Goal: Task Accomplishment & Management: Use online tool/utility

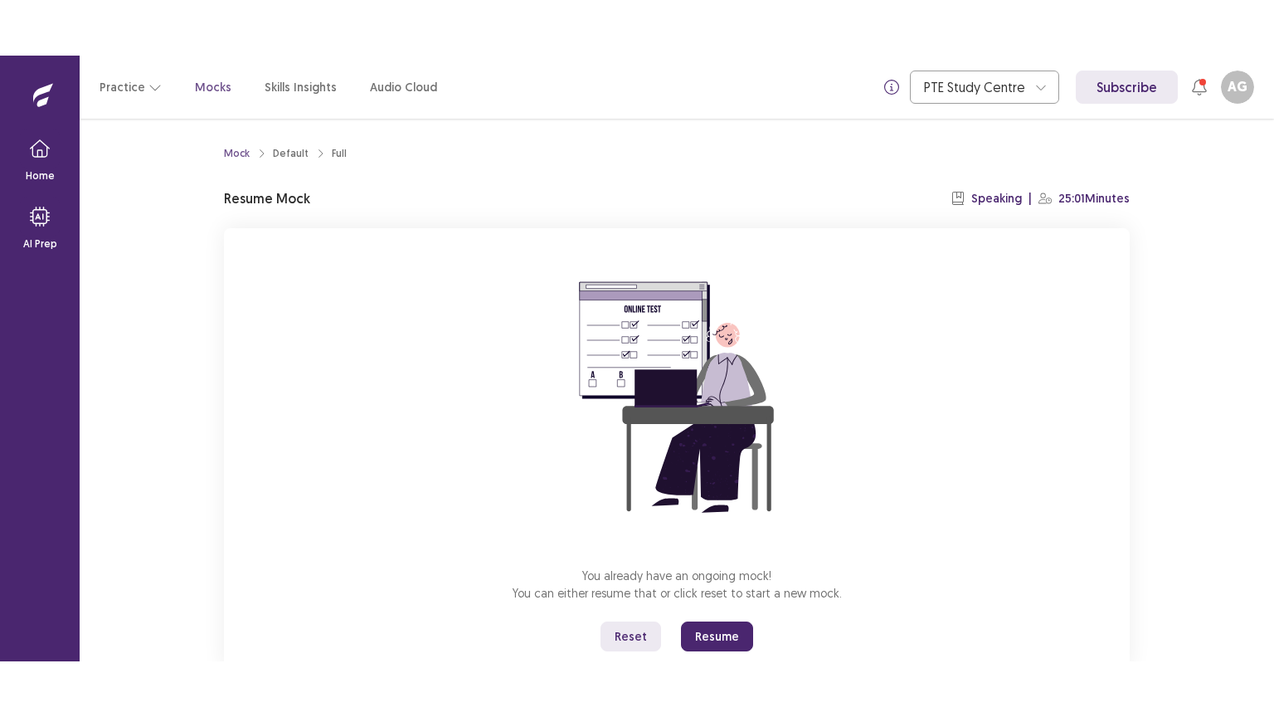
scroll to position [50, 0]
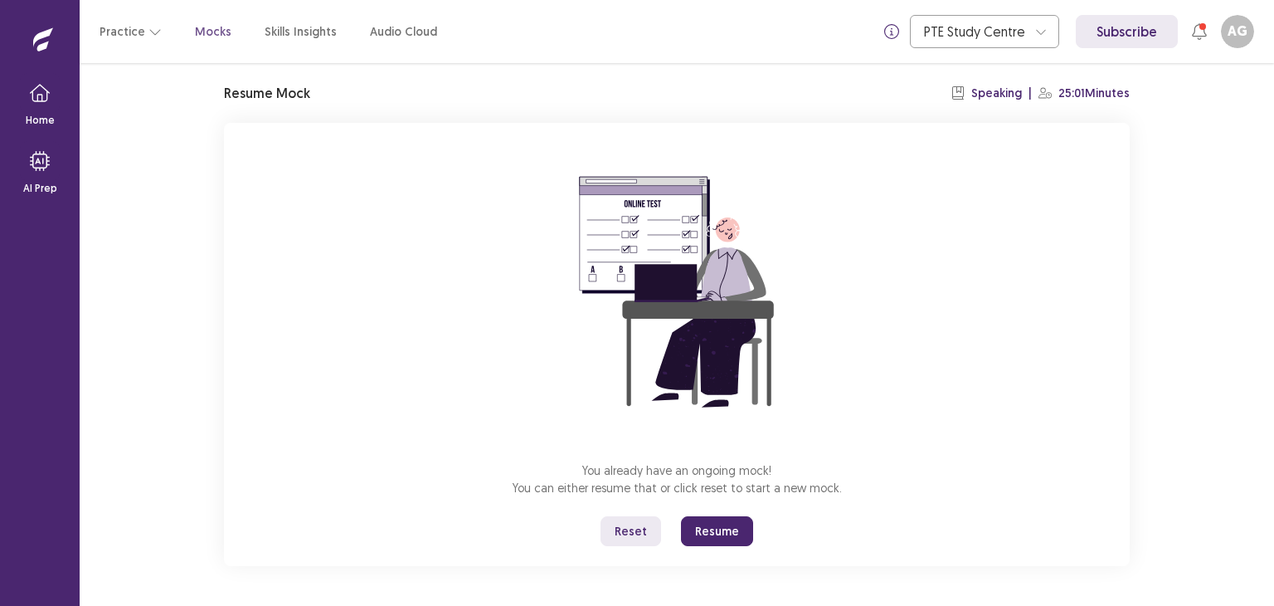
click at [633, 532] on button "Reset" at bounding box center [631, 531] width 61 height 30
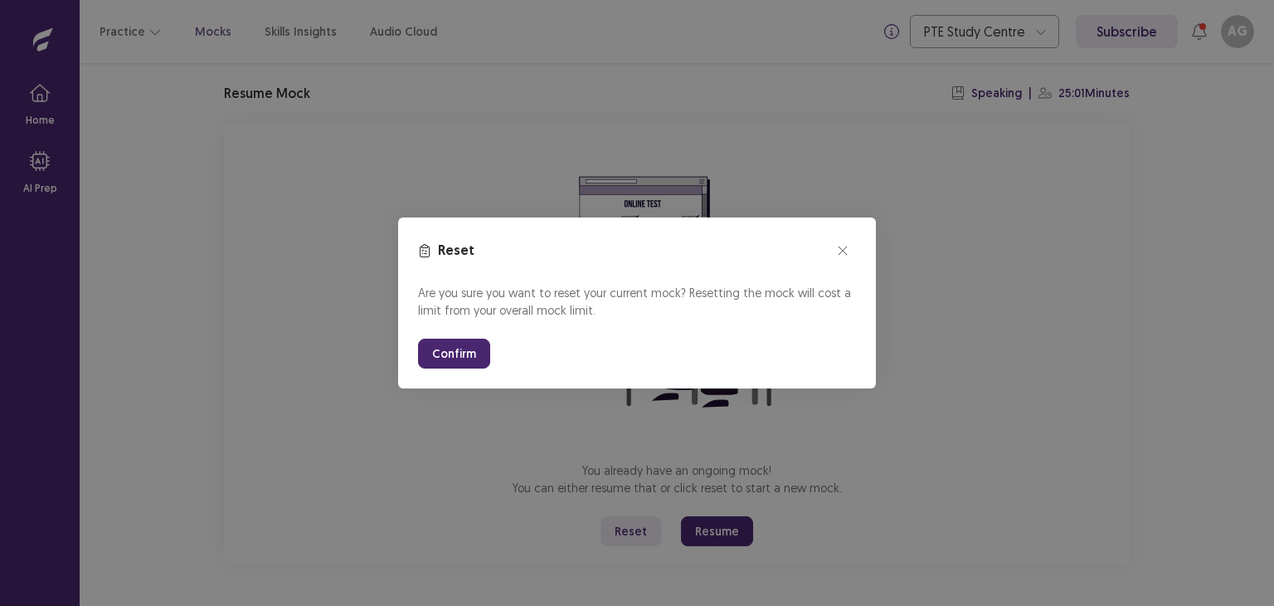
click at [434, 353] on button "Confirm" at bounding box center [454, 353] width 72 height 30
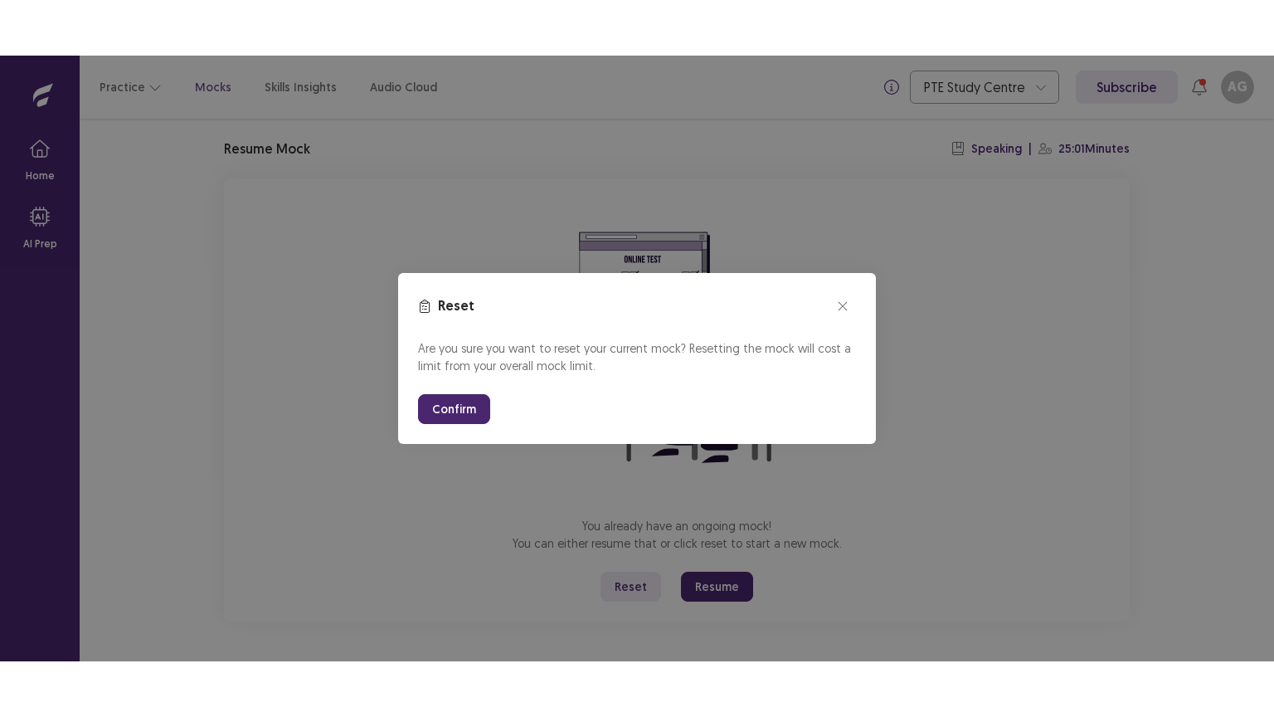
scroll to position [0, 0]
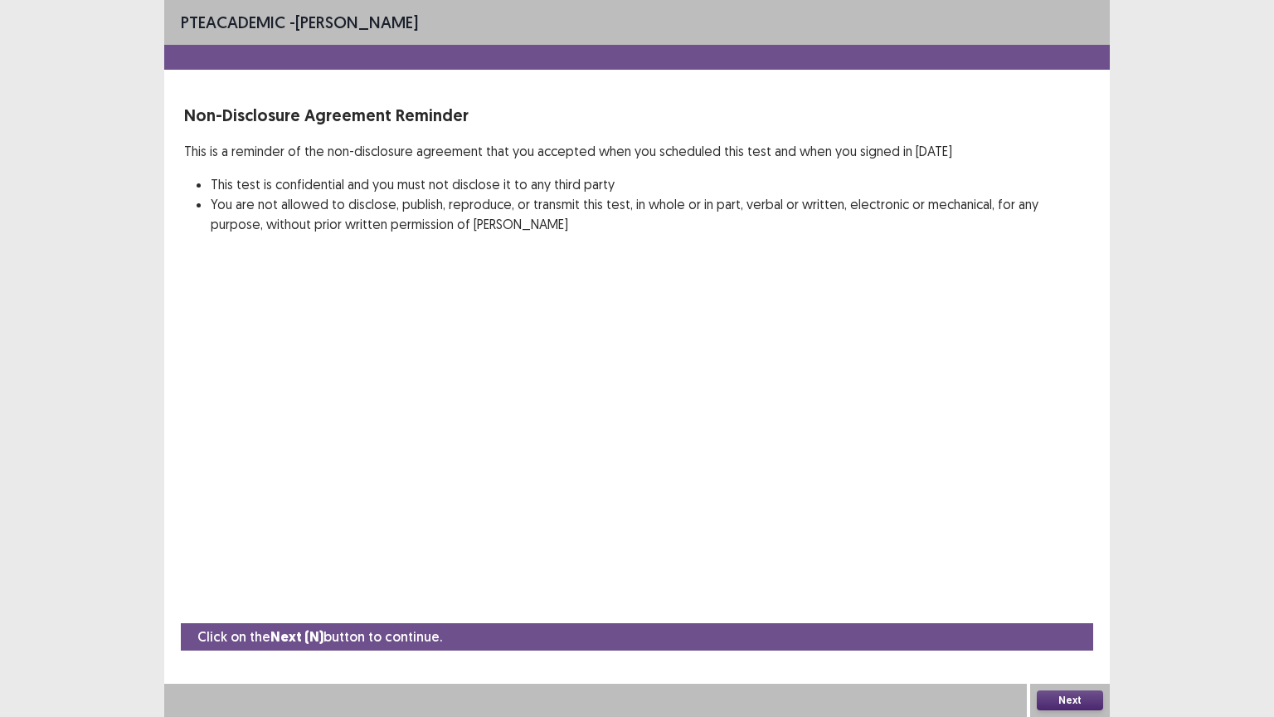
click at [1092, 605] on button "Next" at bounding box center [1070, 700] width 66 height 20
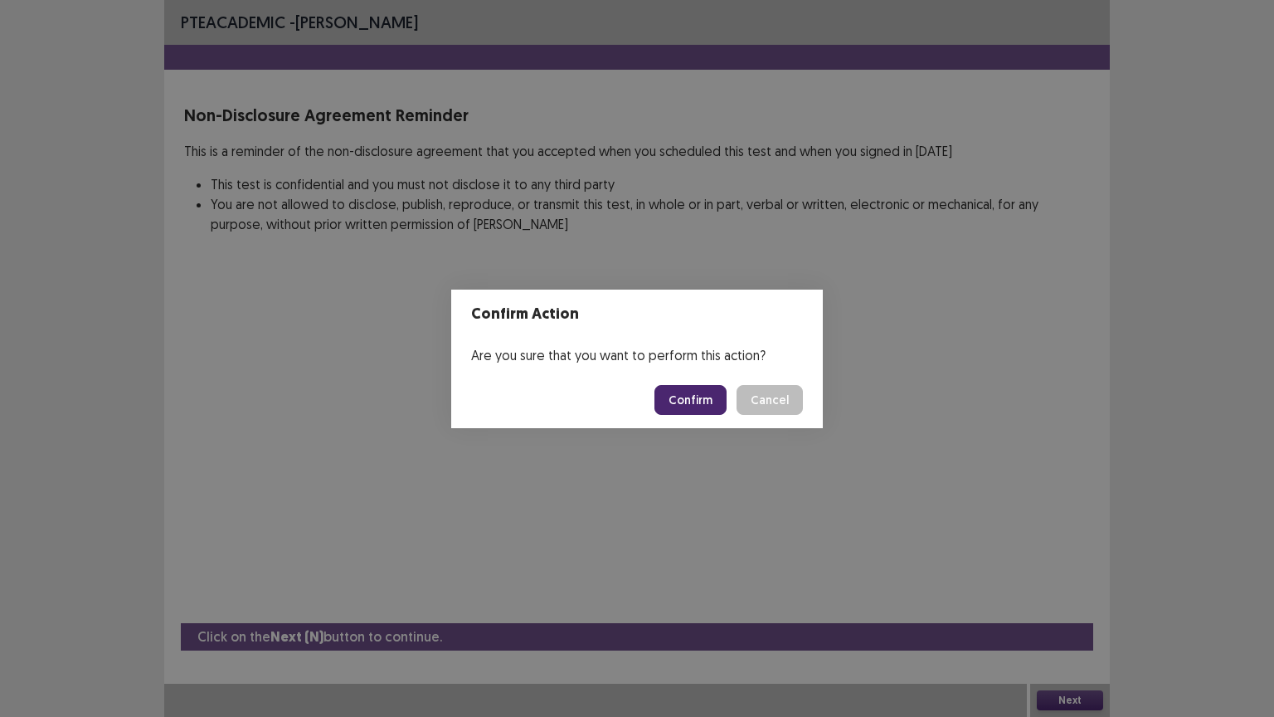
click at [703, 408] on button "Confirm" at bounding box center [691, 400] width 72 height 30
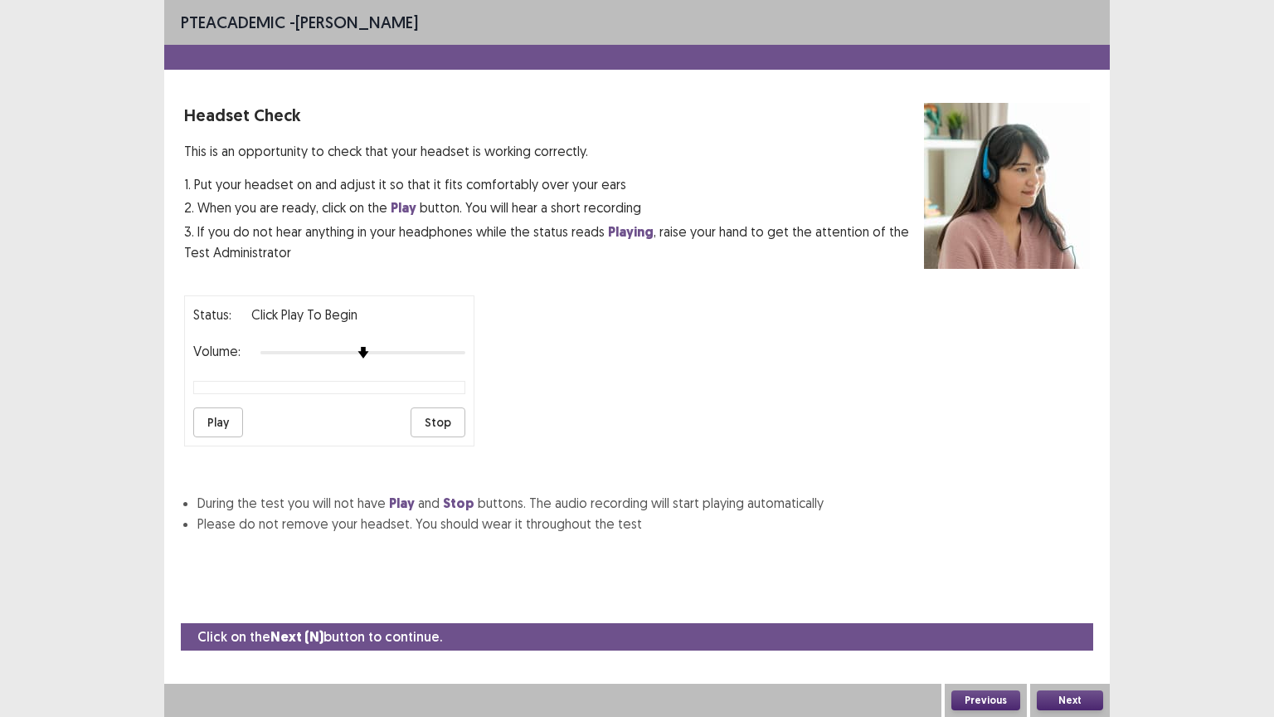
click at [216, 415] on button "Play" at bounding box center [218, 422] width 50 height 30
click at [1078, 605] on button "Next" at bounding box center [1070, 700] width 66 height 20
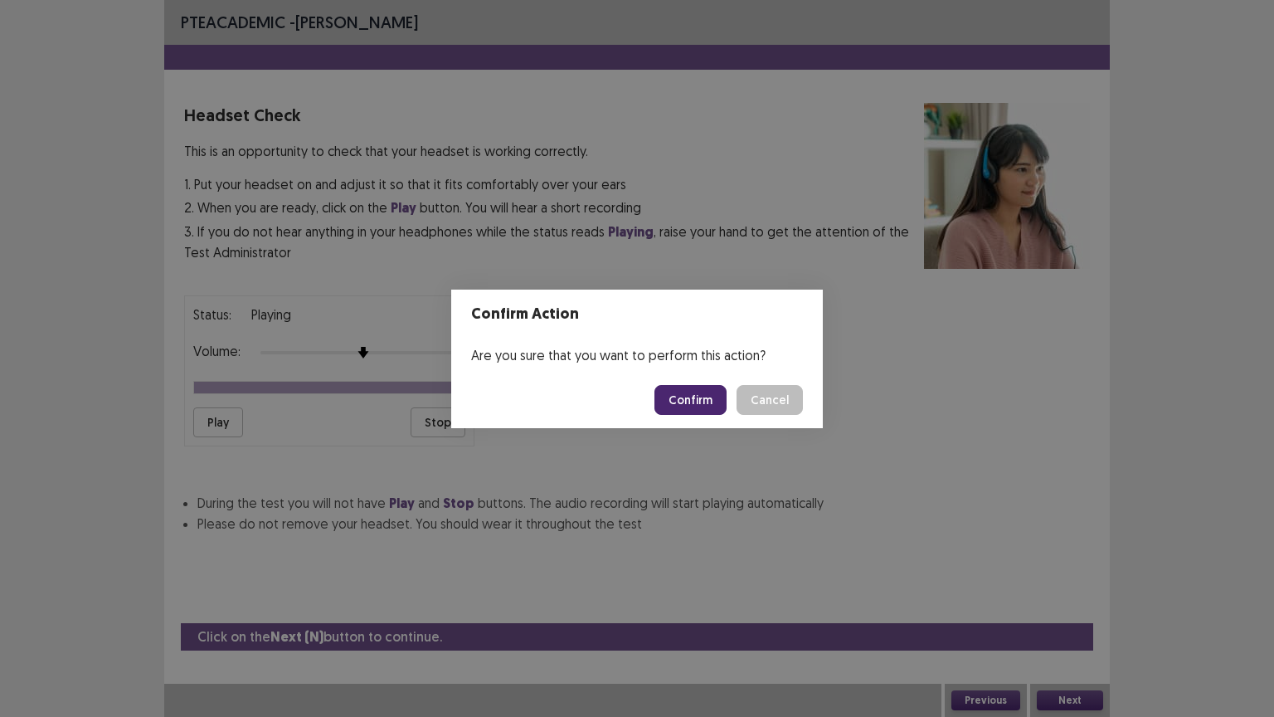
click at [712, 391] on button "Confirm" at bounding box center [691, 400] width 72 height 30
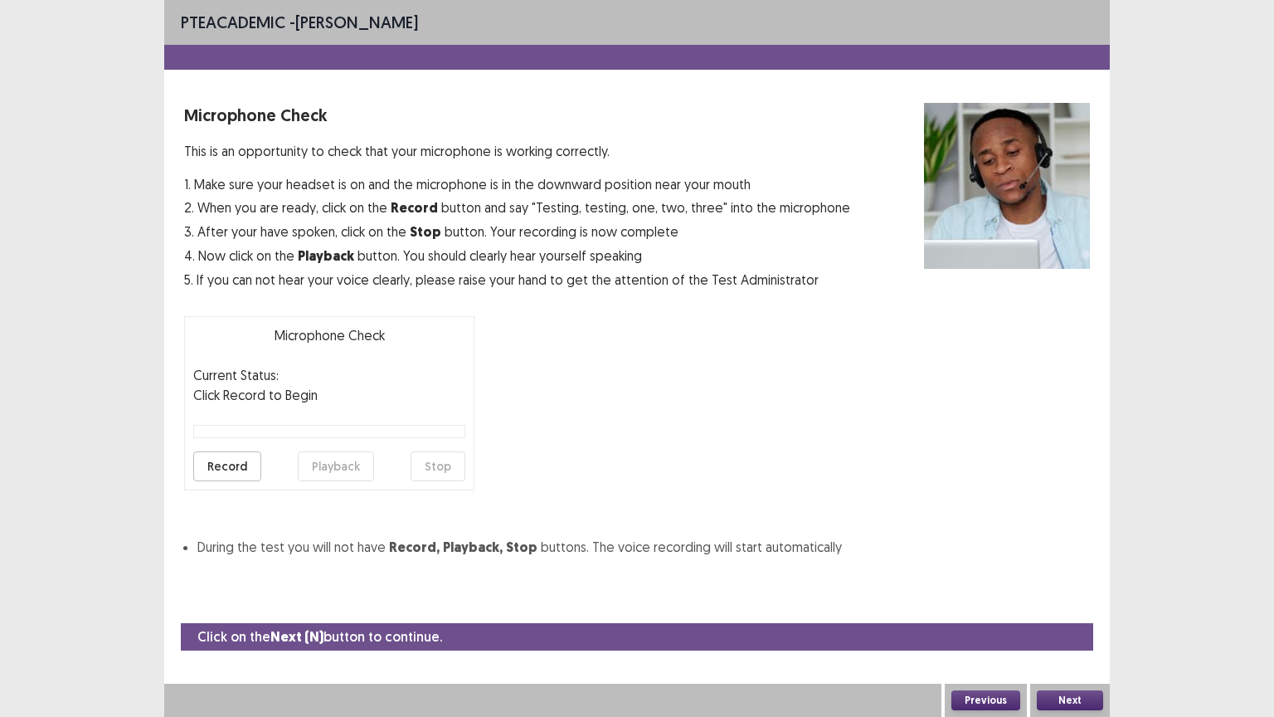
click at [1085, 605] on button "Next" at bounding box center [1070, 700] width 66 height 20
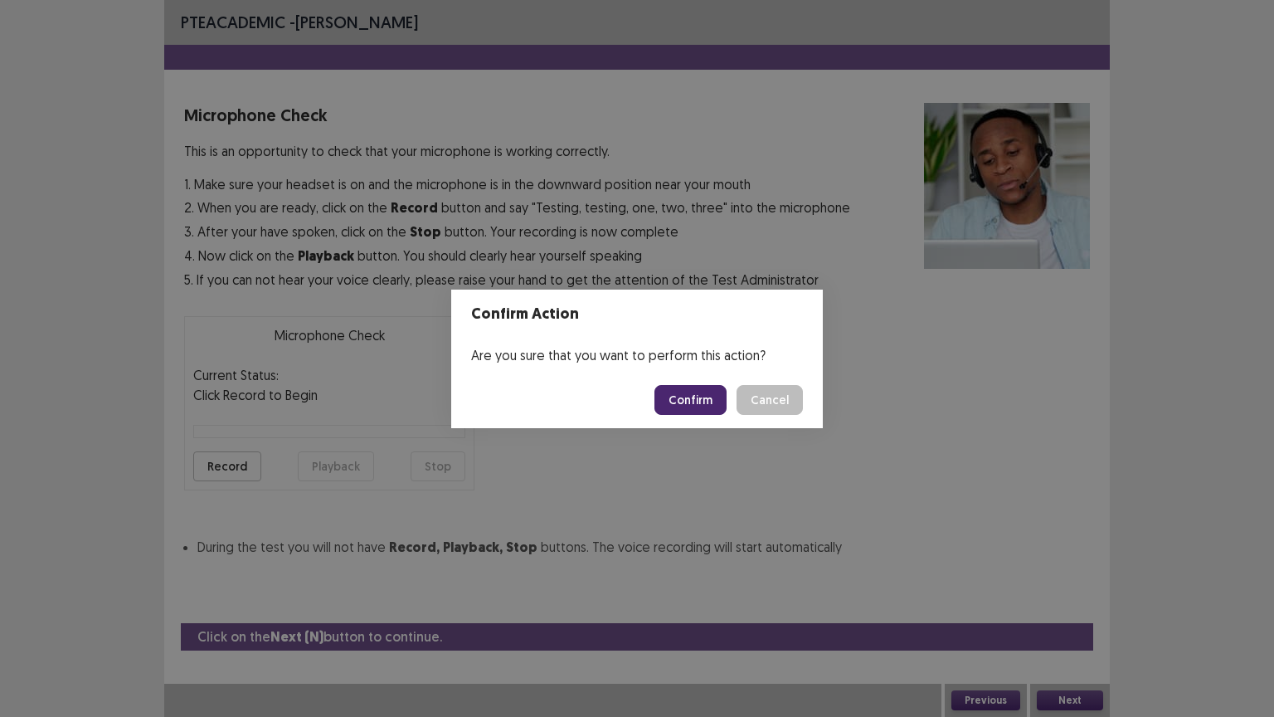
click at [694, 388] on button "Confirm" at bounding box center [691, 400] width 72 height 30
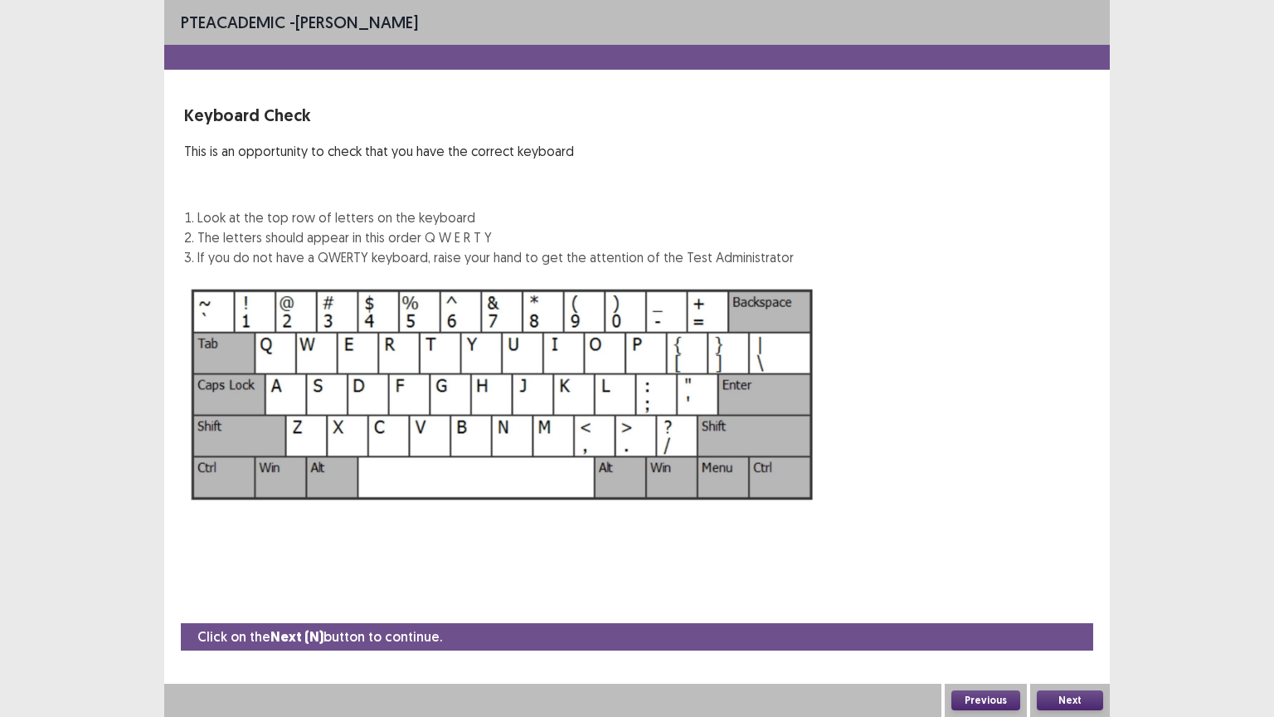
click at [1061, 605] on button "Next" at bounding box center [1070, 700] width 66 height 20
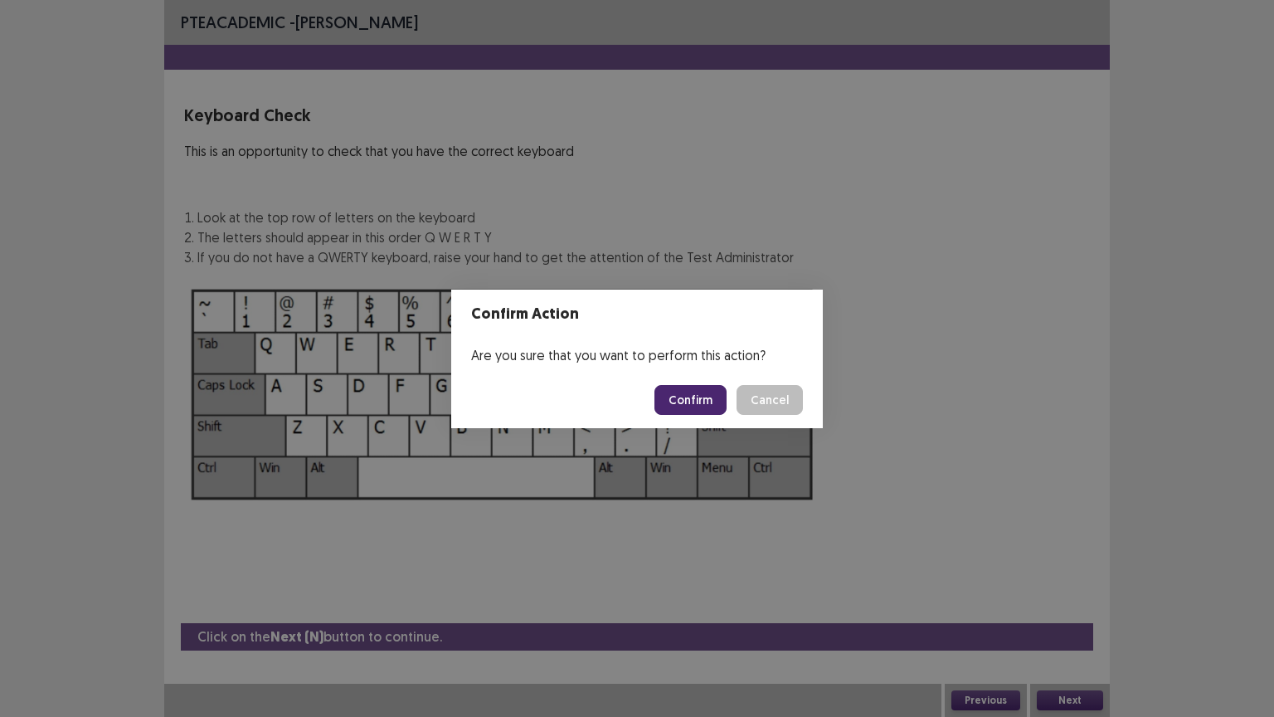
click at [699, 398] on button "Confirm" at bounding box center [691, 400] width 72 height 30
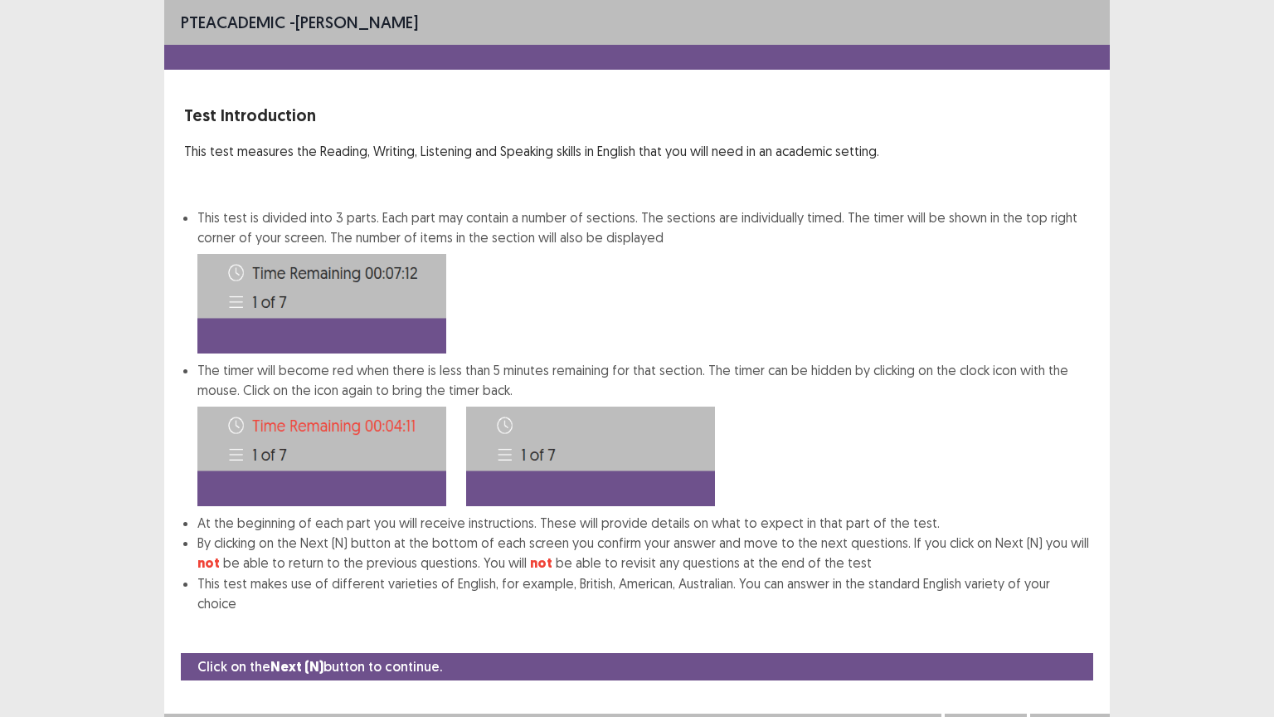
scroll to position [2, 0]
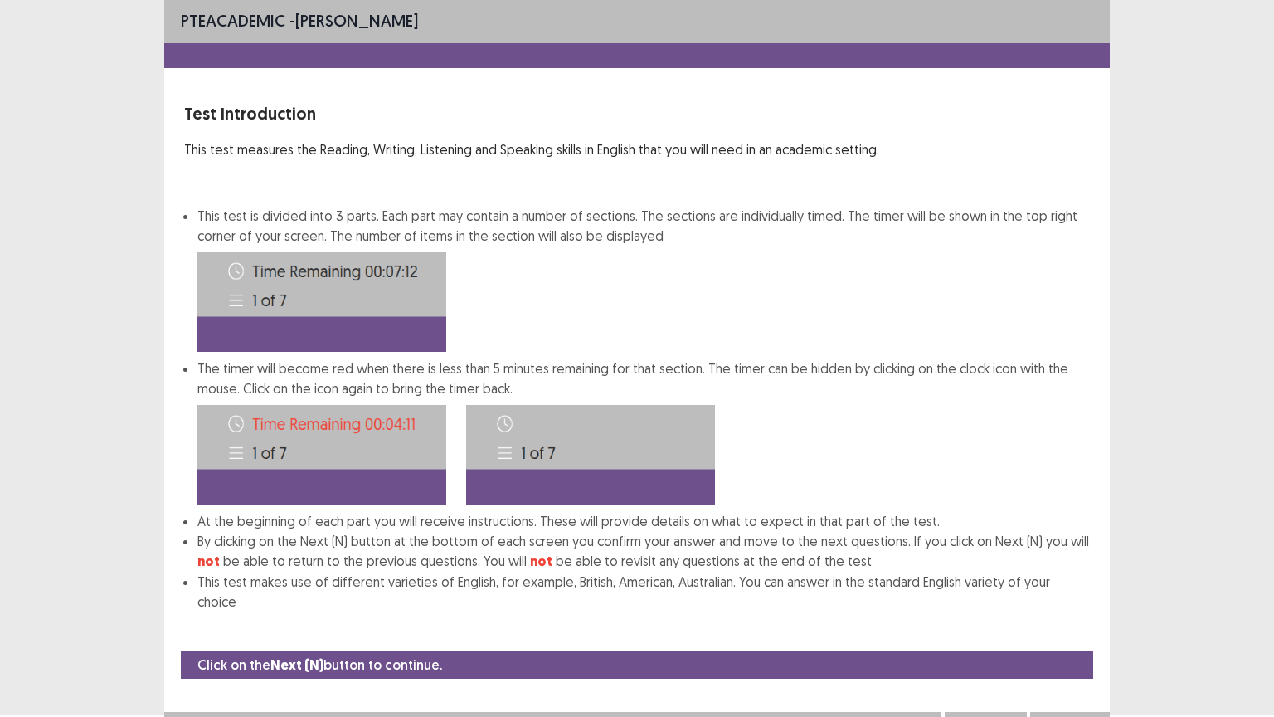
click at [1075, 605] on button "Next" at bounding box center [1070, 728] width 66 height 20
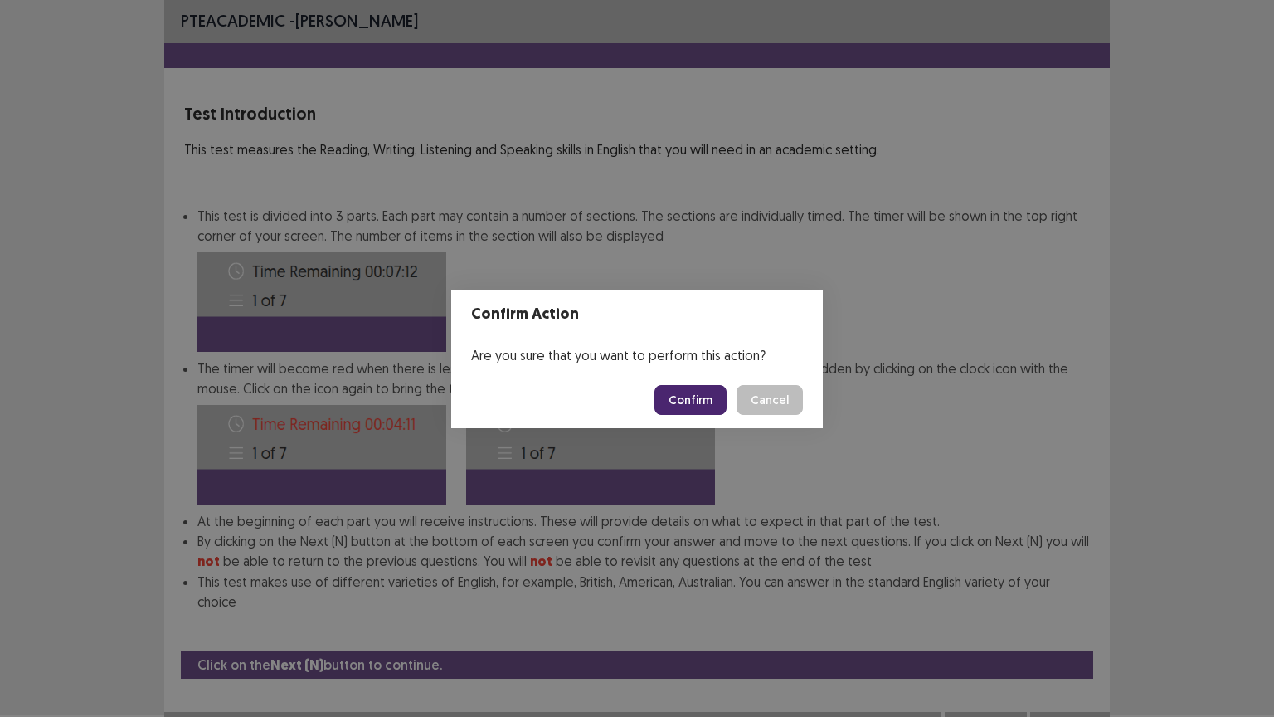
click at [702, 397] on button "Confirm" at bounding box center [691, 400] width 72 height 30
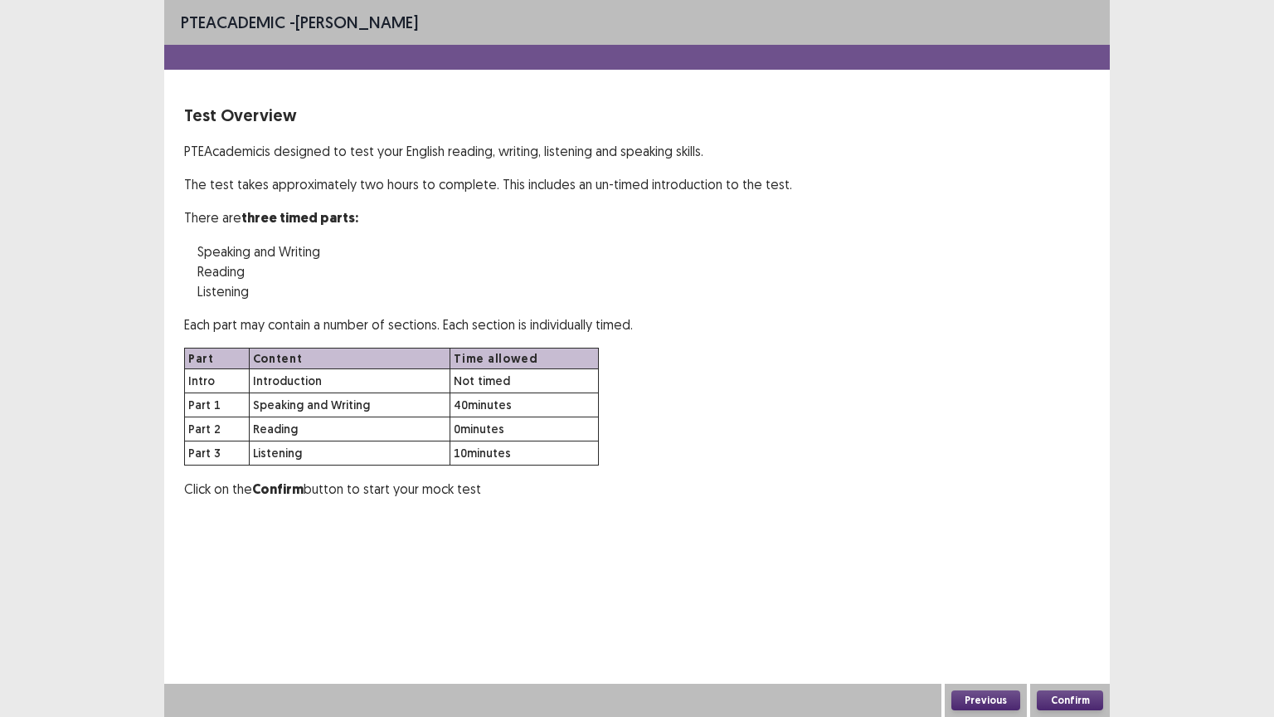
scroll to position [0, 0]
click at [1071, 605] on button "Confirm" at bounding box center [1070, 700] width 66 height 20
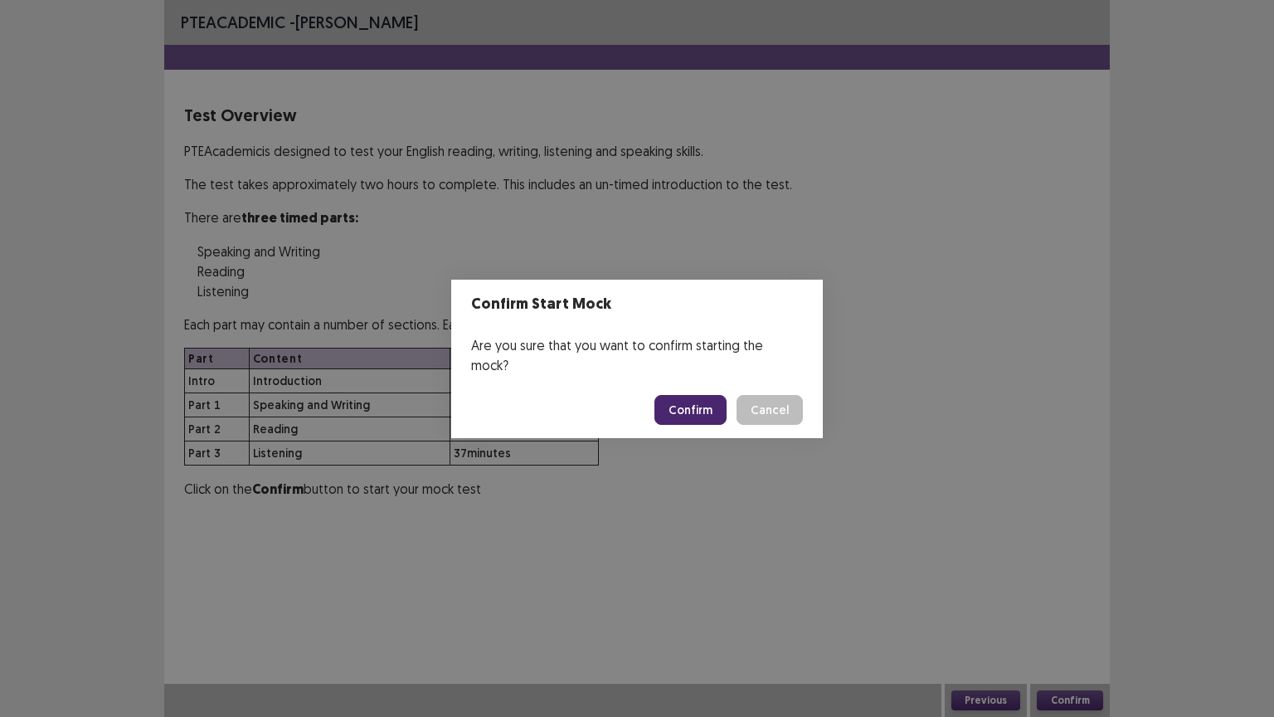
click at [698, 398] on button "Confirm" at bounding box center [691, 410] width 72 height 30
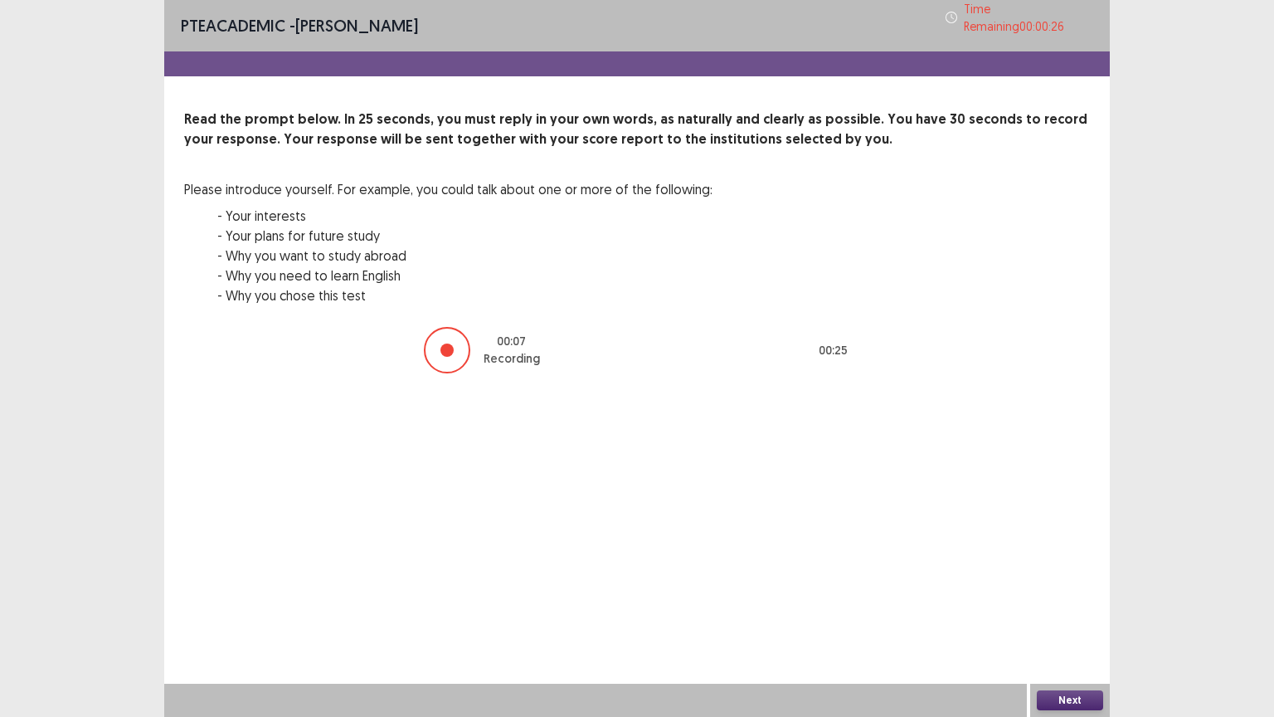
click at [1066, 605] on button "Next" at bounding box center [1070, 700] width 66 height 20
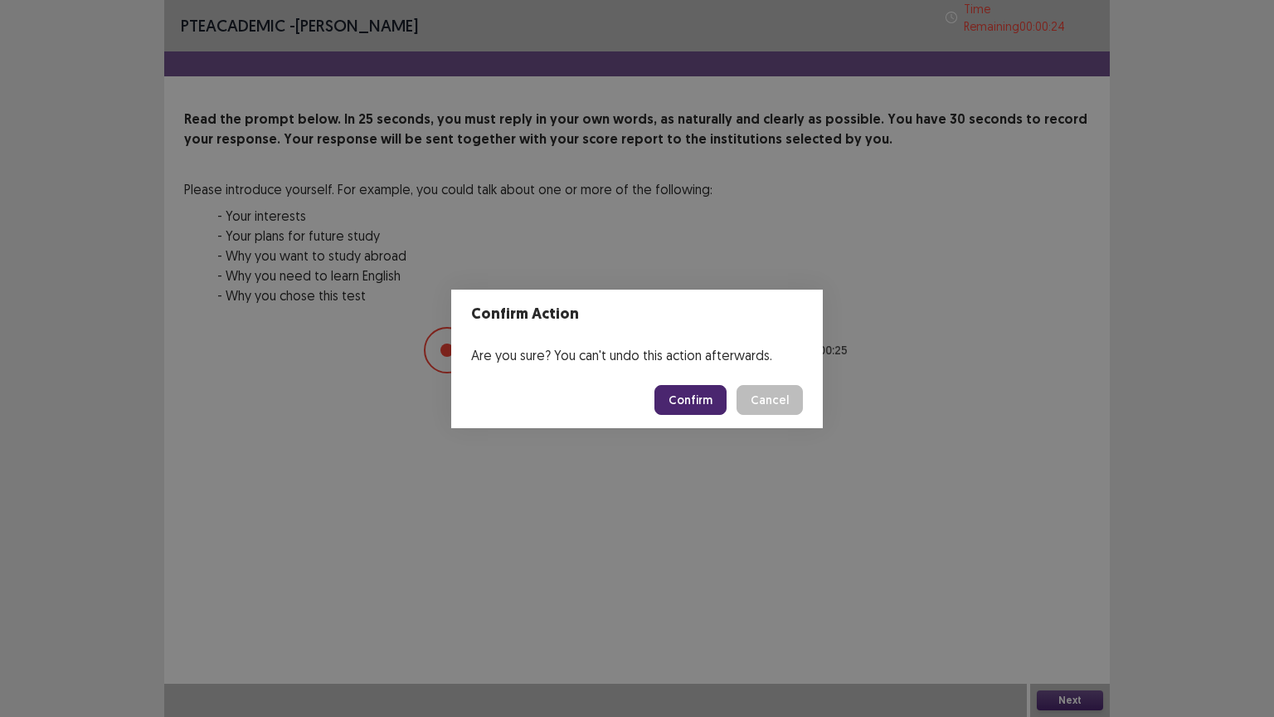
click at [694, 409] on button "Confirm" at bounding box center [691, 400] width 72 height 30
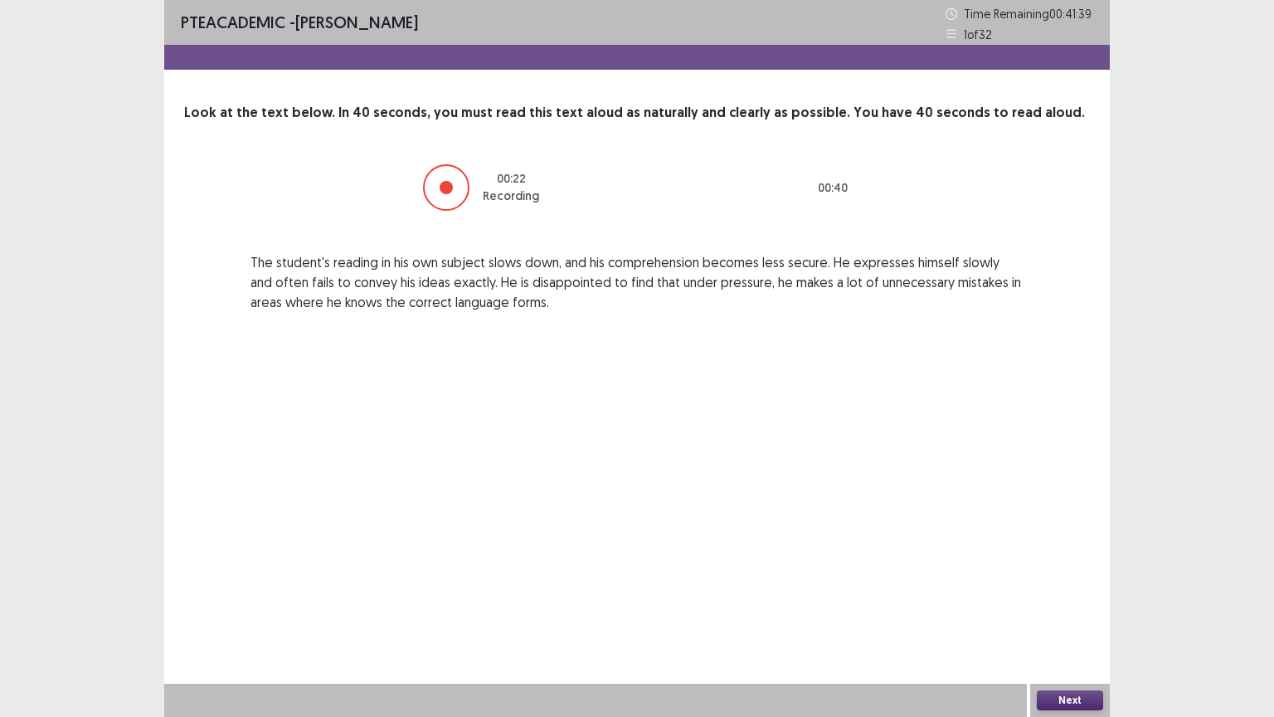
click at [1064, 605] on button "Next" at bounding box center [1070, 700] width 66 height 20
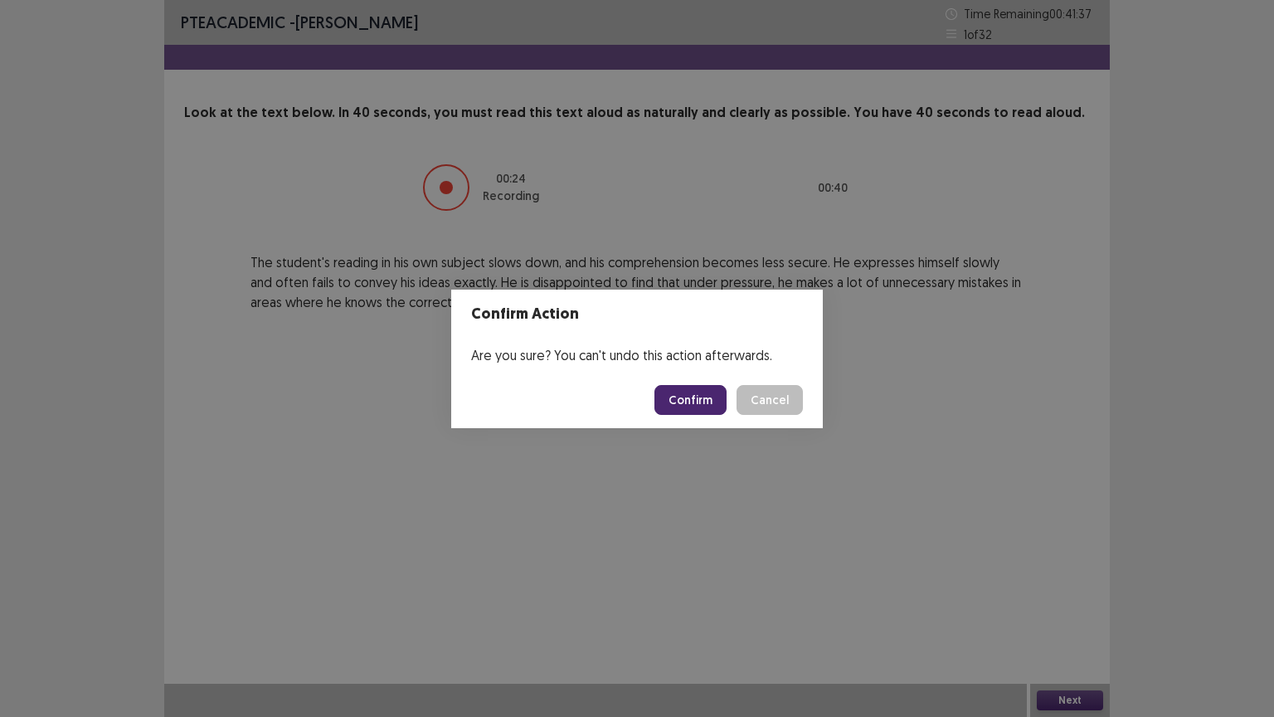
click at [691, 400] on button "Confirm" at bounding box center [691, 400] width 72 height 30
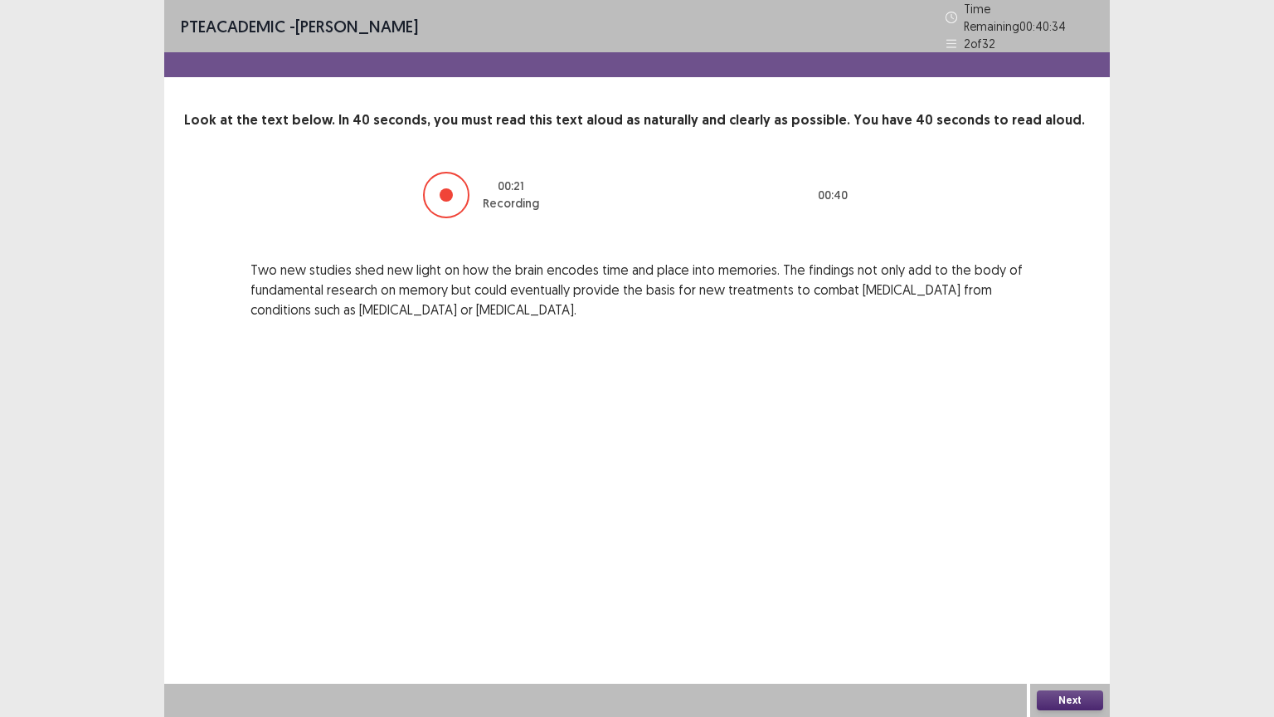
click at [1052, 605] on button "Next" at bounding box center [1070, 700] width 66 height 20
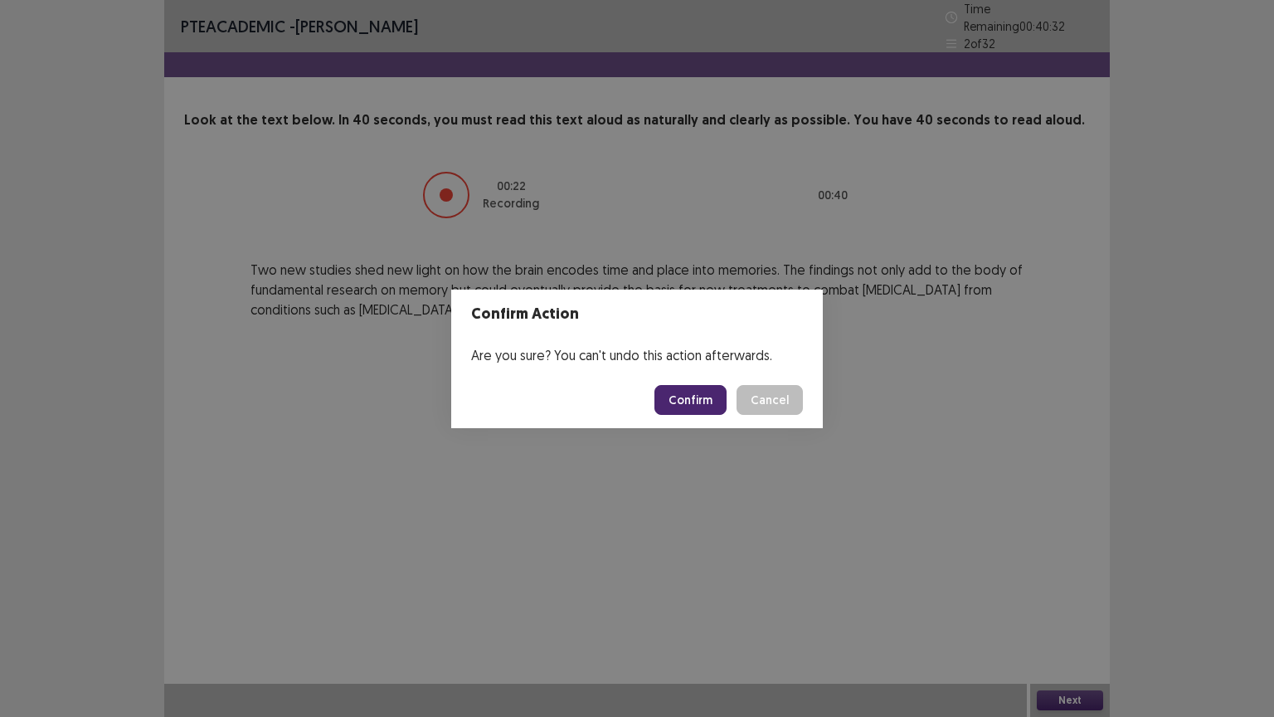
click at [708, 395] on button "Confirm" at bounding box center [691, 400] width 72 height 30
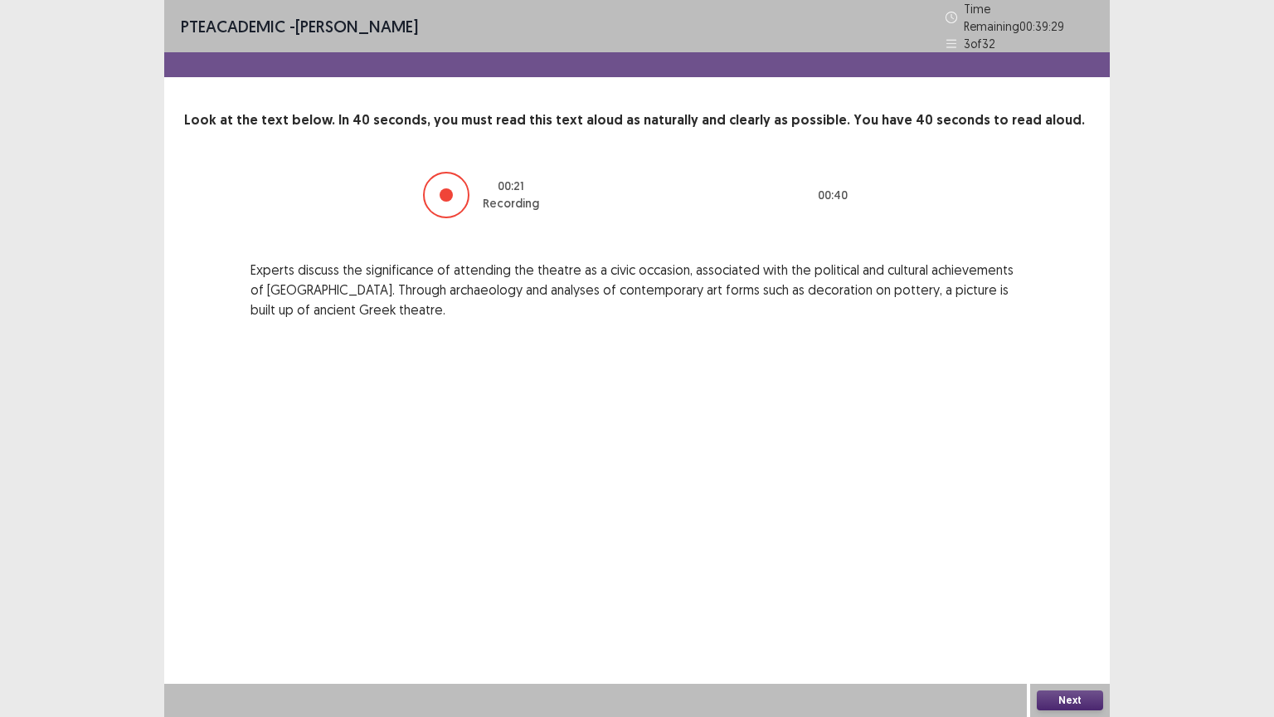
click at [1082, 605] on button "Next" at bounding box center [1070, 700] width 66 height 20
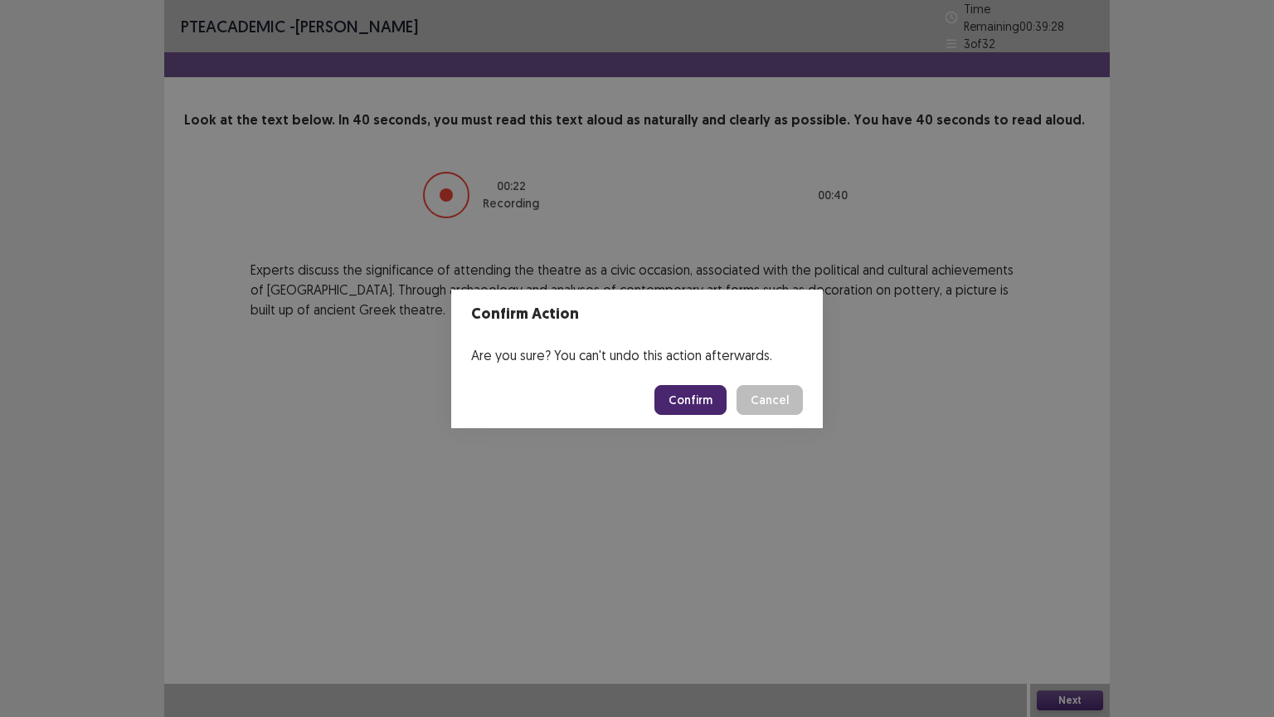
click at [702, 396] on button "Confirm" at bounding box center [691, 400] width 72 height 30
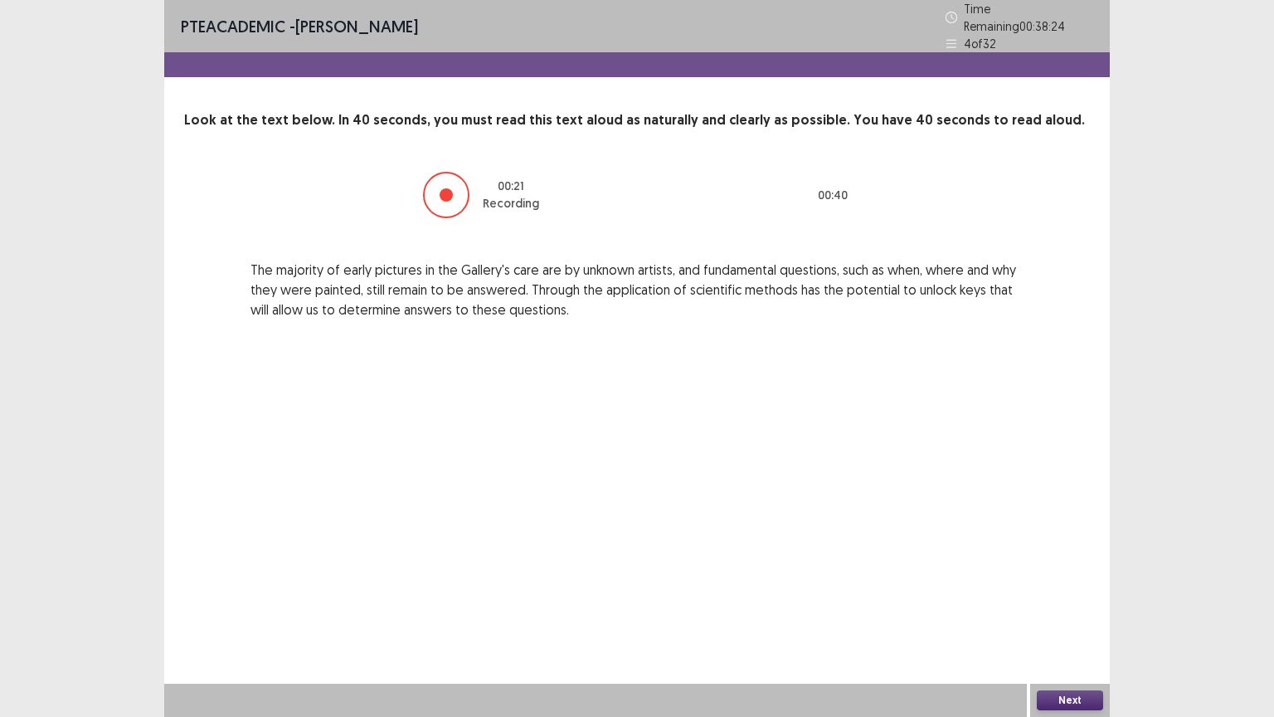
click at [1073, 605] on button "Next" at bounding box center [1070, 700] width 66 height 20
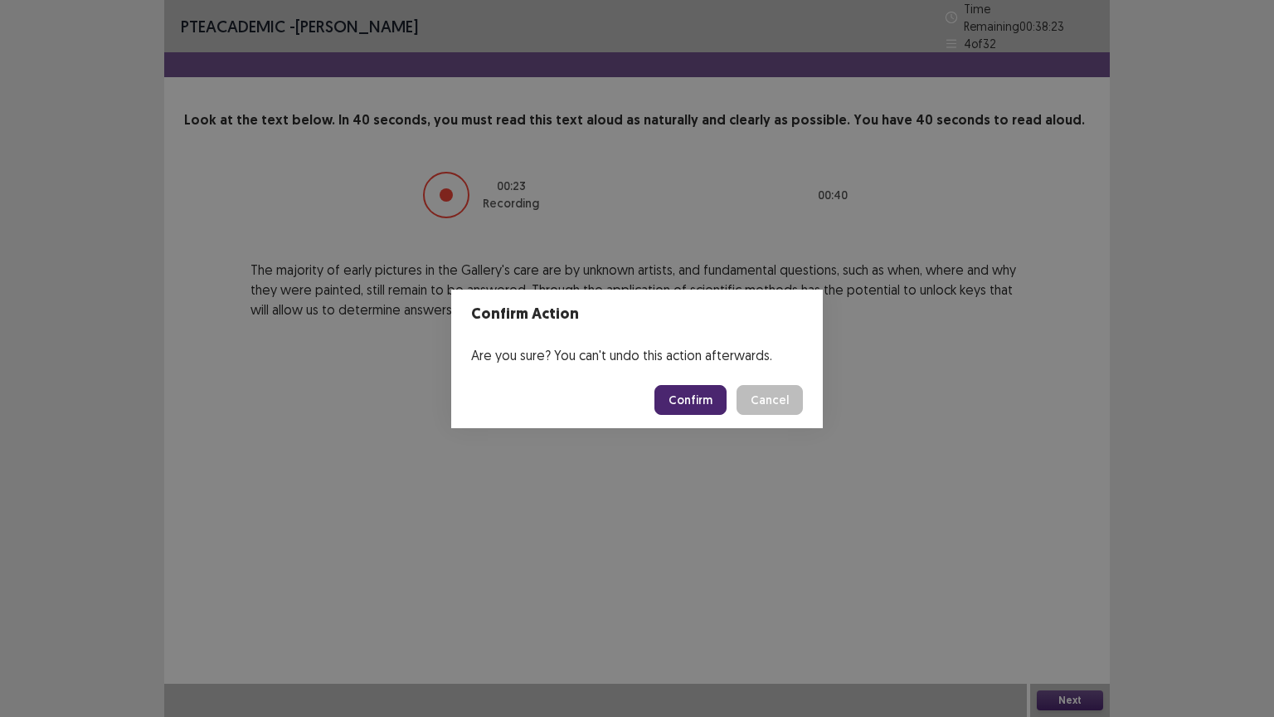
click at [709, 397] on button "Confirm" at bounding box center [691, 400] width 72 height 30
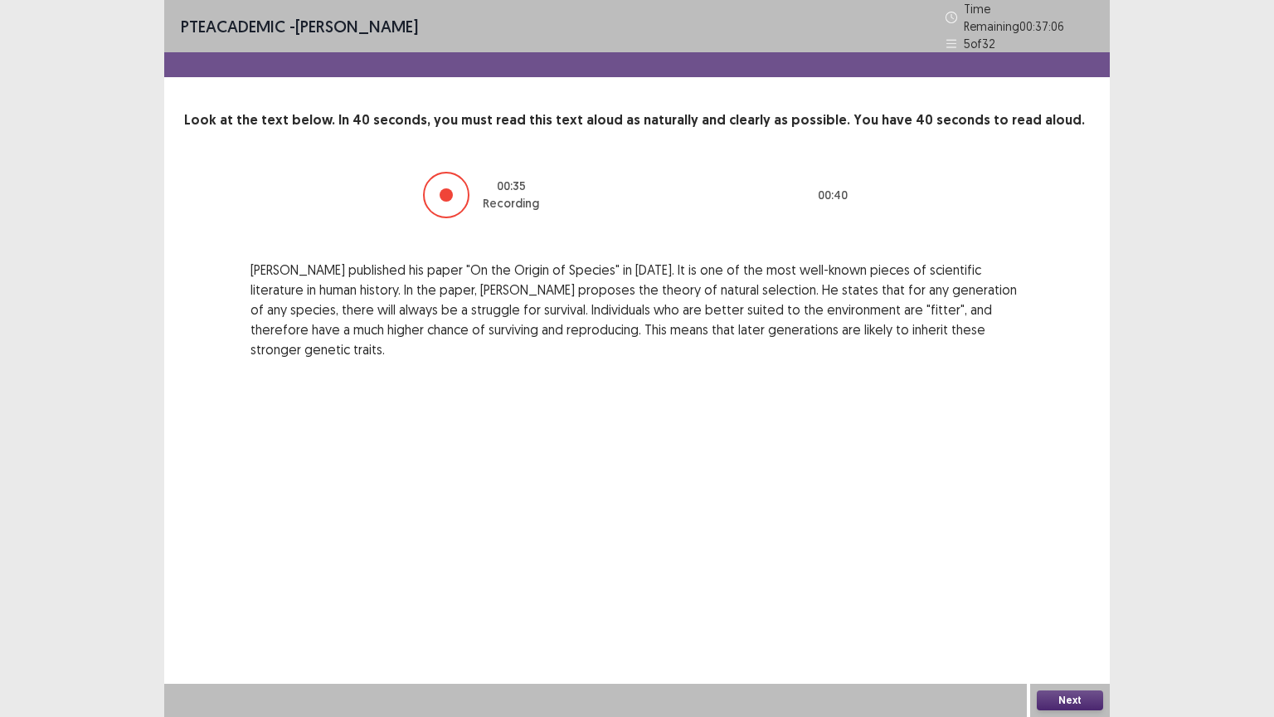
click at [1082, 605] on button "Next" at bounding box center [1070, 700] width 66 height 20
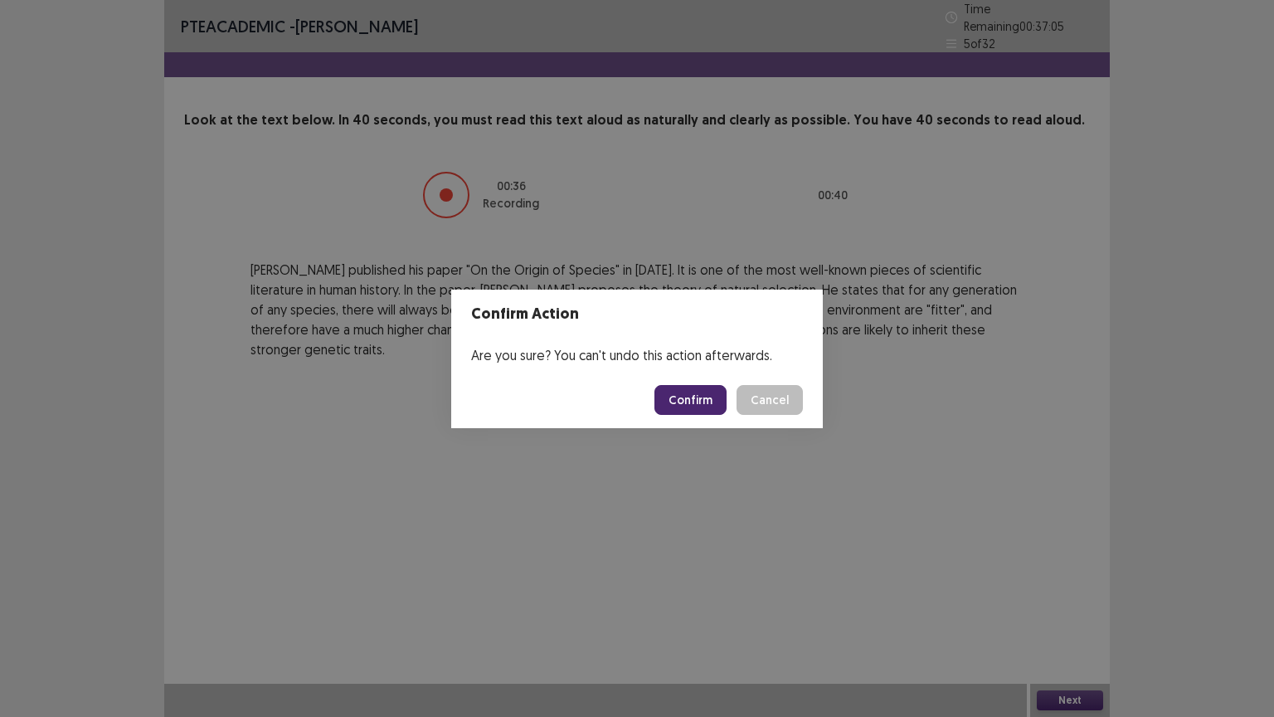
click at [692, 396] on button "Confirm" at bounding box center [691, 400] width 72 height 30
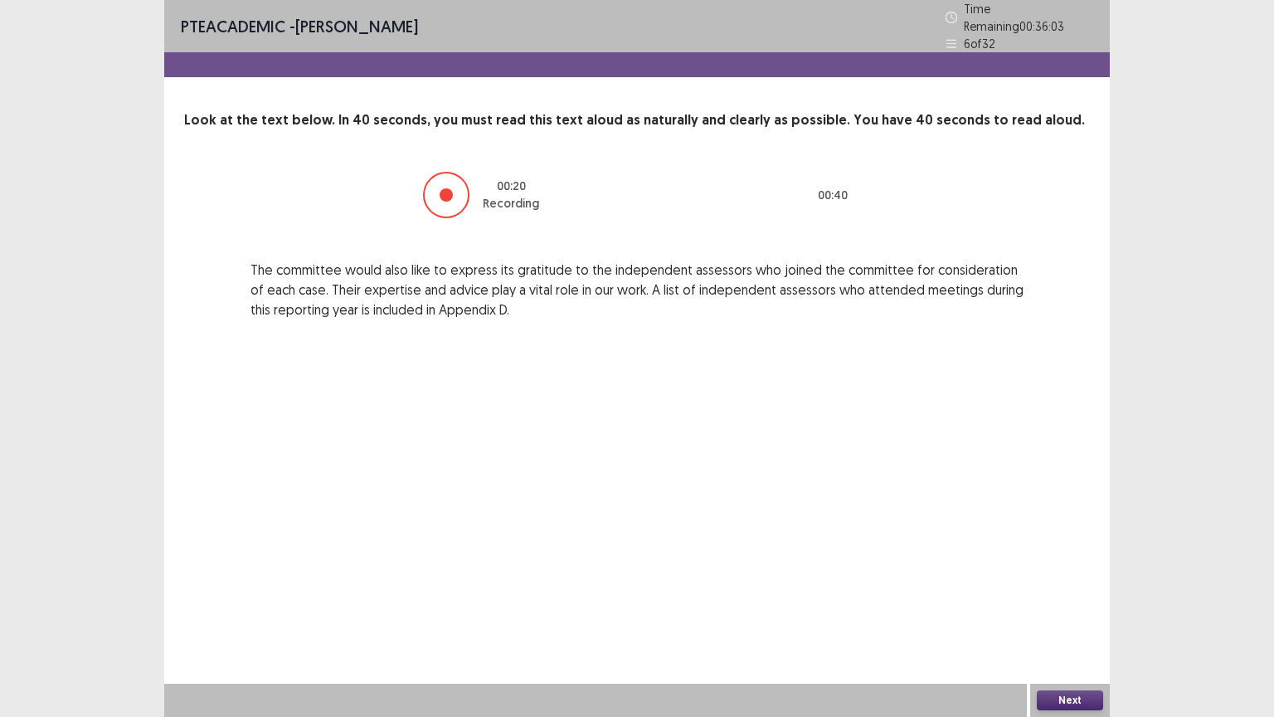
click at [1058, 605] on button "Next" at bounding box center [1070, 700] width 66 height 20
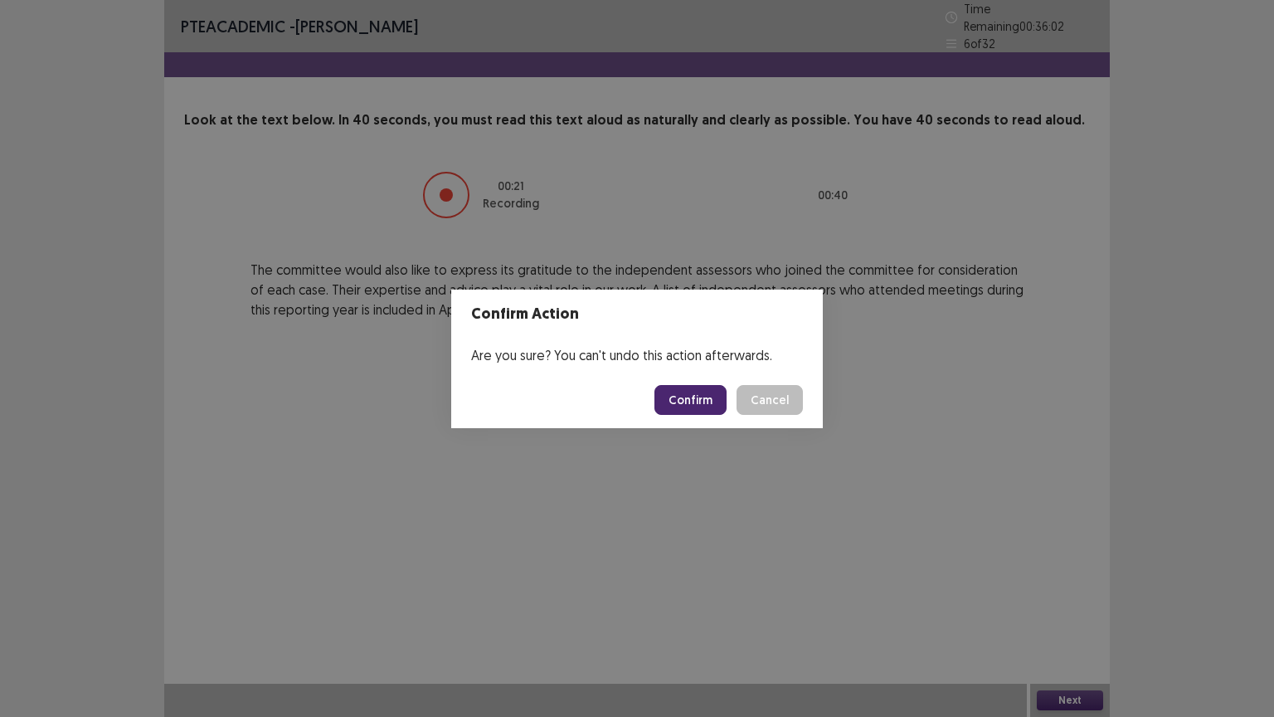
click at [711, 405] on button "Confirm" at bounding box center [691, 400] width 72 height 30
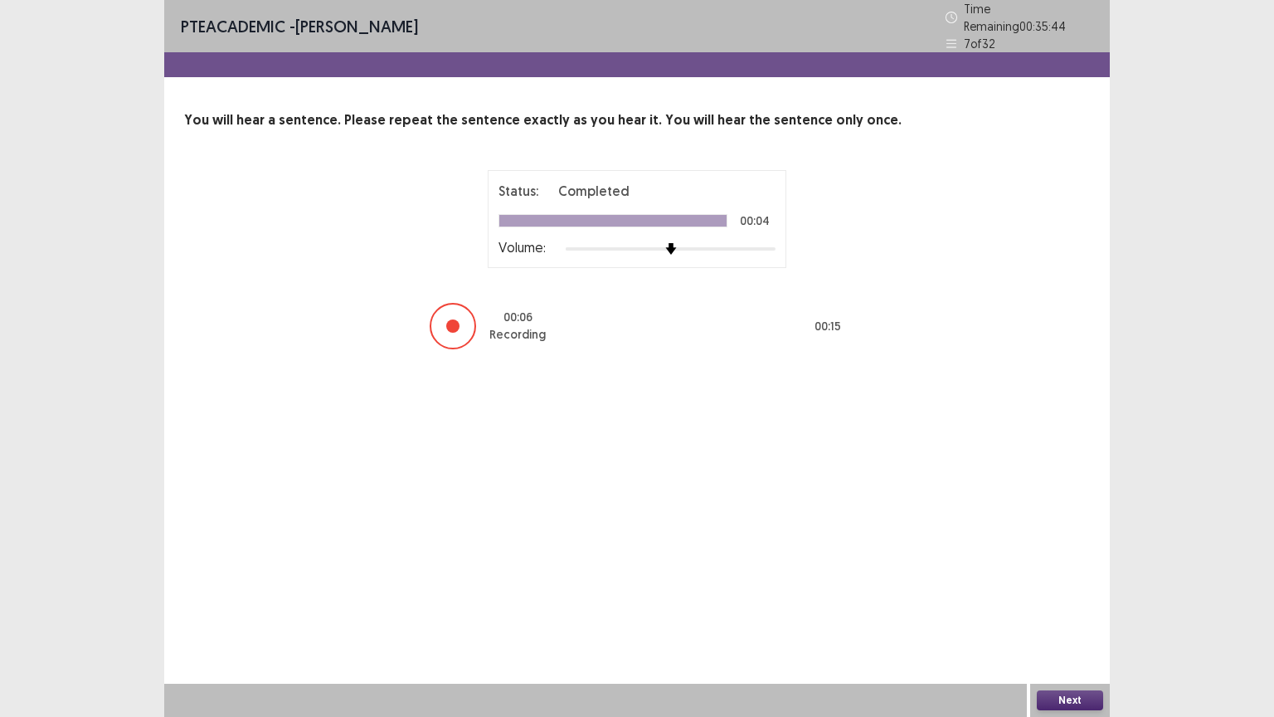
click at [1065, 605] on button "Next" at bounding box center [1070, 700] width 66 height 20
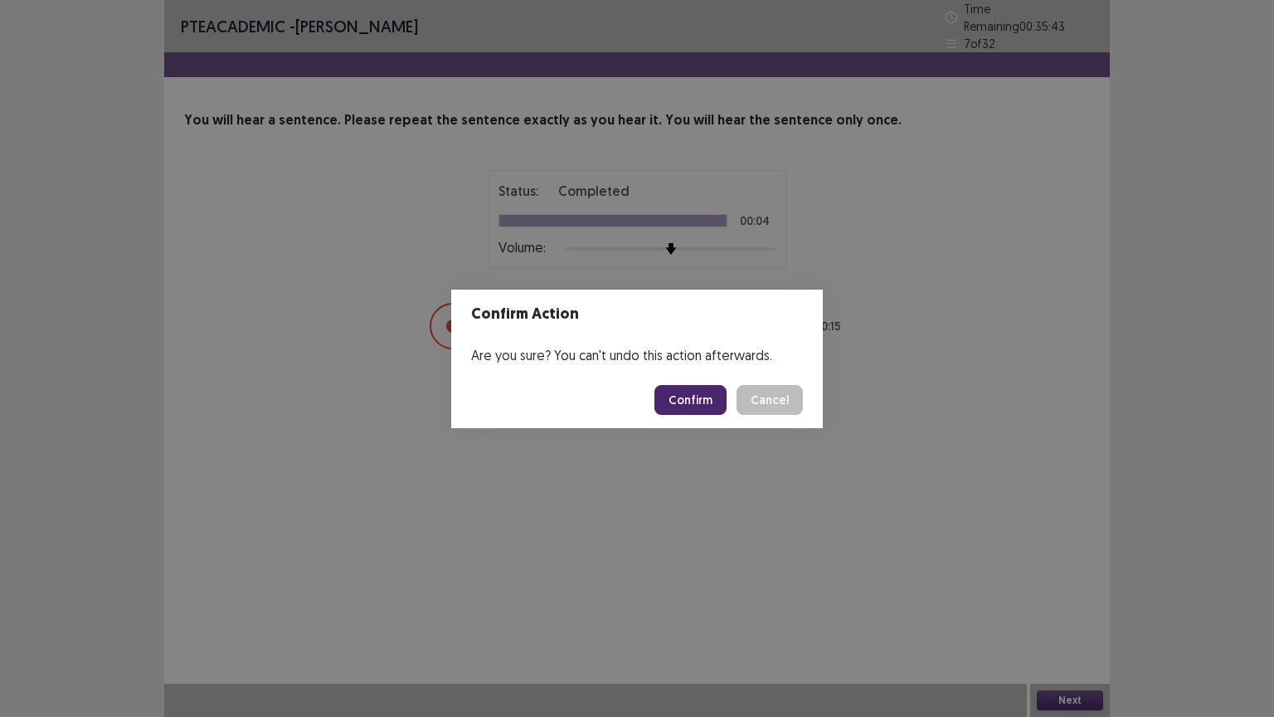
click at [704, 393] on button "Confirm" at bounding box center [691, 400] width 72 height 30
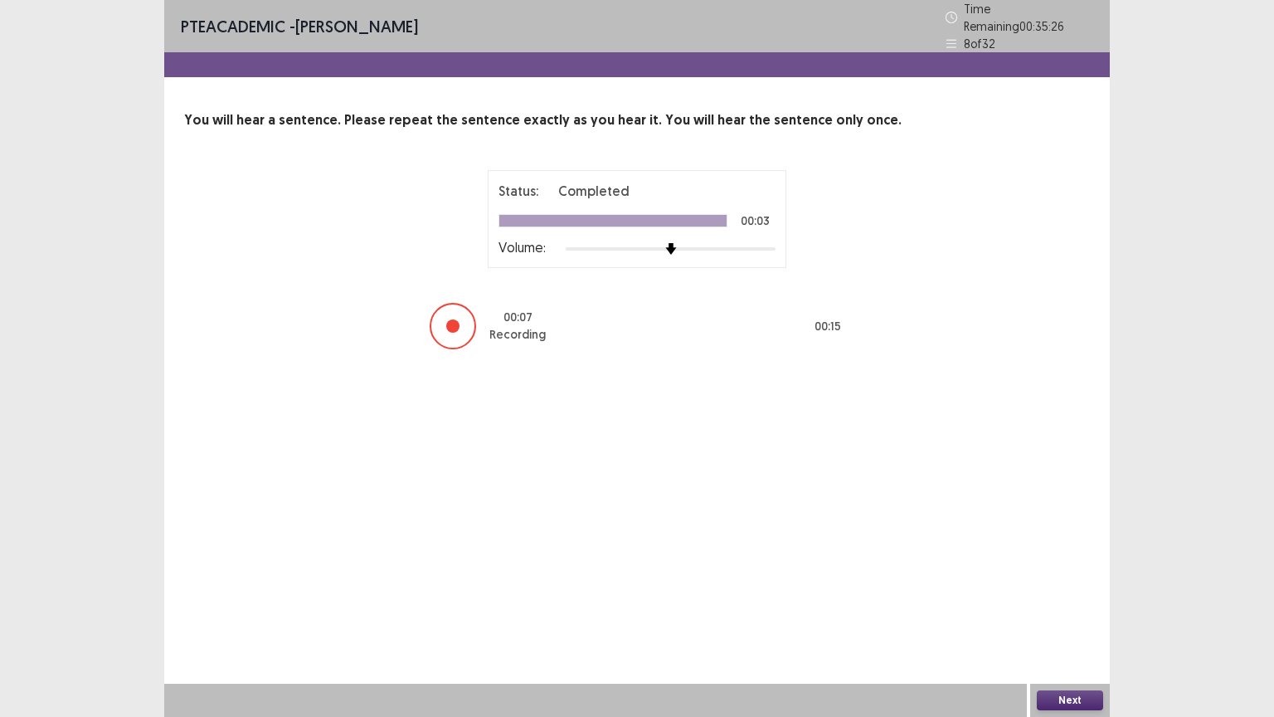
click at [1044, 605] on button "Next" at bounding box center [1070, 700] width 66 height 20
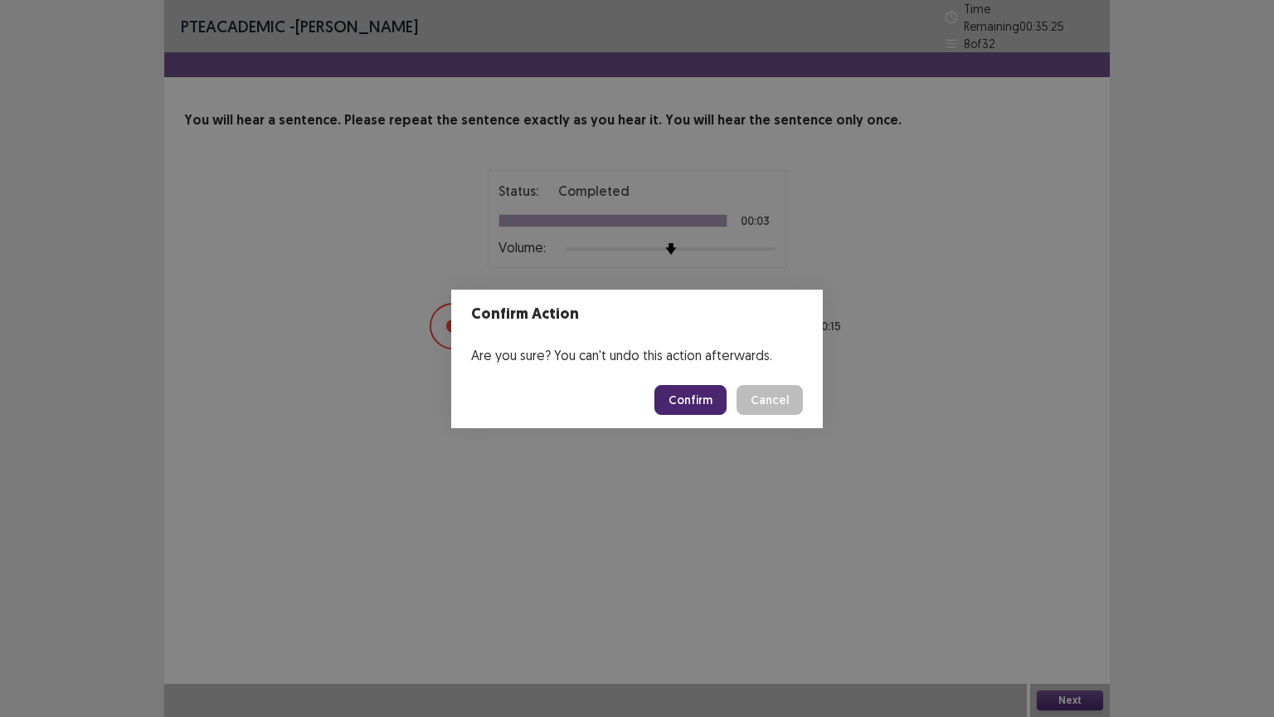
click at [716, 397] on button "Confirm" at bounding box center [691, 400] width 72 height 30
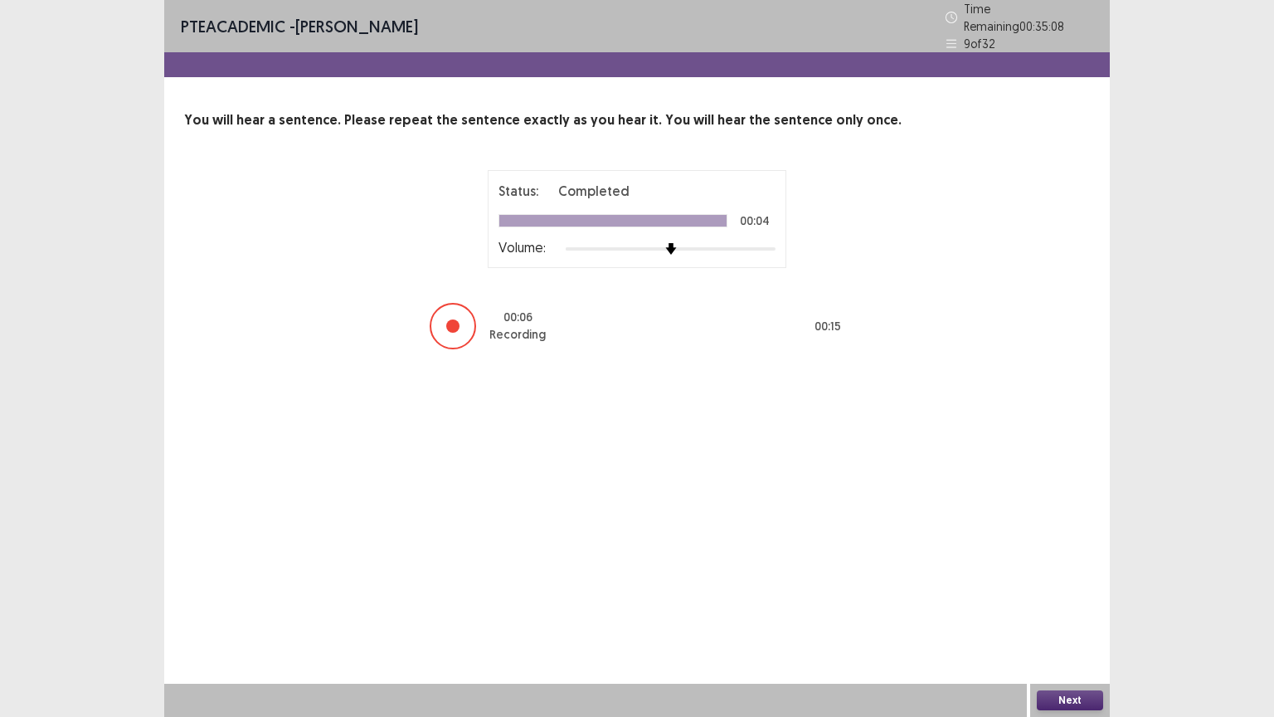
click at [1082, 605] on button "Next" at bounding box center [1070, 700] width 66 height 20
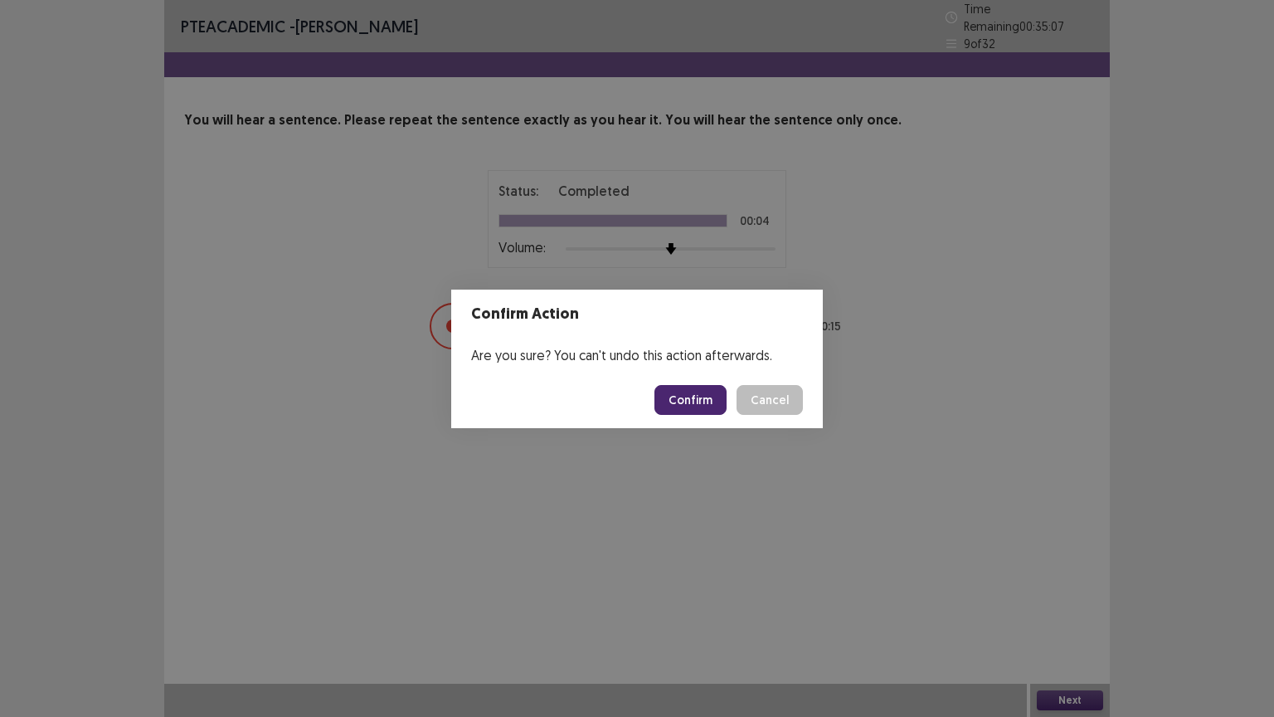
click at [680, 401] on button "Confirm" at bounding box center [691, 400] width 72 height 30
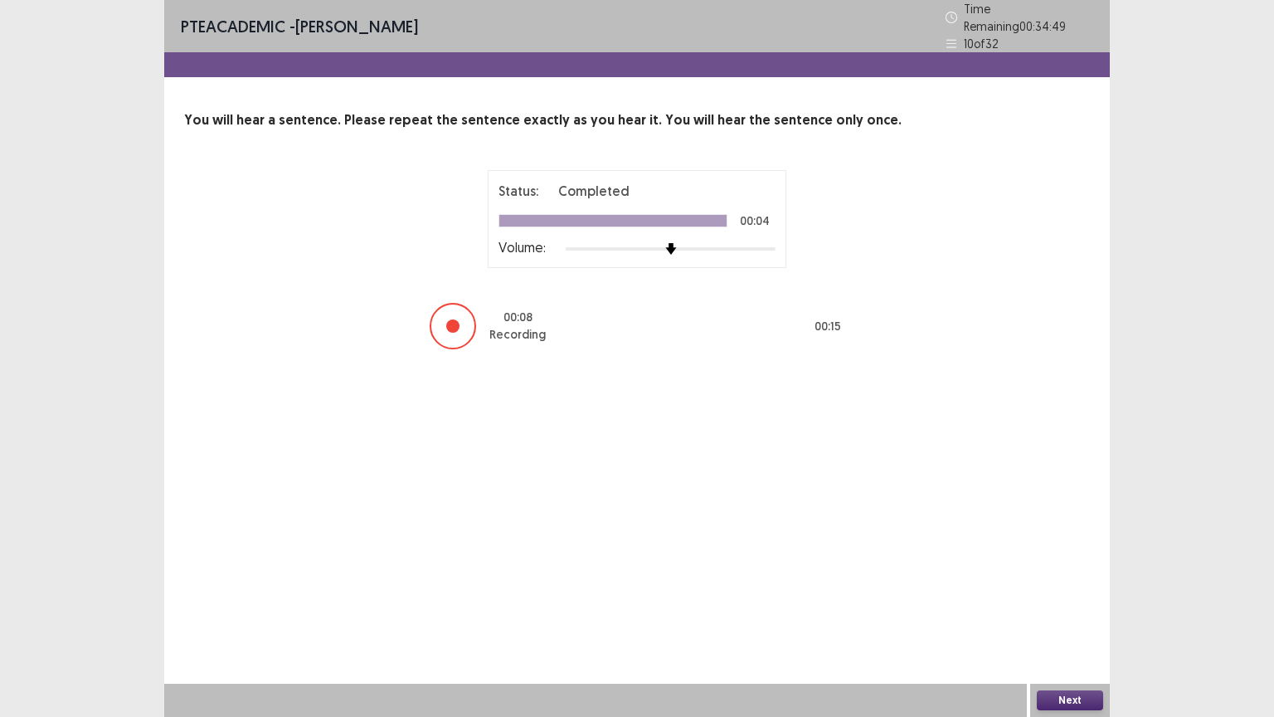
click at [1091, 605] on button "Next" at bounding box center [1070, 700] width 66 height 20
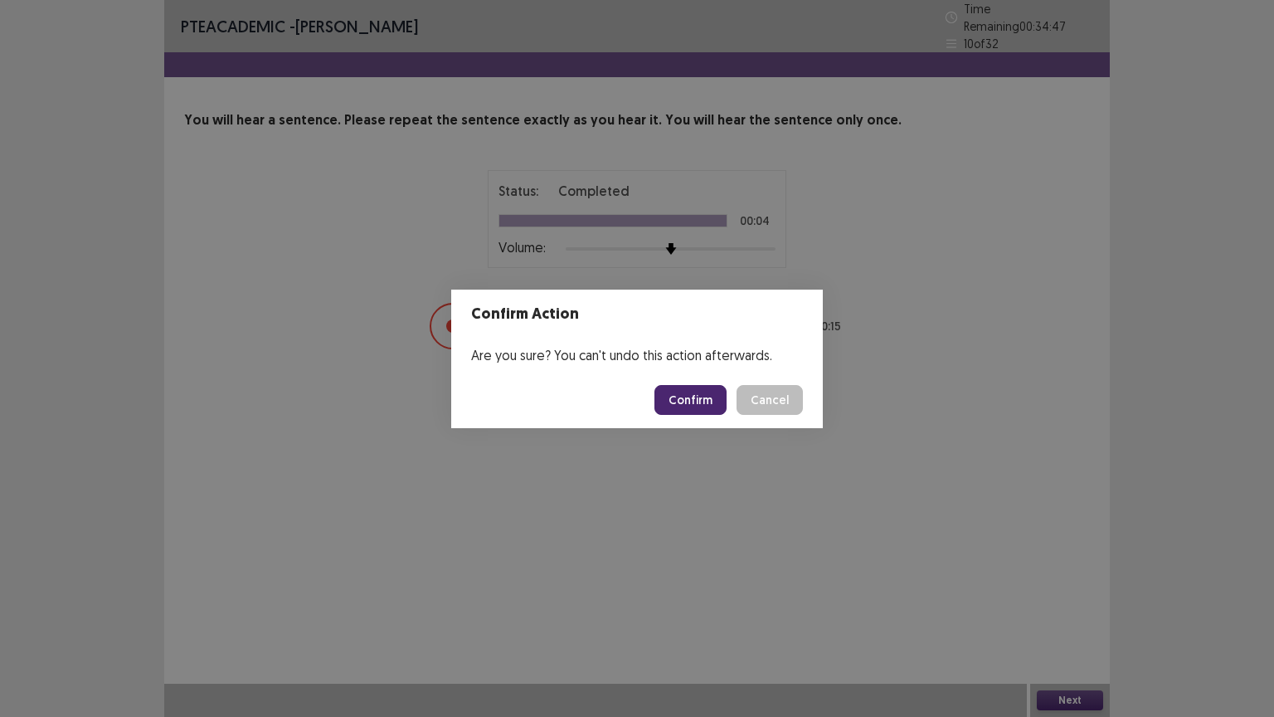
click at [699, 396] on button "Confirm" at bounding box center [691, 400] width 72 height 30
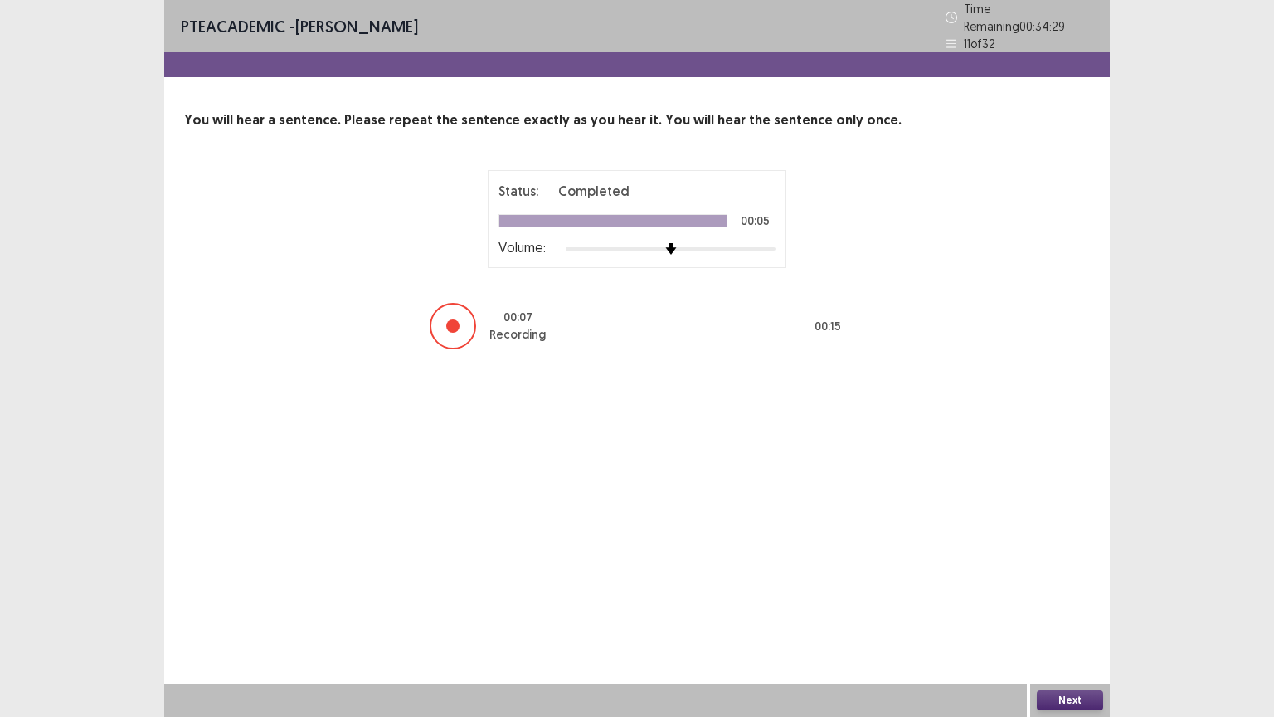
click at [1068, 605] on button "Next" at bounding box center [1070, 700] width 66 height 20
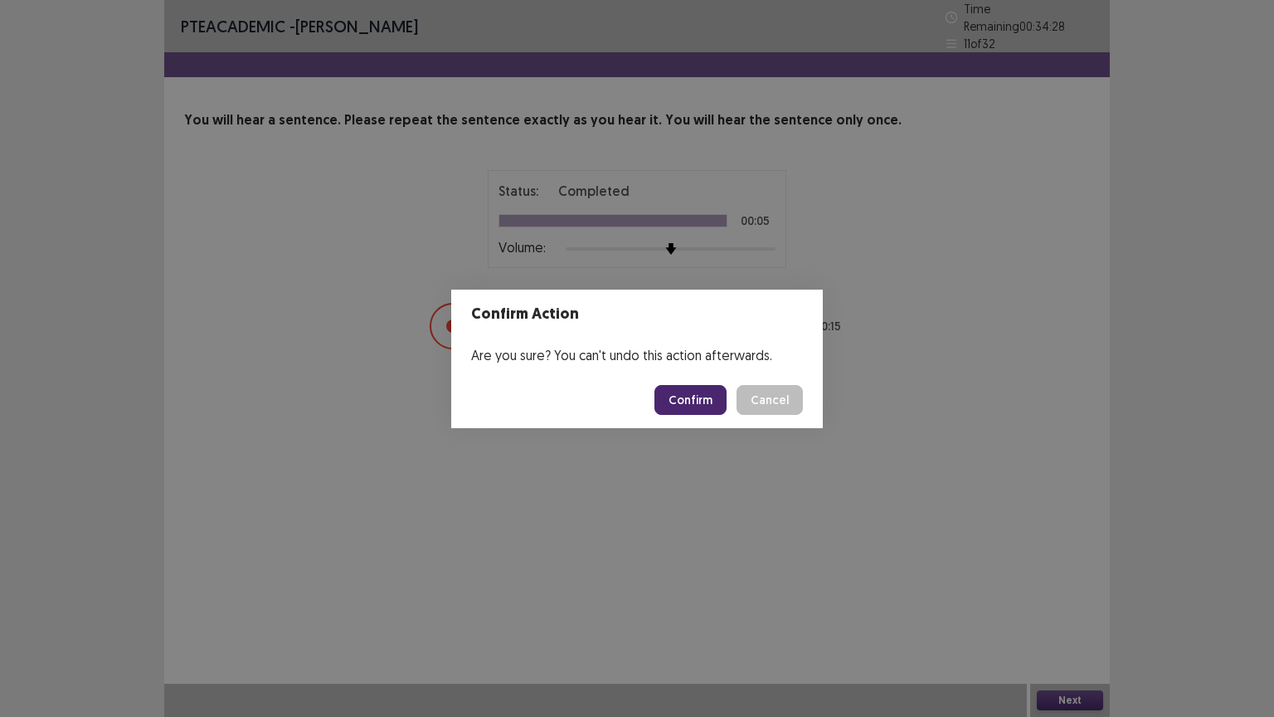
click at [674, 396] on button "Confirm" at bounding box center [691, 400] width 72 height 30
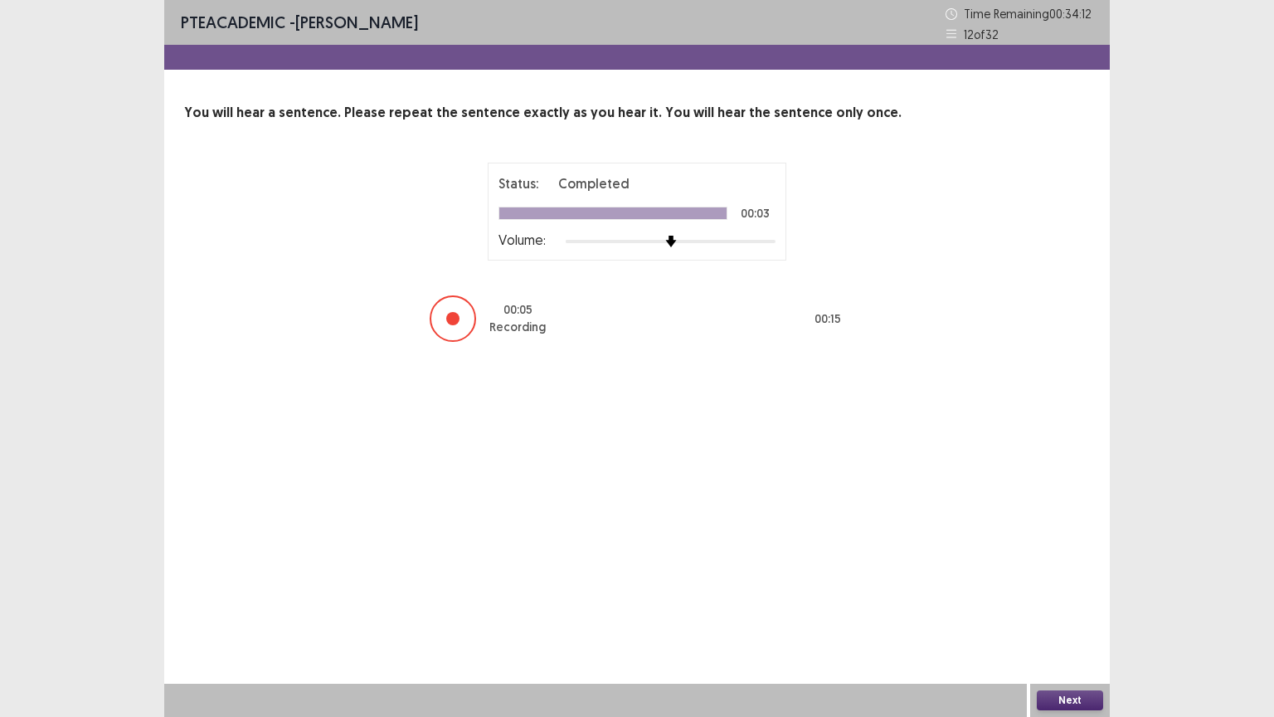
click at [1061, 605] on button "Next" at bounding box center [1070, 700] width 66 height 20
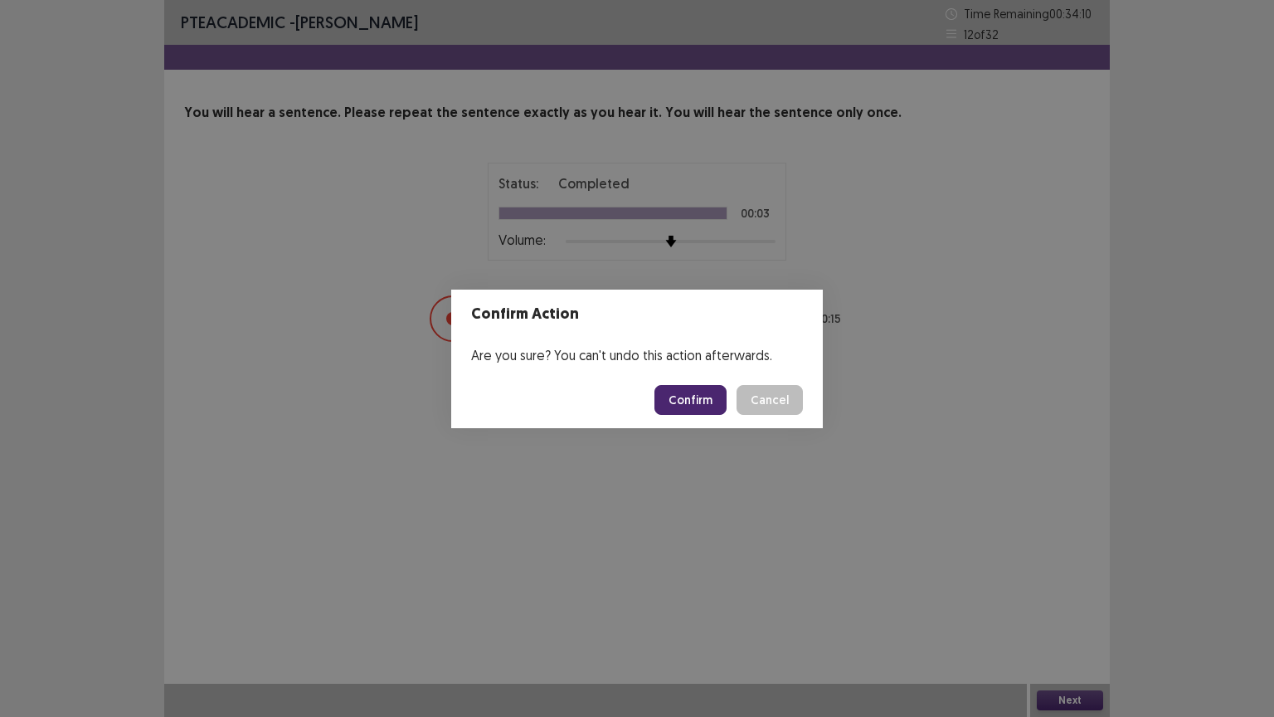
click at [718, 402] on button "Confirm" at bounding box center [691, 400] width 72 height 30
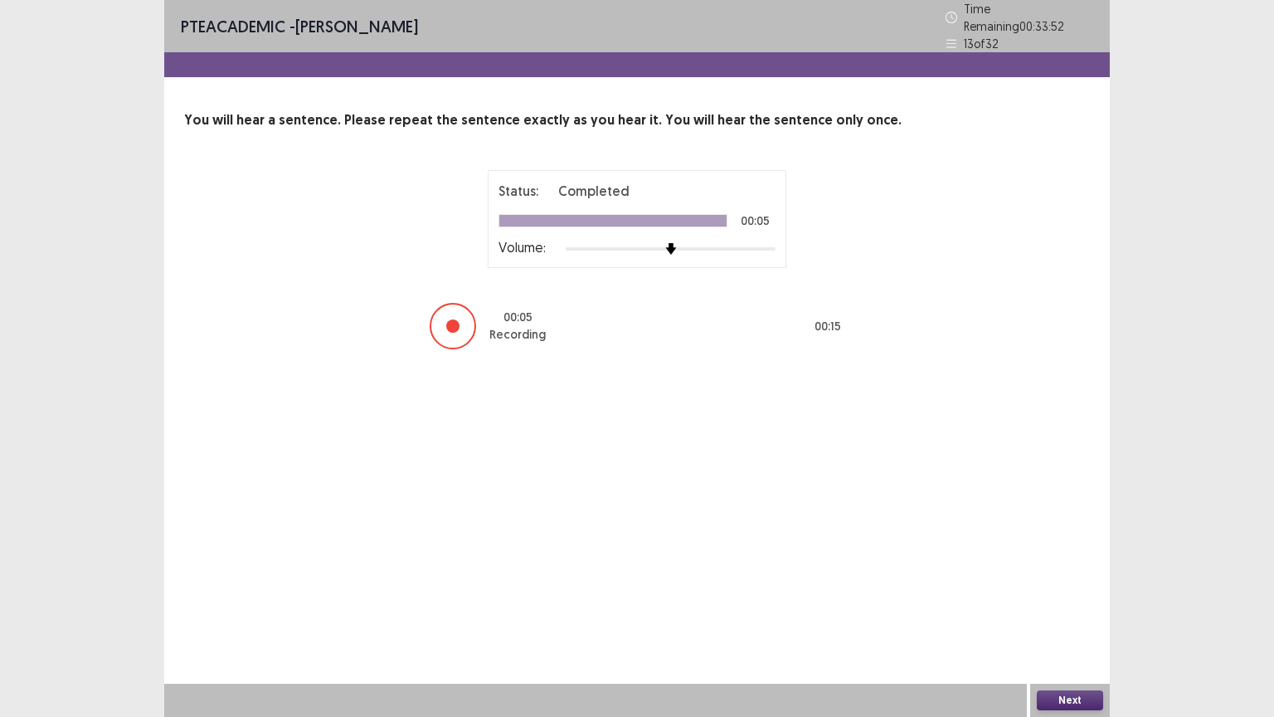
click at [1060, 605] on button "Next" at bounding box center [1070, 700] width 66 height 20
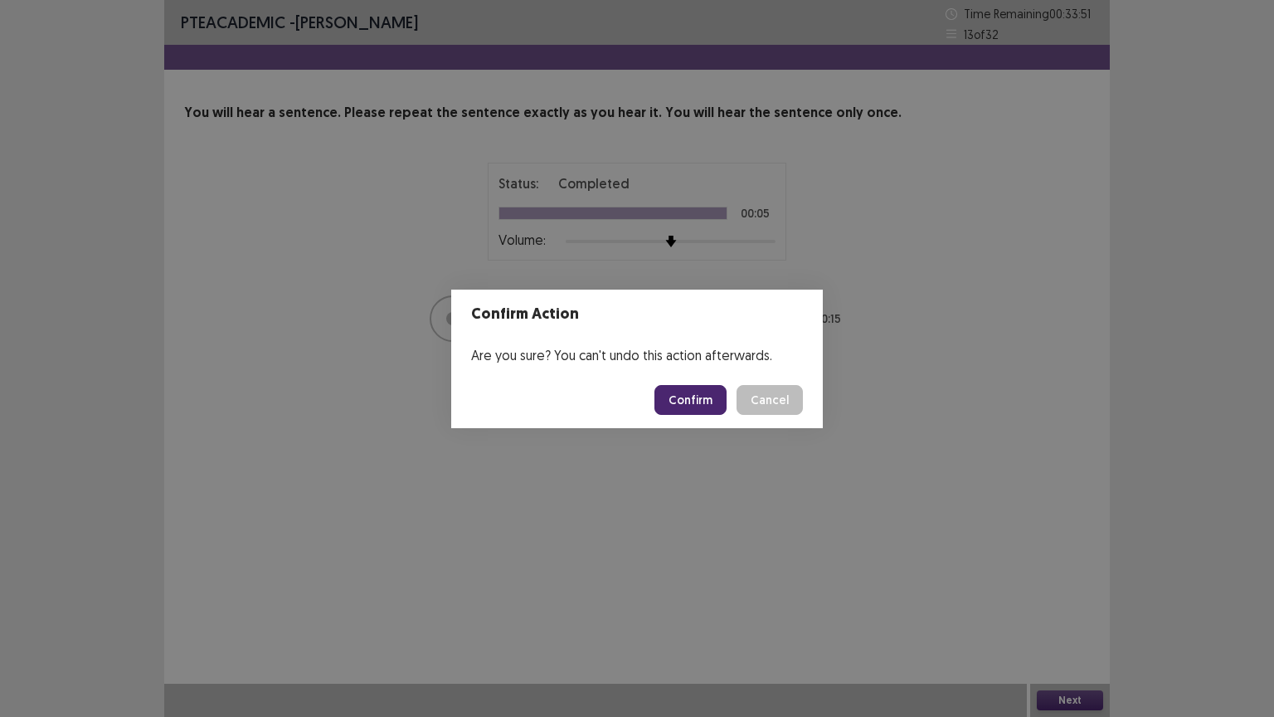
click at [703, 396] on button "Confirm" at bounding box center [691, 400] width 72 height 30
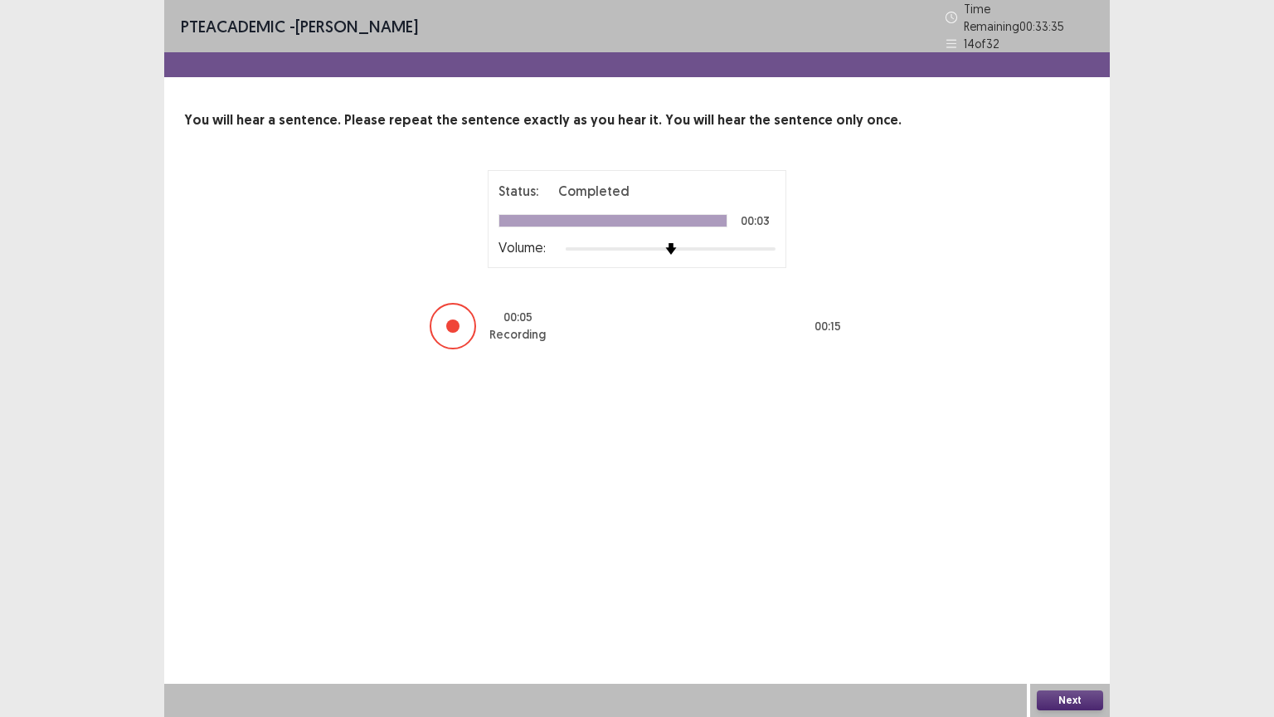
click at [1067, 605] on button "Next" at bounding box center [1070, 700] width 66 height 20
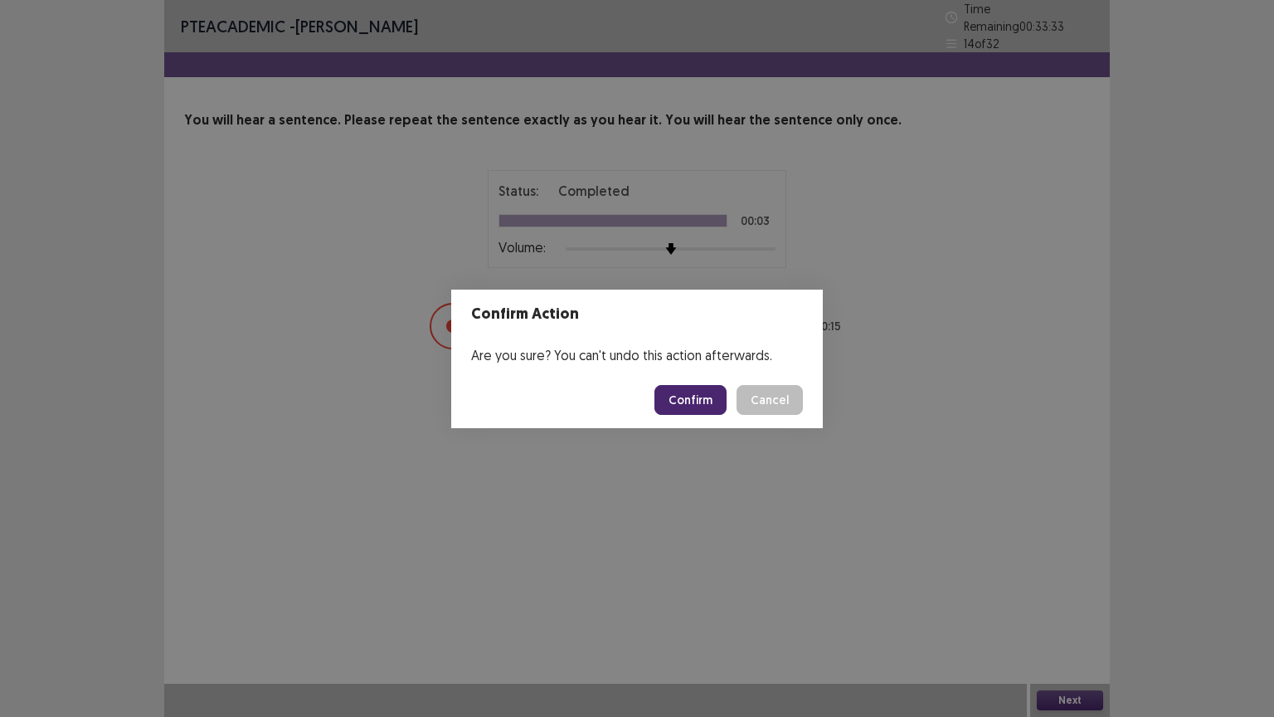
click at [708, 394] on button "Confirm" at bounding box center [691, 400] width 72 height 30
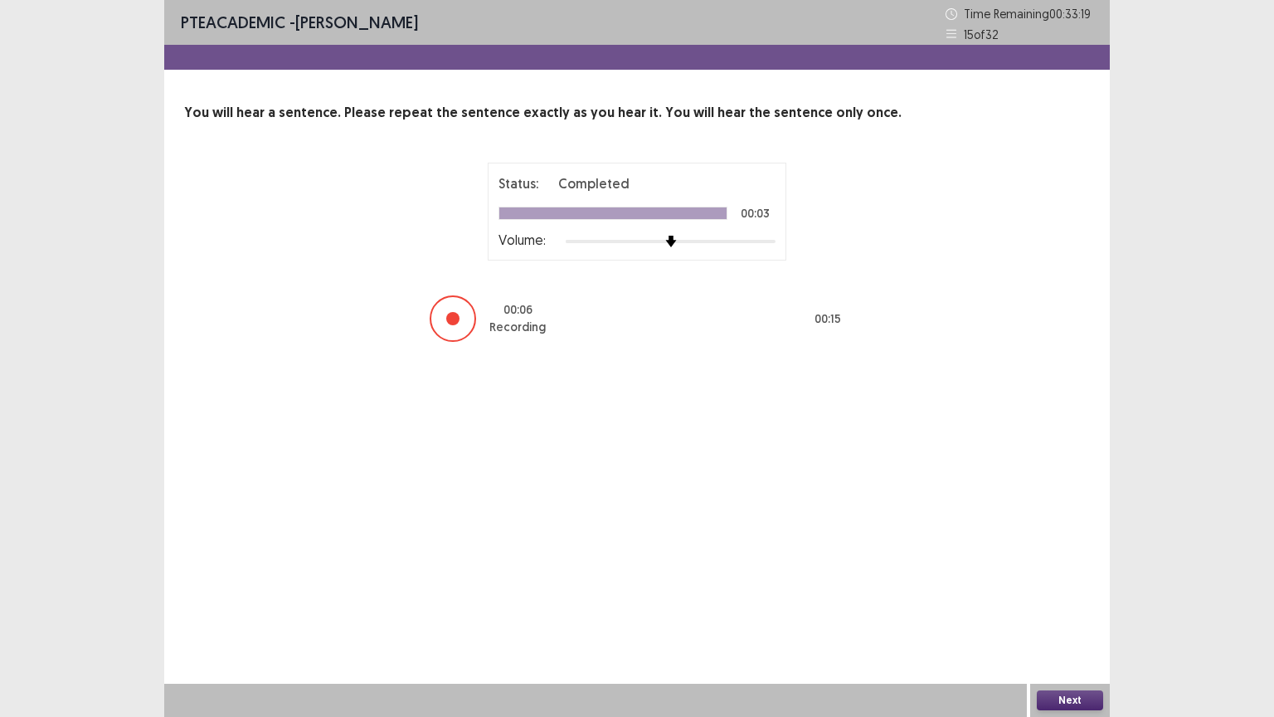
click at [1053, 605] on button "Next" at bounding box center [1070, 700] width 66 height 20
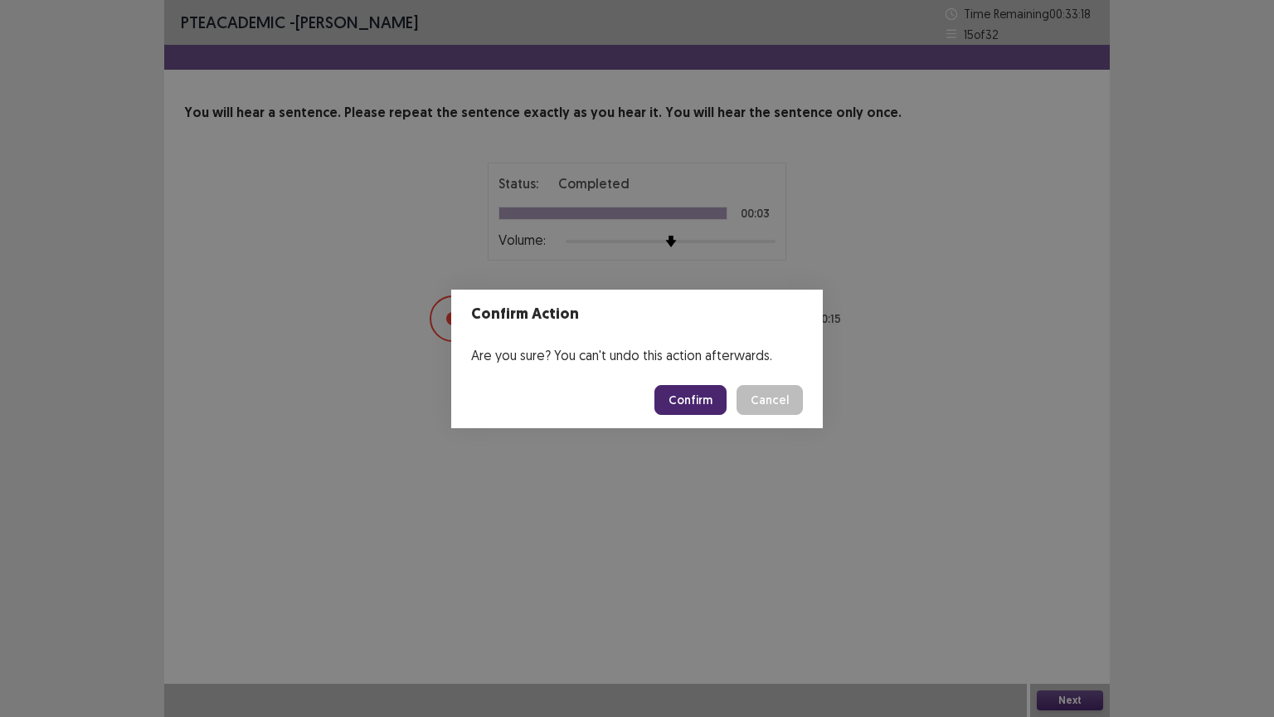
click at [719, 393] on button "Confirm" at bounding box center [691, 400] width 72 height 30
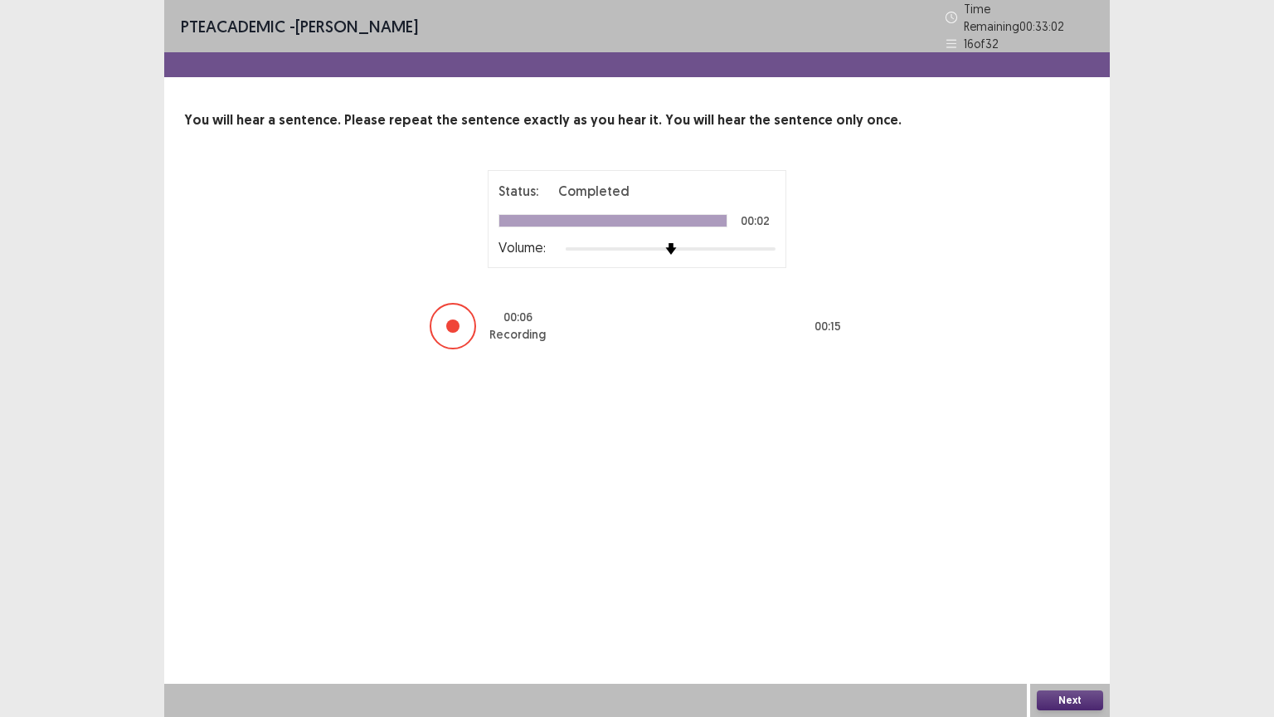
click at [1066, 605] on button "Next" at bounding box center [1070, 700] width 66 height 20
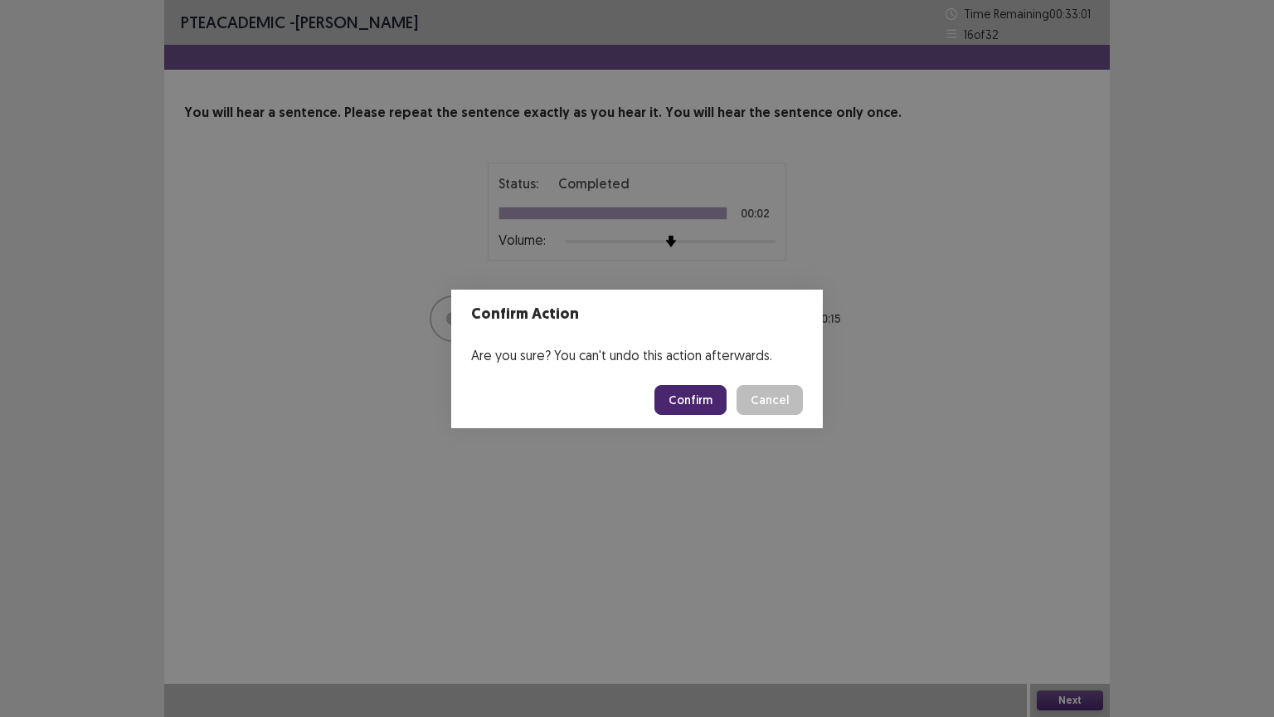
click at [713, 411] on button "Confirm" at bounding box center [691, 400] width 72 height 30
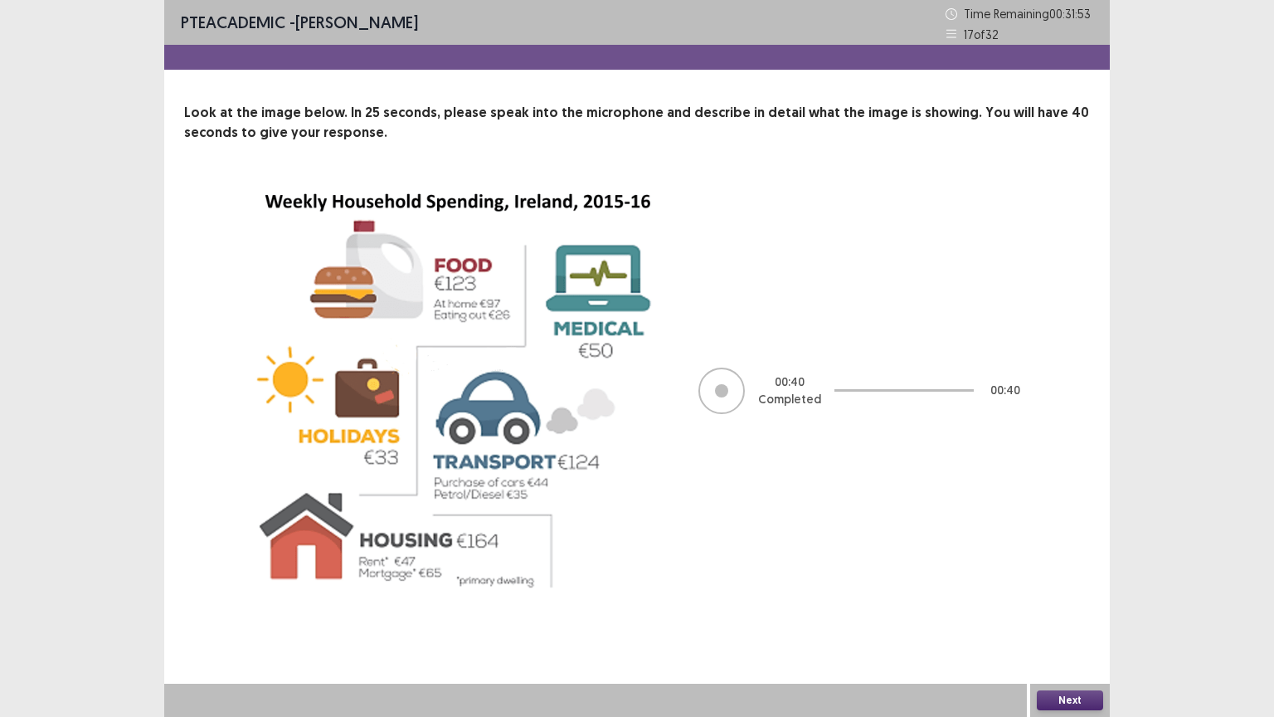
click at [1072, 605] on button "Next" at bounding box center [1070, 700] width 66 height 20
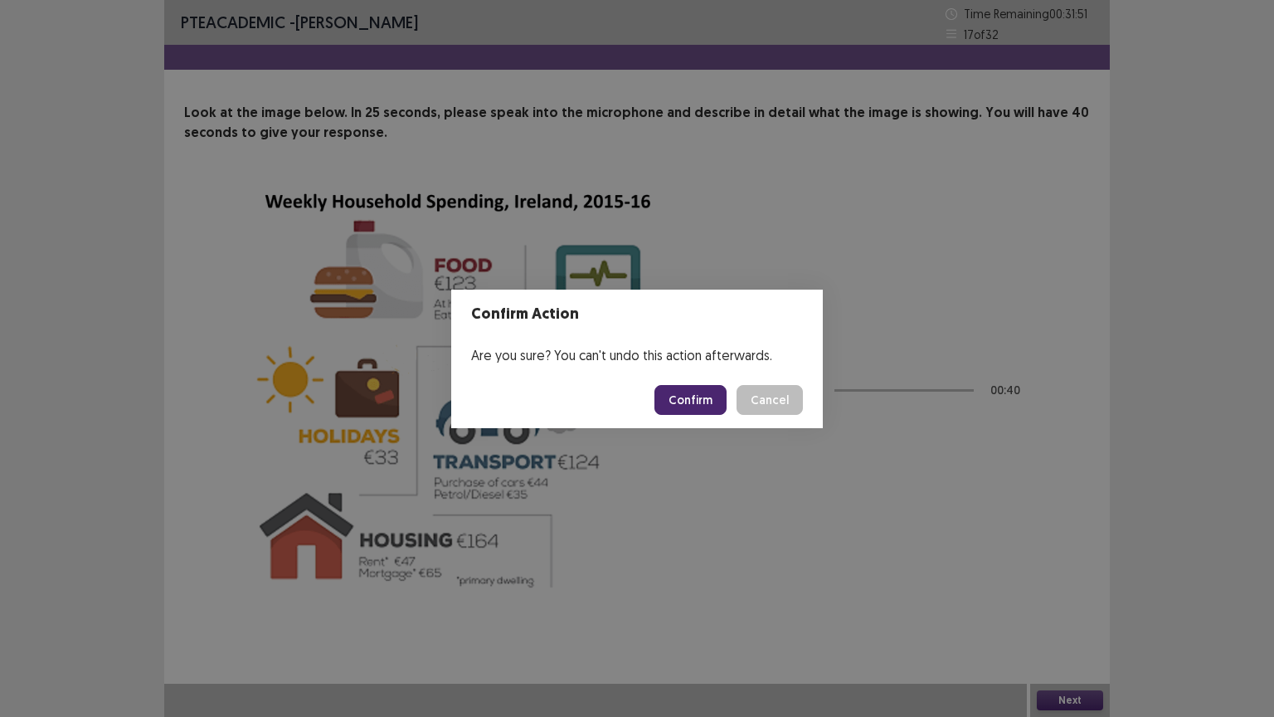
click at [674, 392] on button "Confirm" at bounding box center [691, 400] width 72 height 30
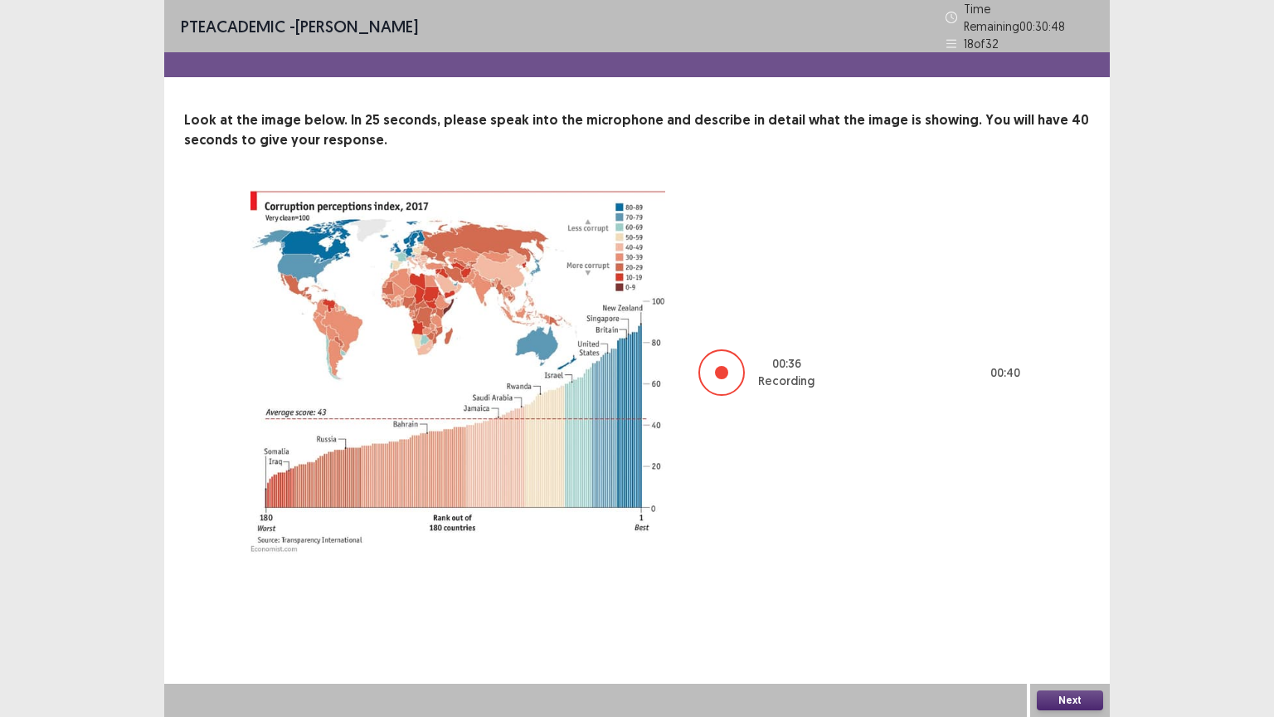
click at [1081, 605] on button "Next" at bounding box center [1070, 700] width 66 height 20
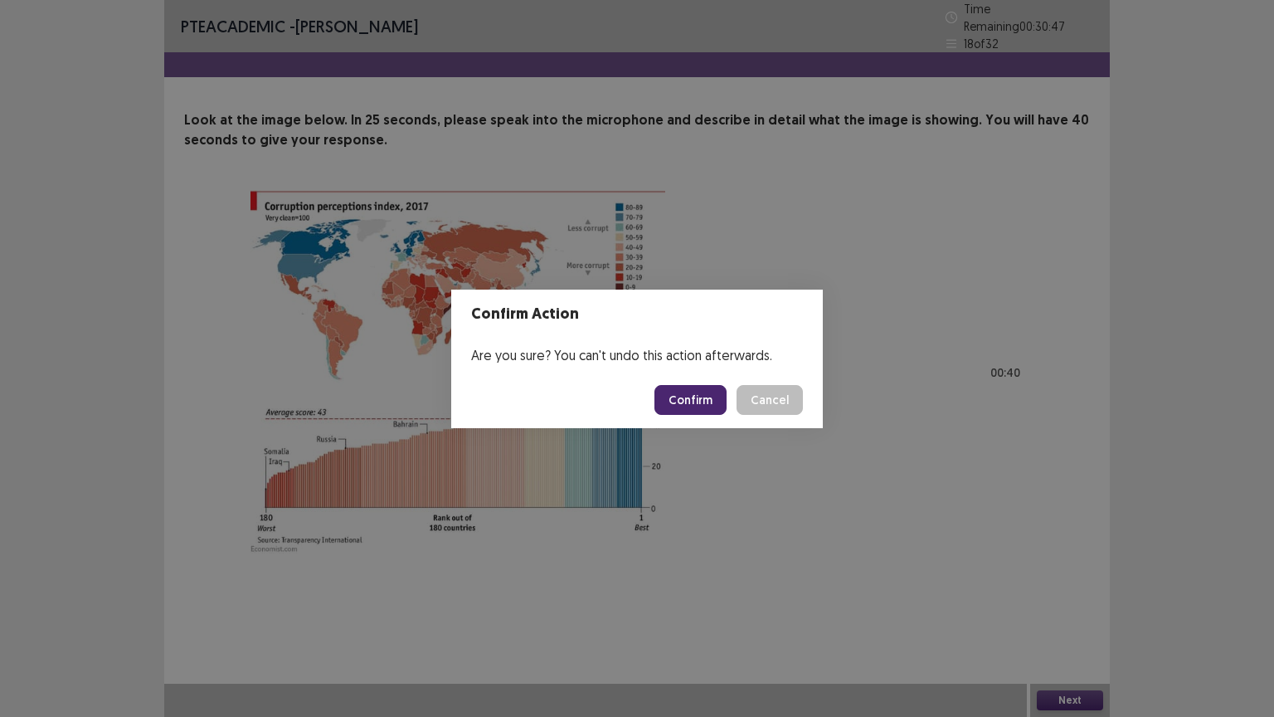
click at [686, 397] on button "Confirm" at bounding box center [691, 400] width 72 height 30
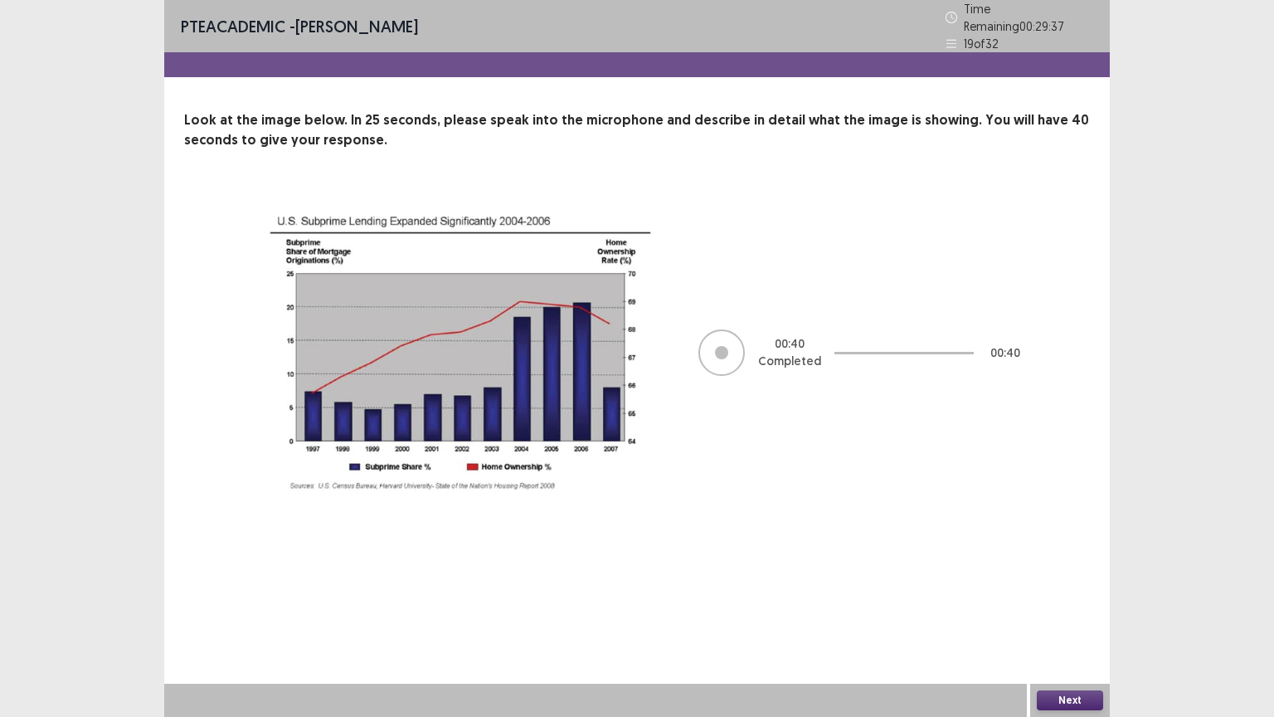
click at [1081, 605] on button "Next" at bounding box center [1070, 700] width 66 height 20
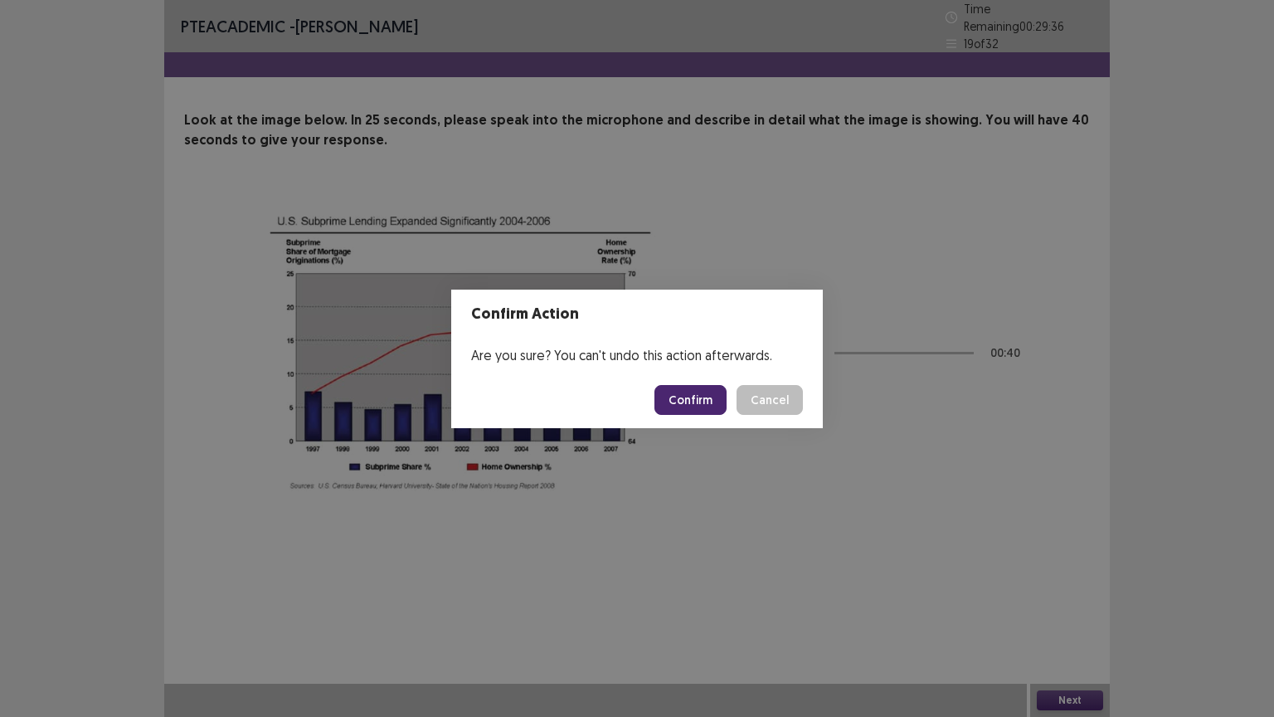
click at [705, 402] on button "Confirm" at bounding box center [691, 400] width 72 height 30
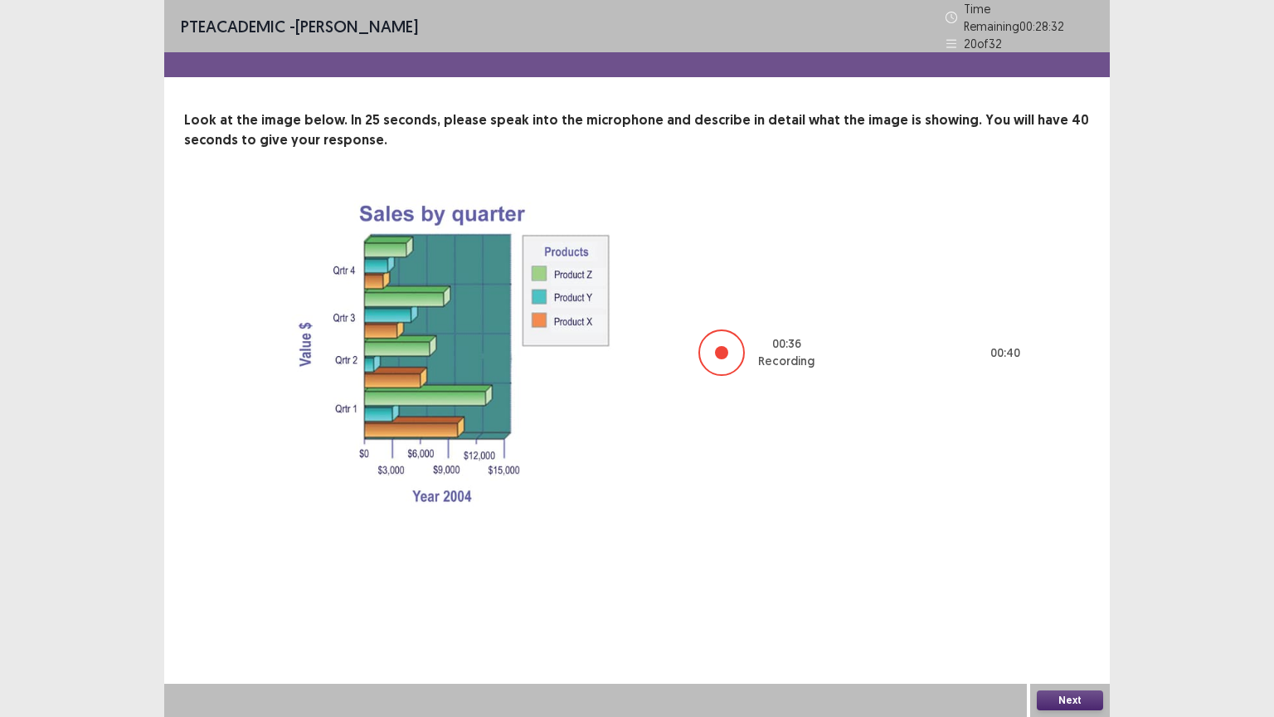
click at [1070, 605] on button "Next" at bounding box center [1070, 700] width 66 height 20
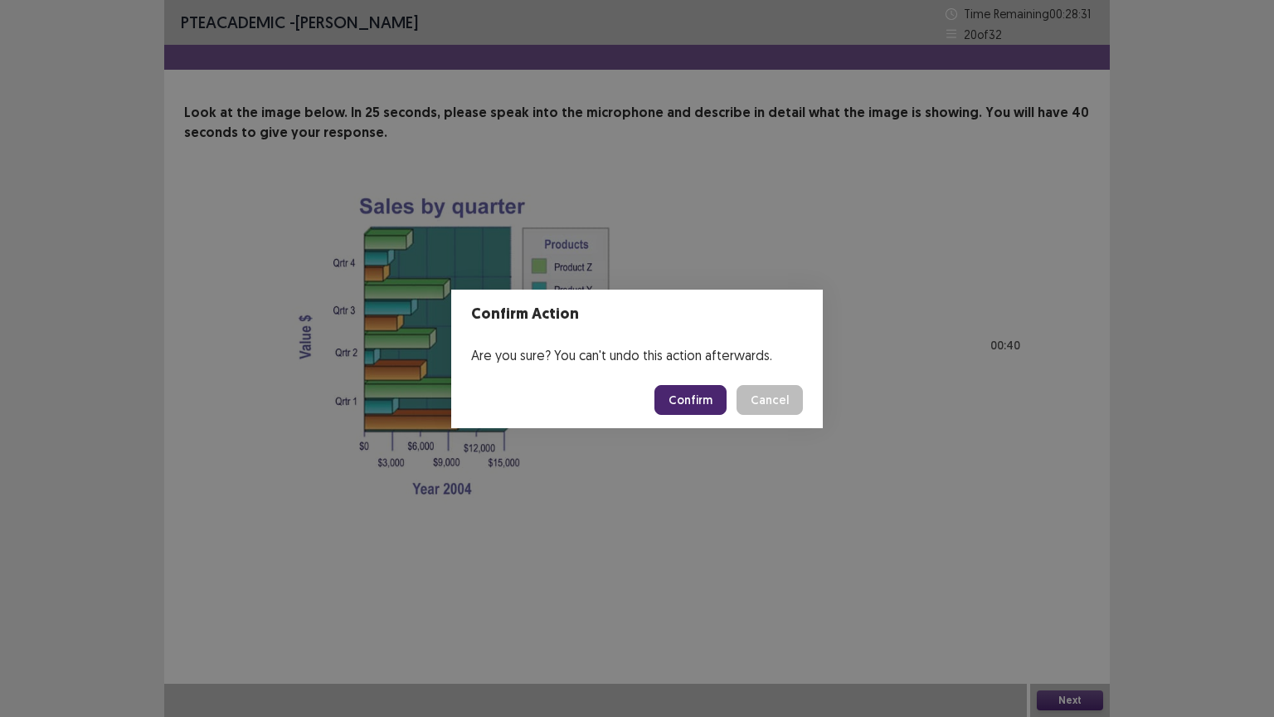
click at [699, 406] on button "Confirm" at bounding box center [691, 400] width 72 height 30
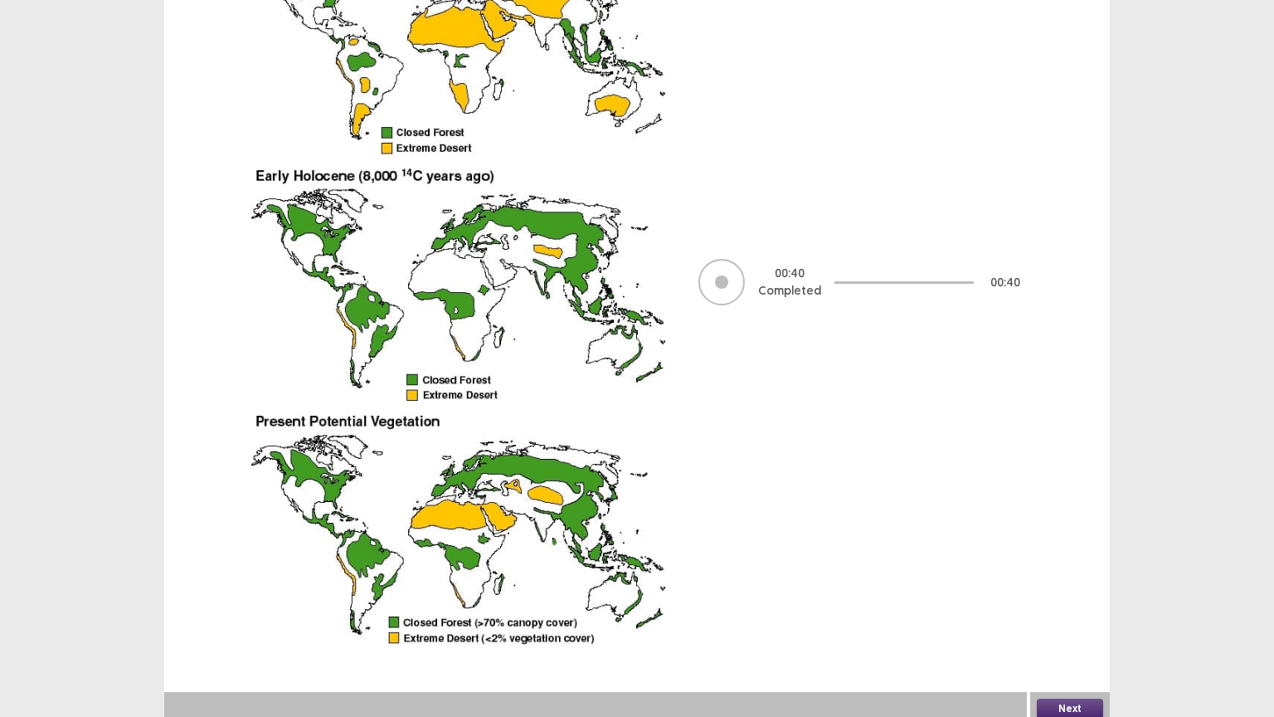
scroll to position [276, 0]
click at [1095, 605] on button "Next" at bounding box center [1070, 709] width 66 height 20
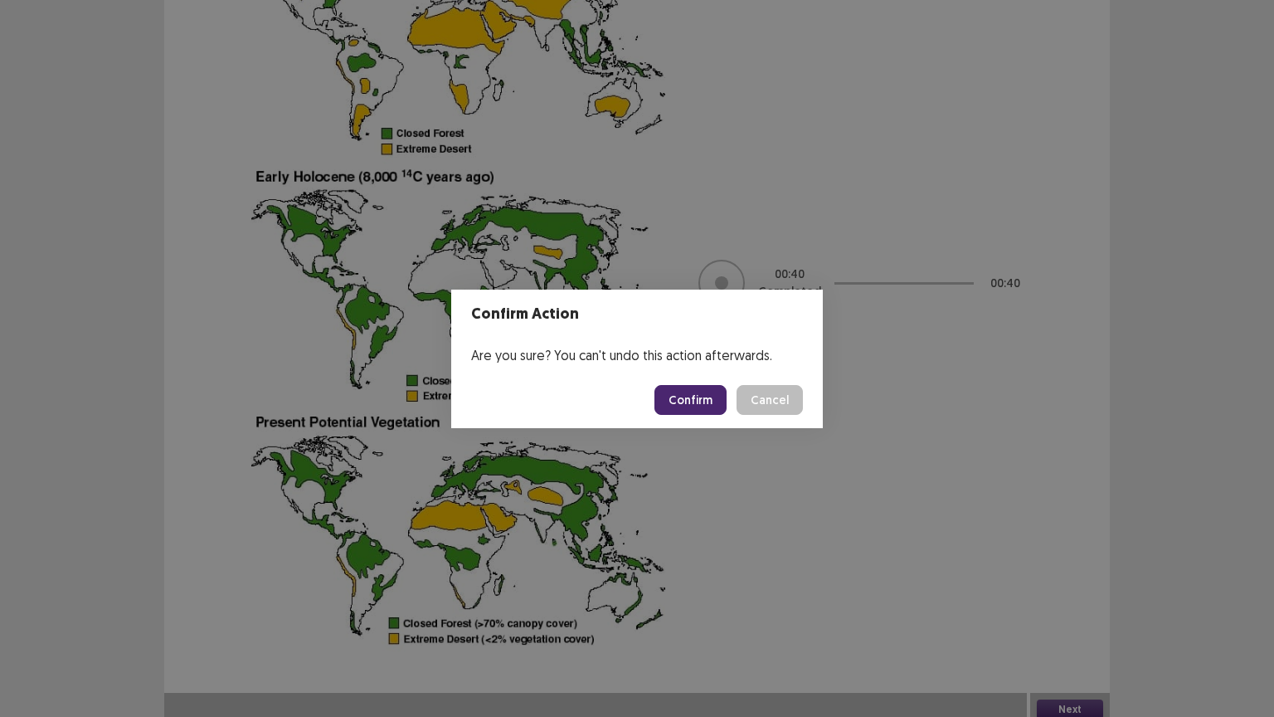
click at [697, 395] on button "Confirm" at bounding box center [691, 400] width 72 height 30
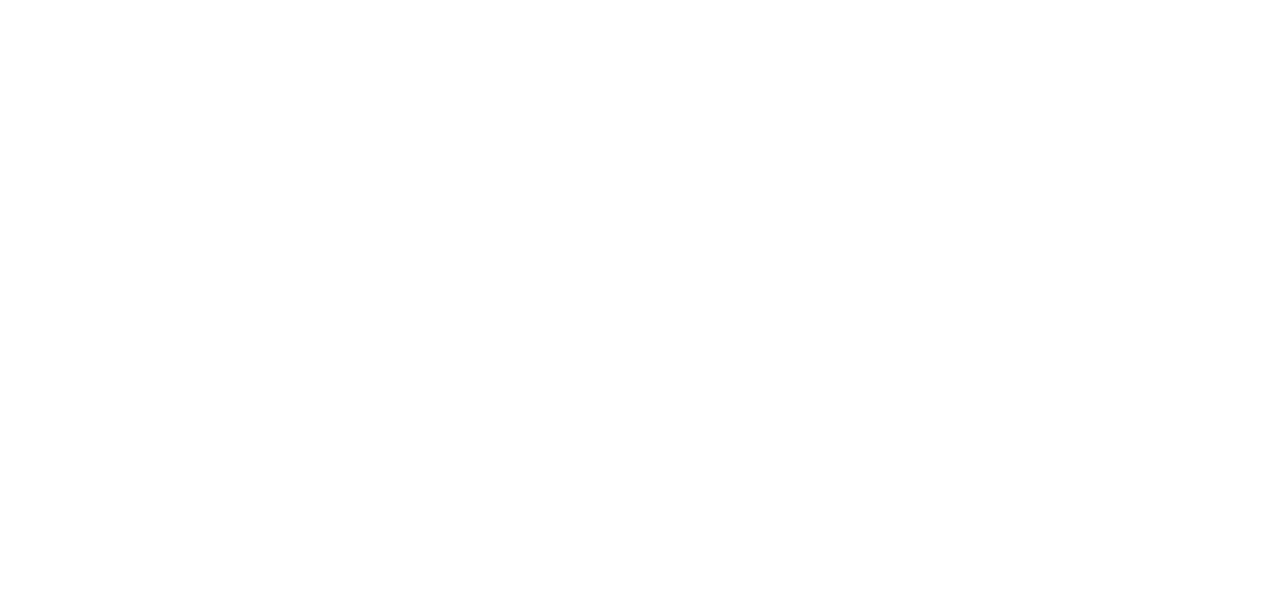
scroll to position [0, 0]
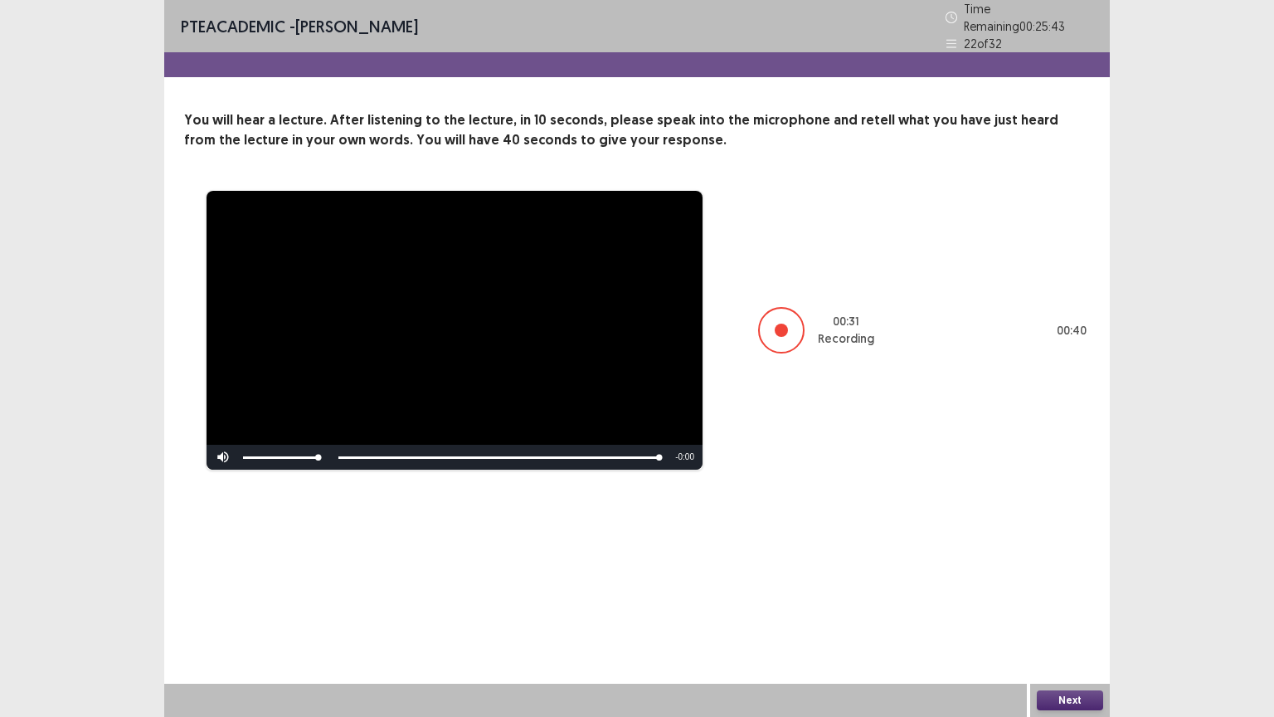
click at [1058, 605] on button "Next" at bounding box center [1070, 700] width 66 height 20
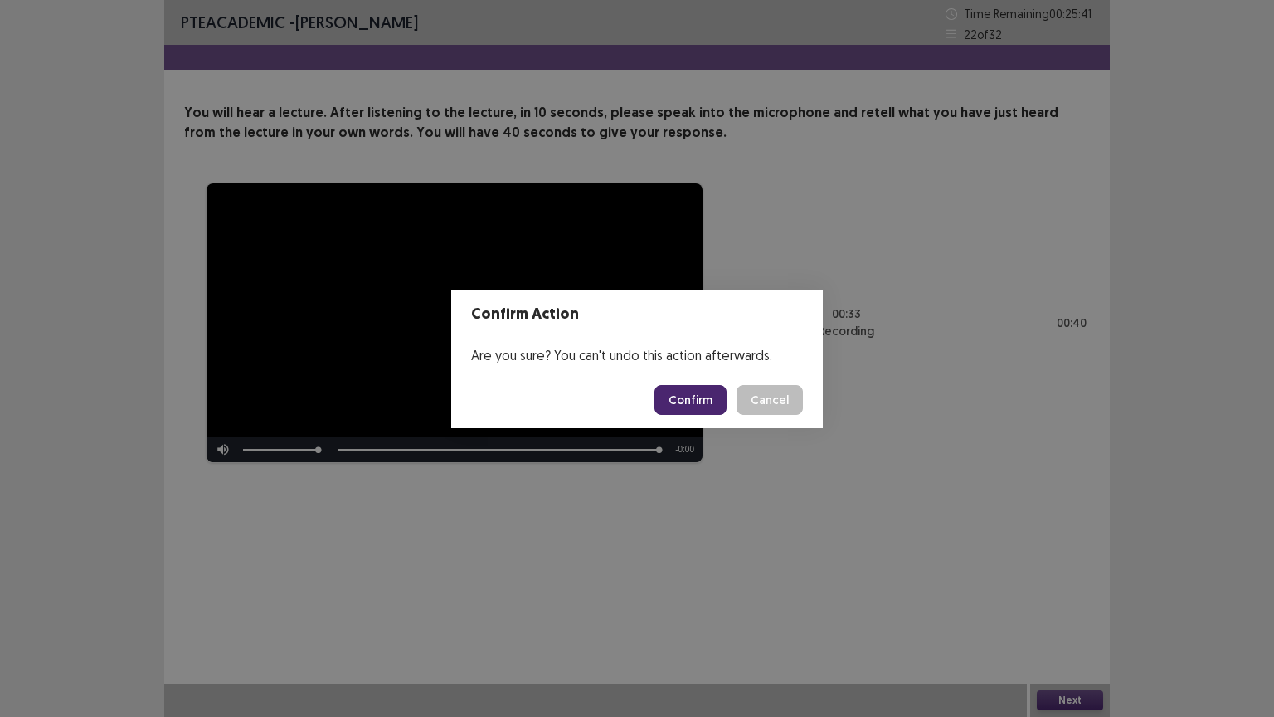
click at [700, 399] on button "Confirm" at bounding box center [691, 400] width 72 height 30
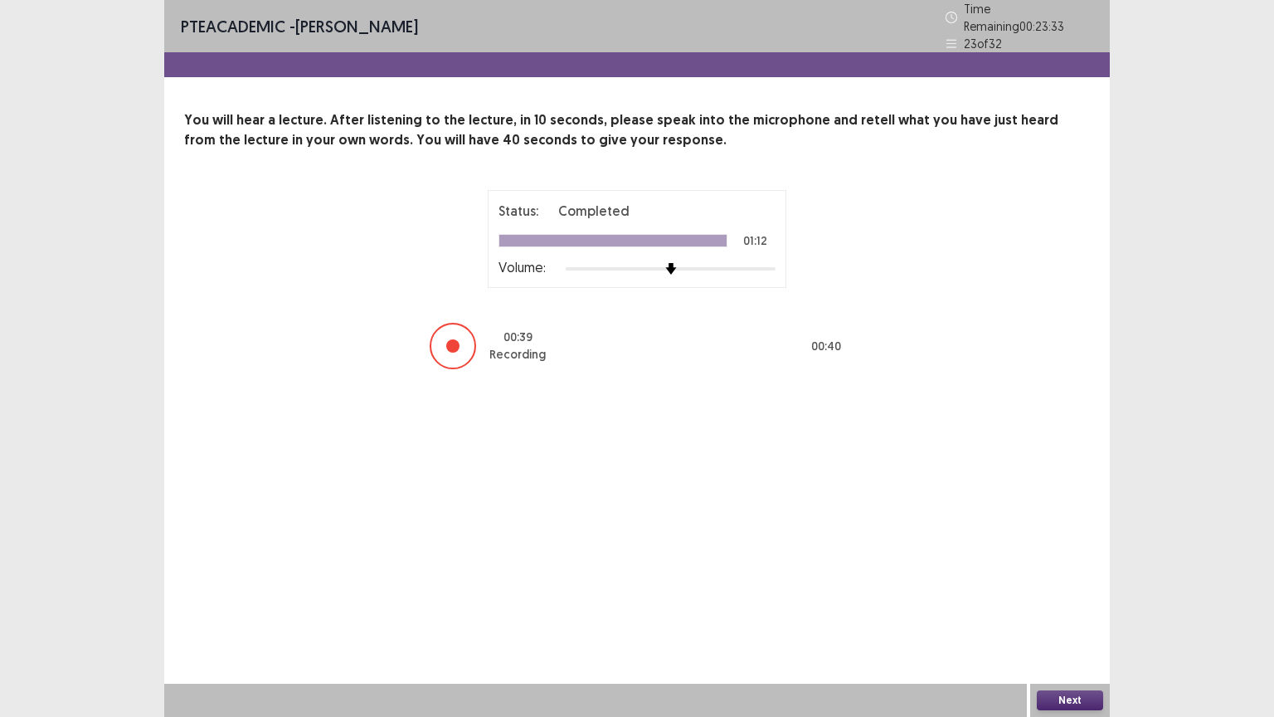
click at [1078, 605] on button "Next" at bounding box center [1070, 700] width 66 height 20
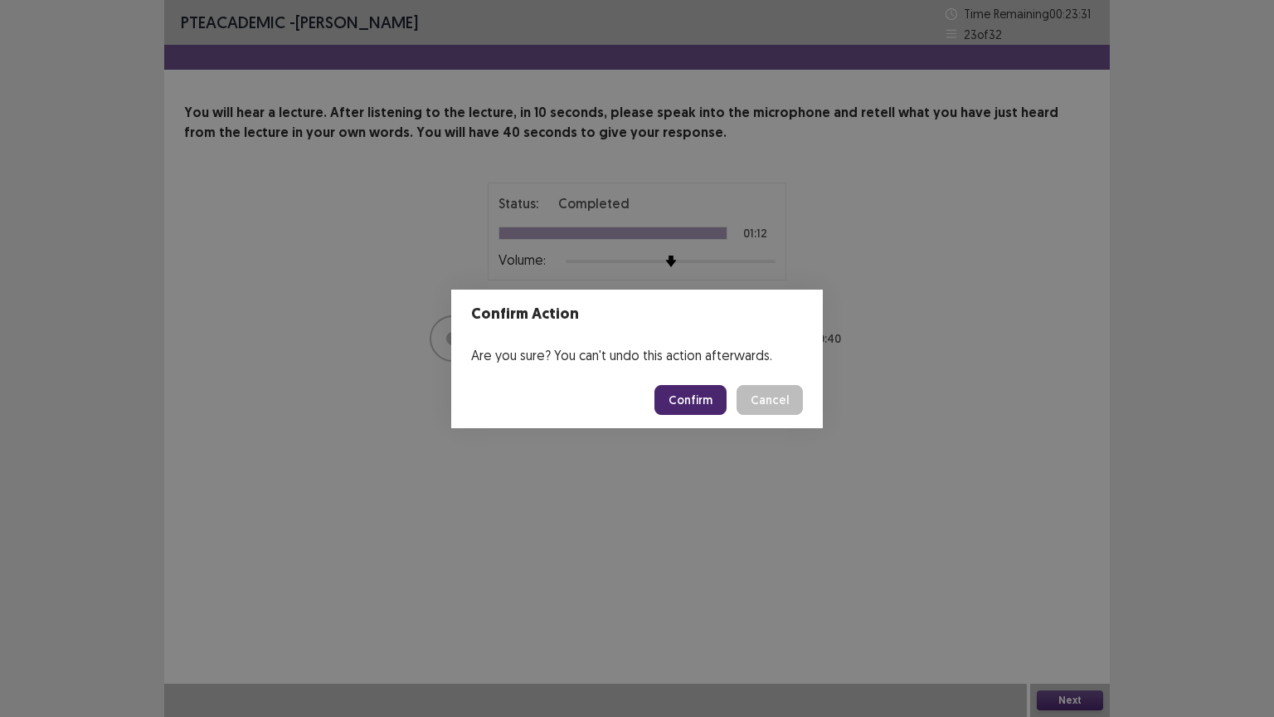
click at [690, 393] on button "Confirm" at bounding box center [691, 400] width 72 height 30
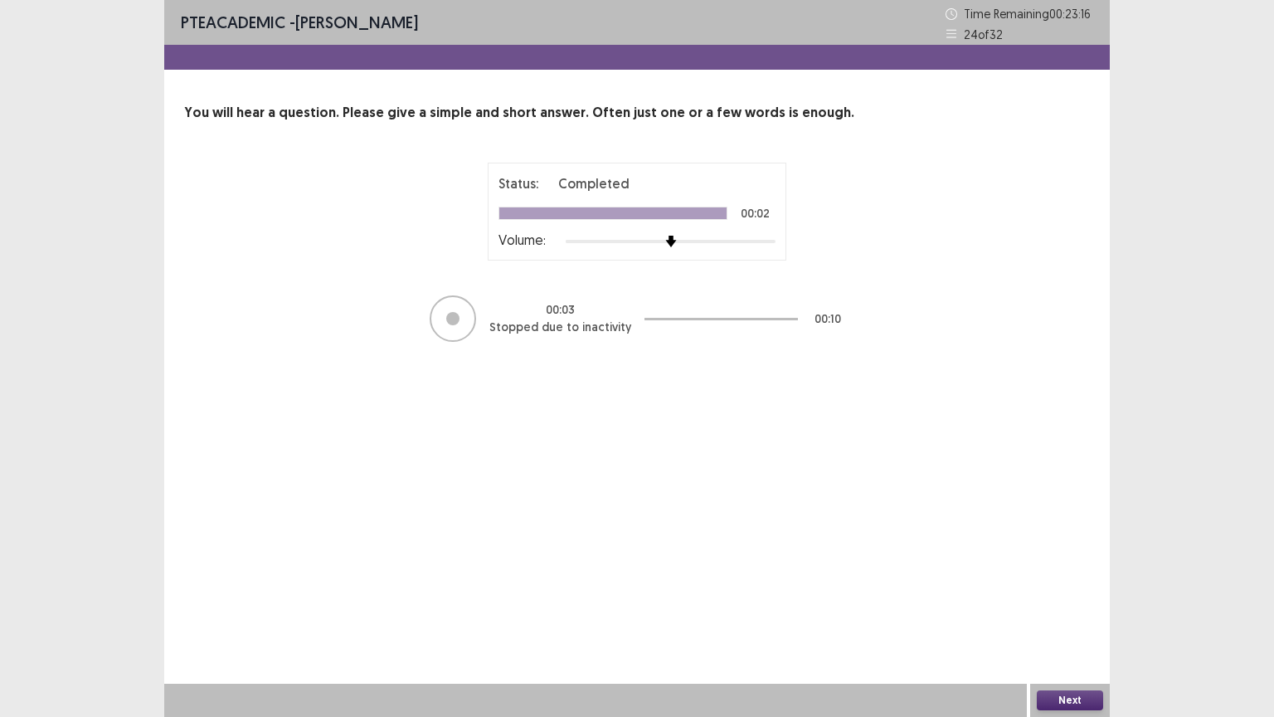
click at [1049, 605] on button "Next" at bounding box center [1070, 700] width 66 height 20
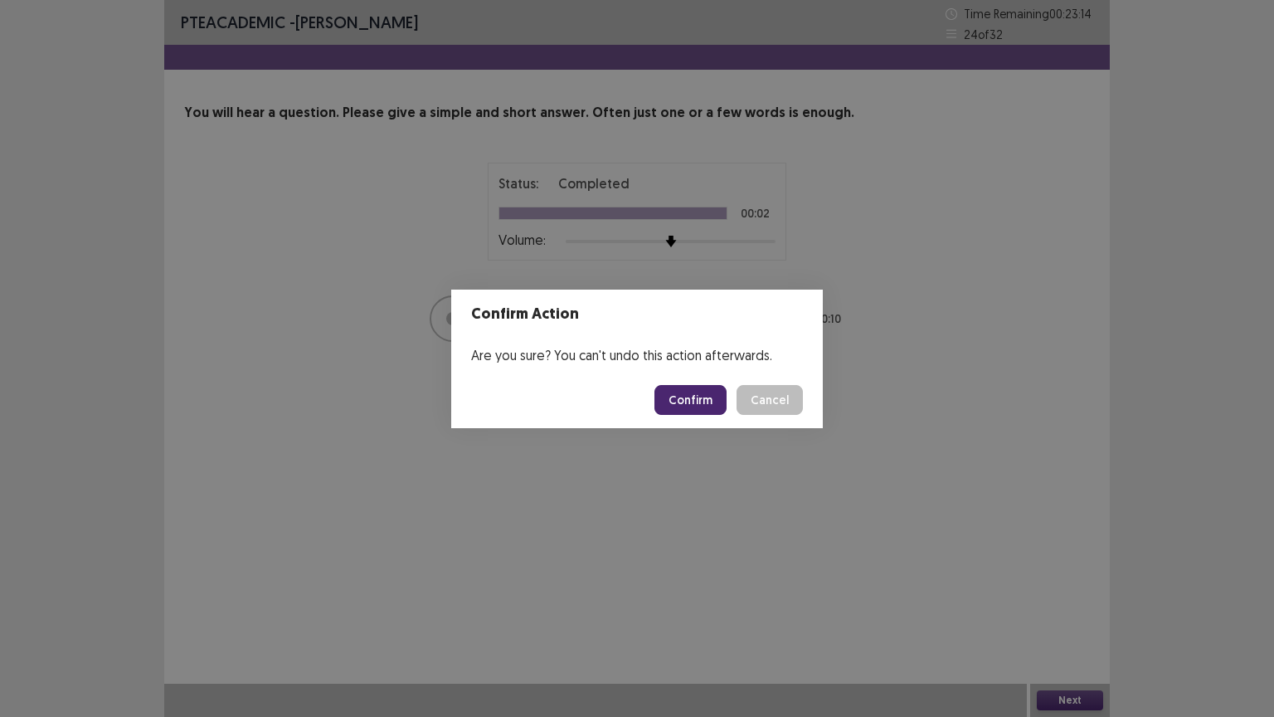
click at [687, 402] on button "Confirm" at bounding box center [691, 400] width 72 height 30
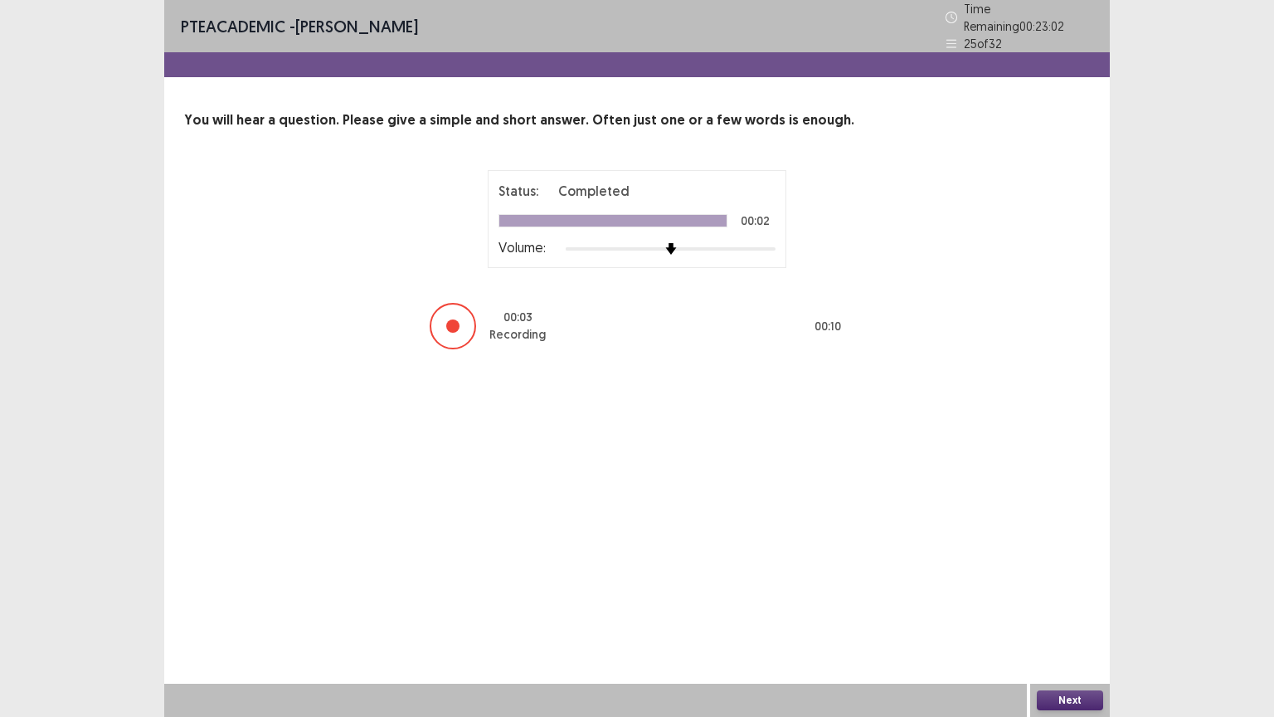
click at [1073, 605] on button "Next" at bounding box center [1070, 700] width 66 height 20
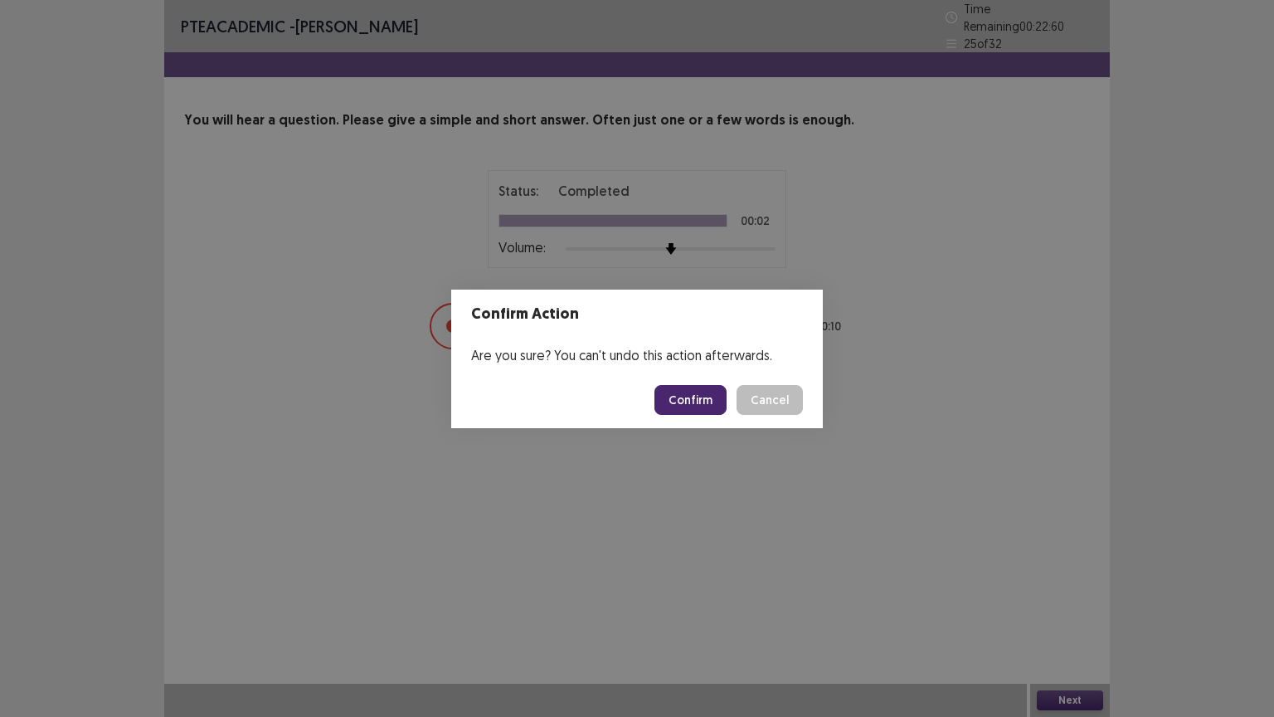
click at [697, 405] on button "Confirm" at bounding box center [691, 400] width 72 height 30
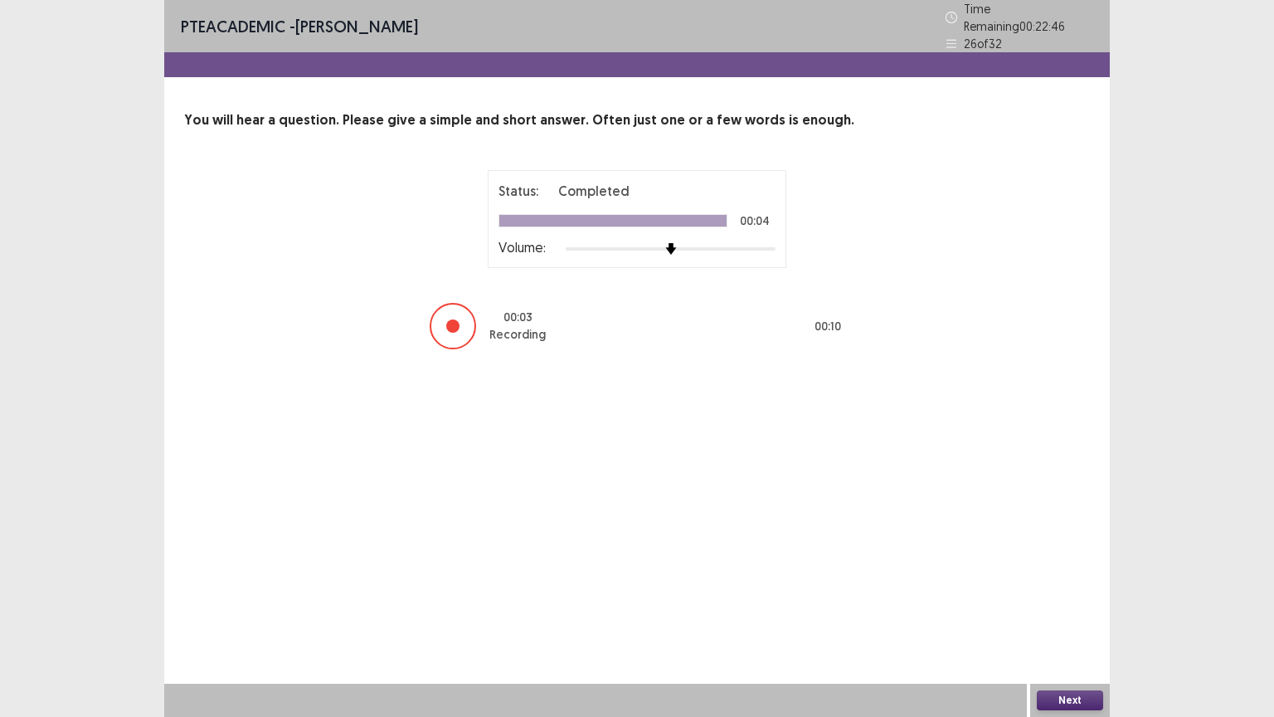
click at [1088, 605] on button "Next" at bounding box center [1070, 700] width 66 height 20
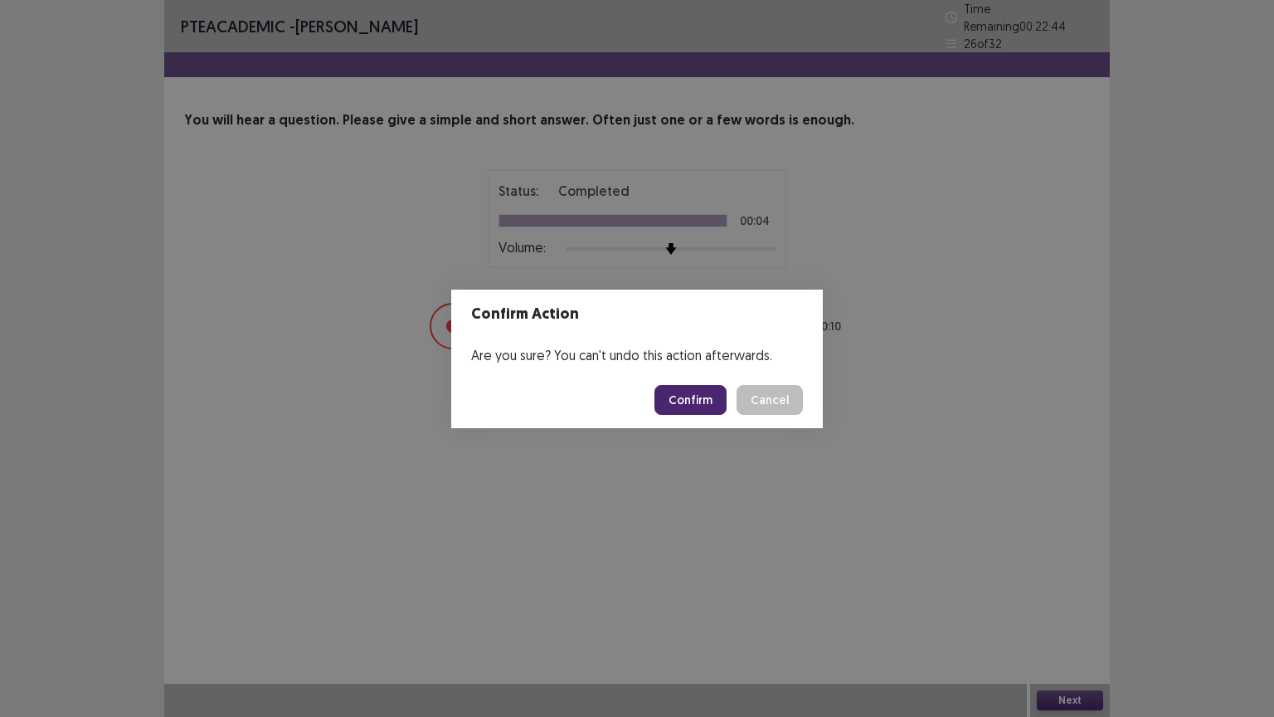
click at [731, 400] on div "Confirm Cancel" at bounding box center [729, 400] width 148 height 30
click at [727, 401] on button "Confirm" at bounding box center [691, 400] width 72 height 30
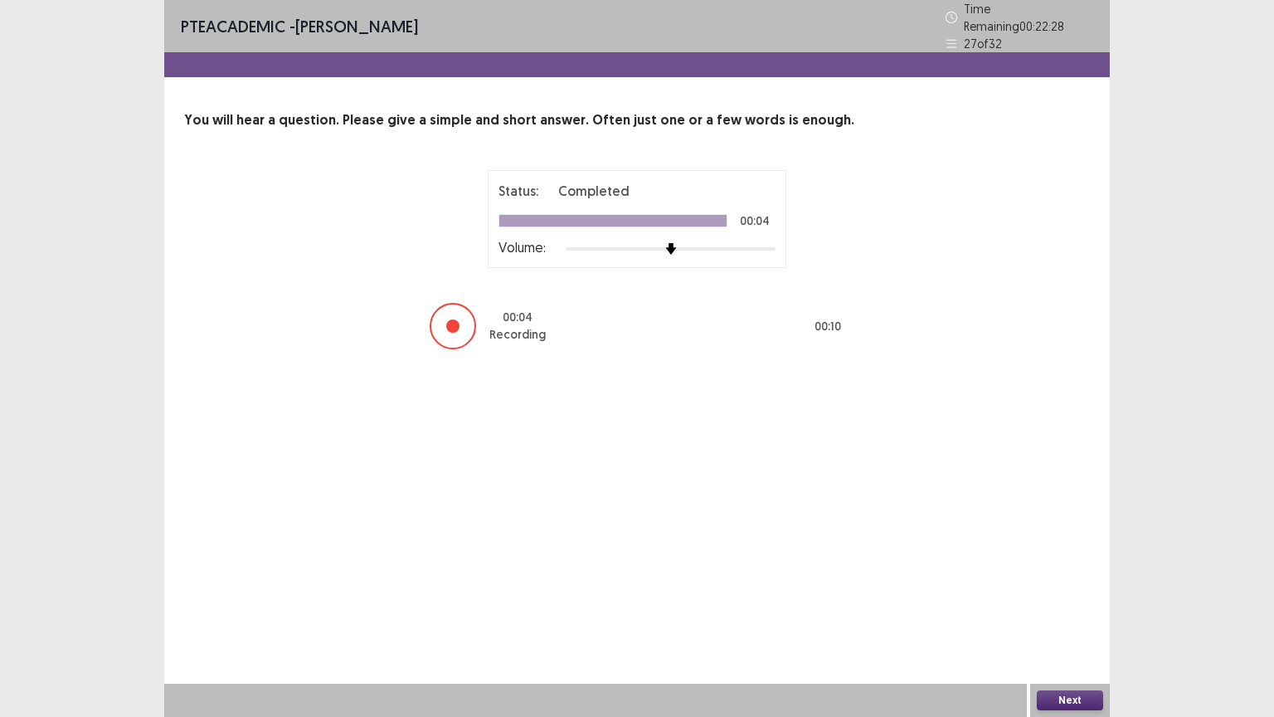
click at [1062, 605] on button "Next" at bounding box center [1070, 700] width 66 height 20
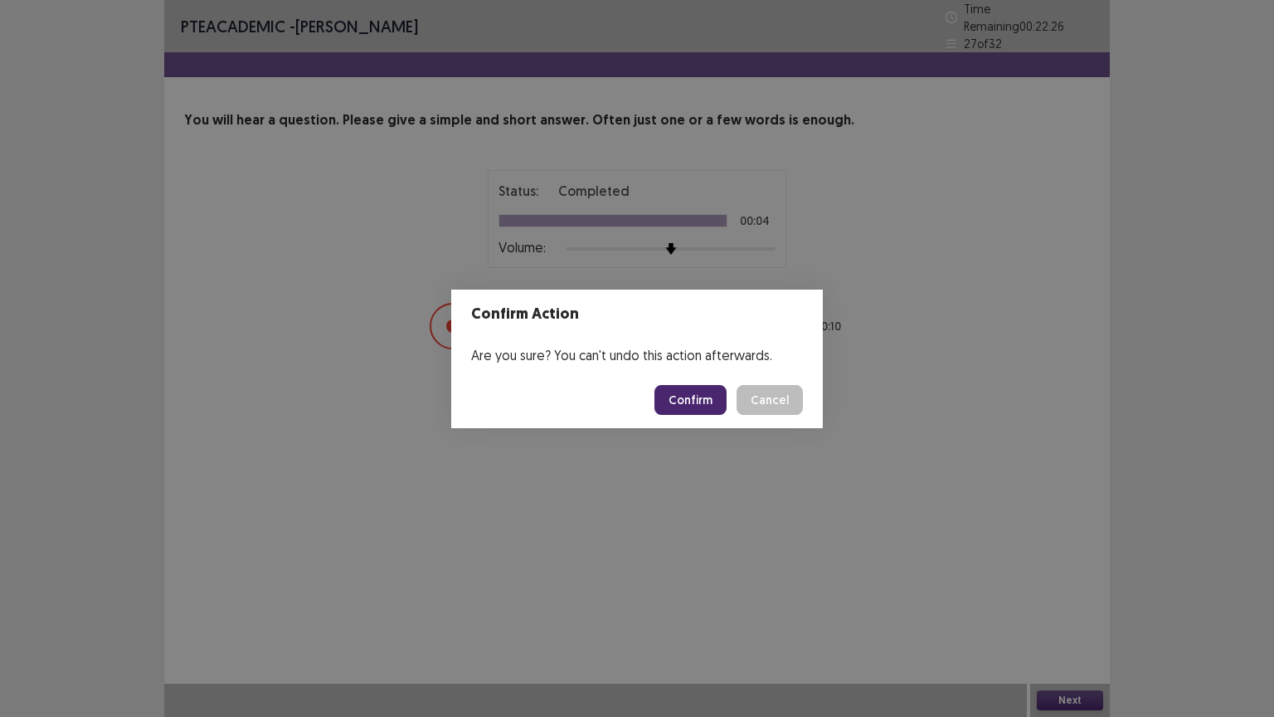
click at [713, 416] on footer "Confirm Cancel" at bounding box center [637, 400] width 372 height 56
click at [710, 402] on button "Confirm" at bounding box center [691, 400] width 72 height 30
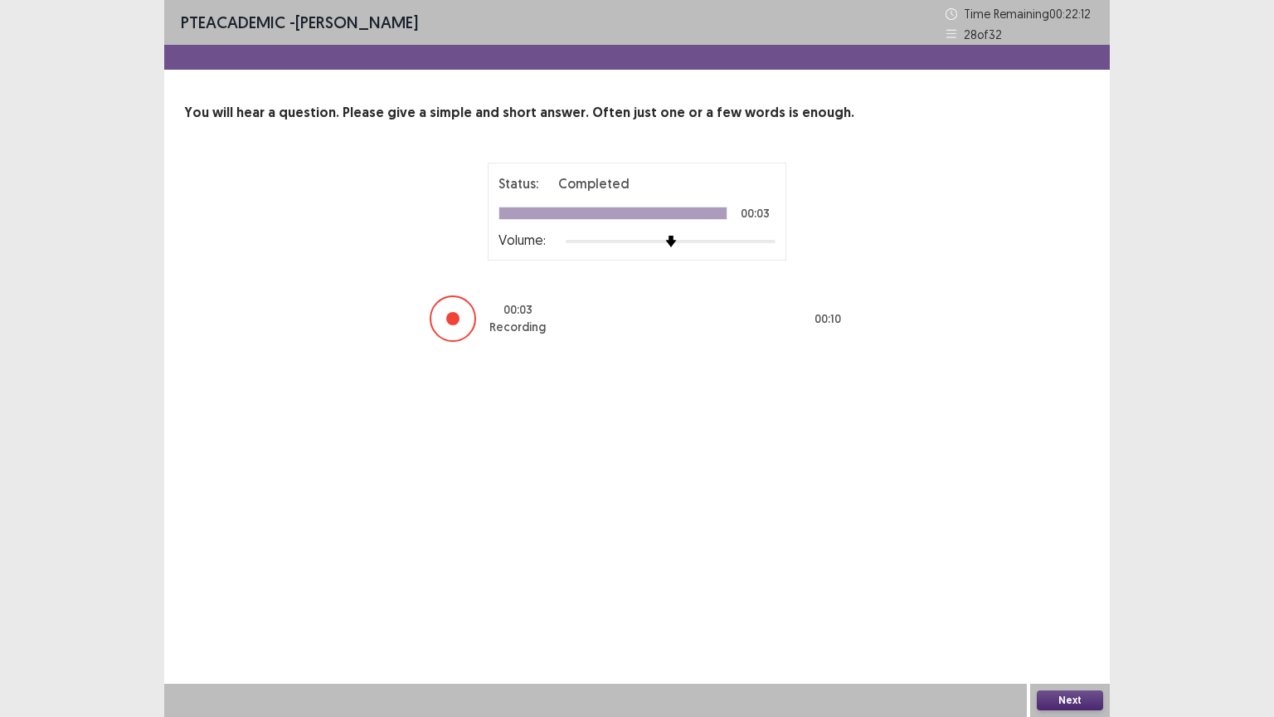
click at [1049, 605] on button "Next" at bounding box center [1070, 700] width 66 height 20
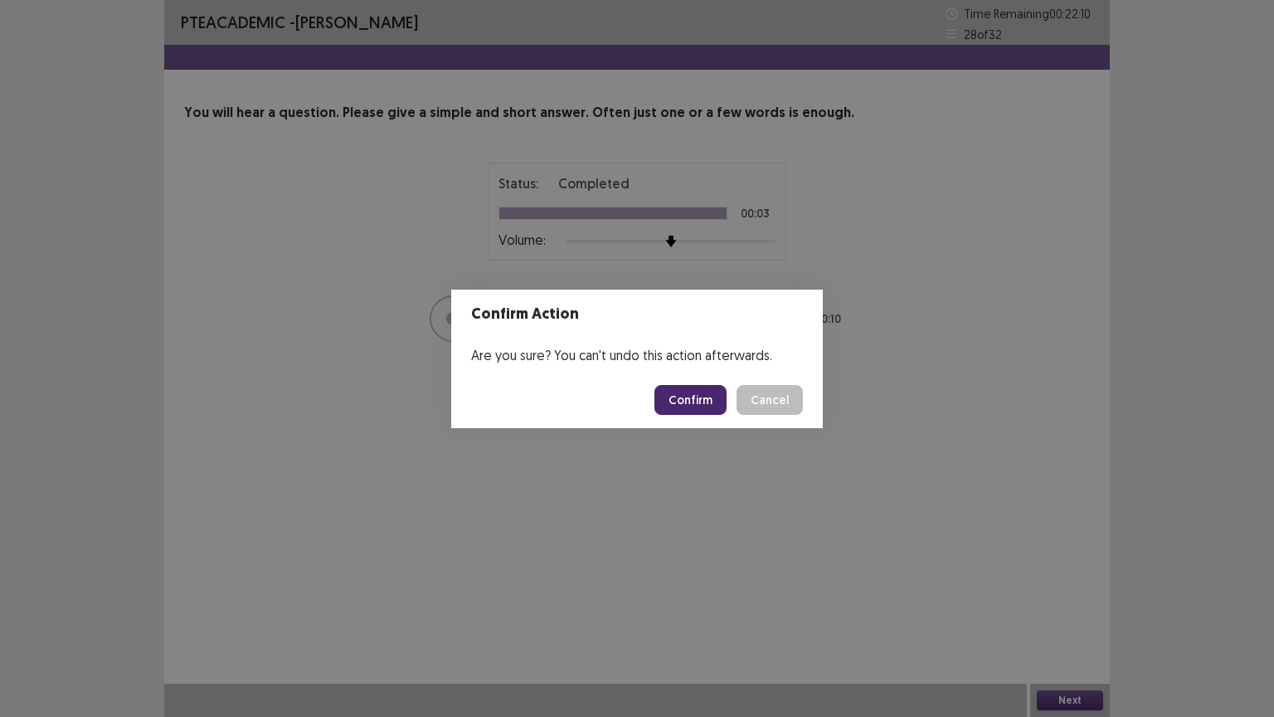
click at [680, 404] on button "Confirm" at bounding box center [691, 400] width 72 height 30
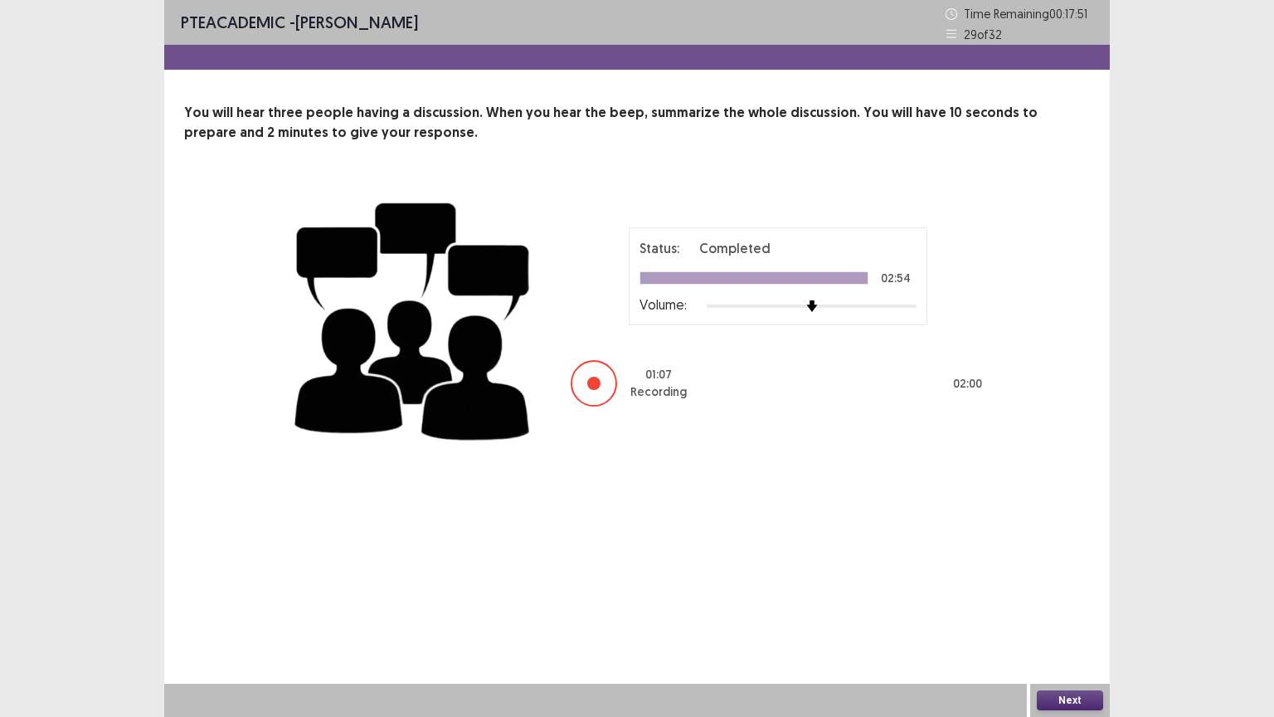
click at [1081, 605] on button "Next" at bounding box center [1070, 700] width 66 height 20
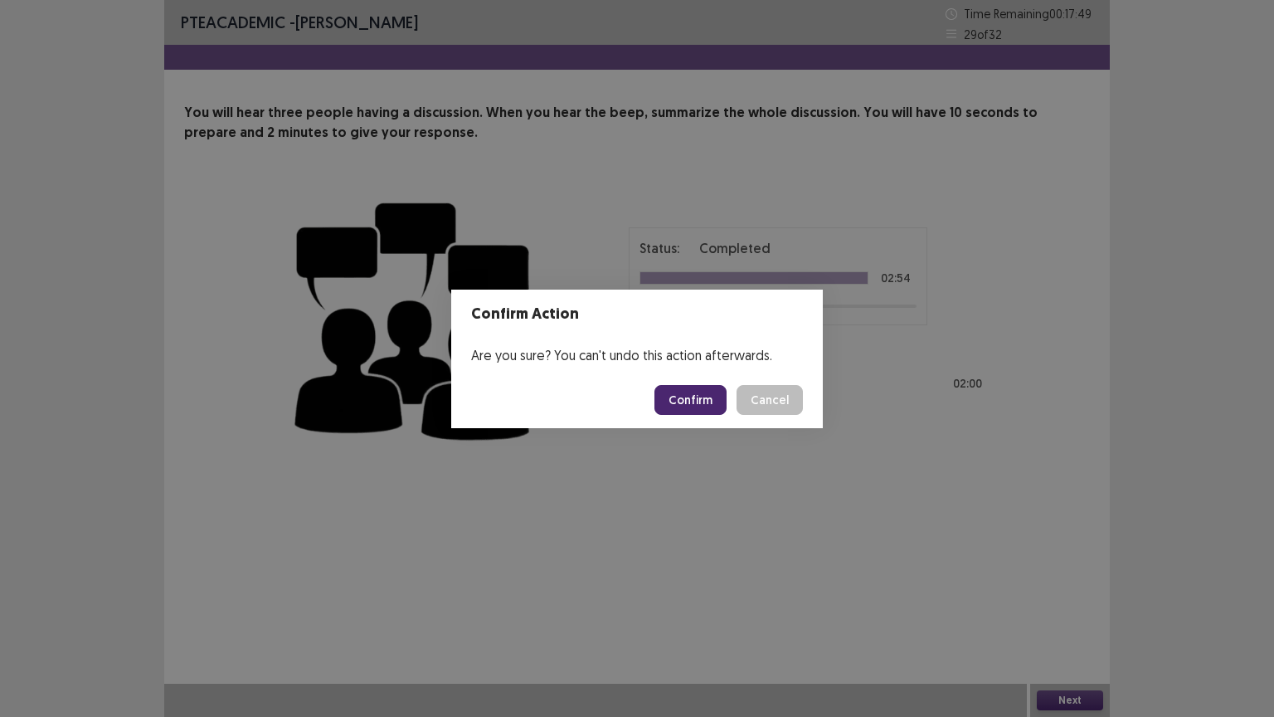
click at [698, 386] on button "Confirm" at bounding box center [691, 400] width 72 height 30
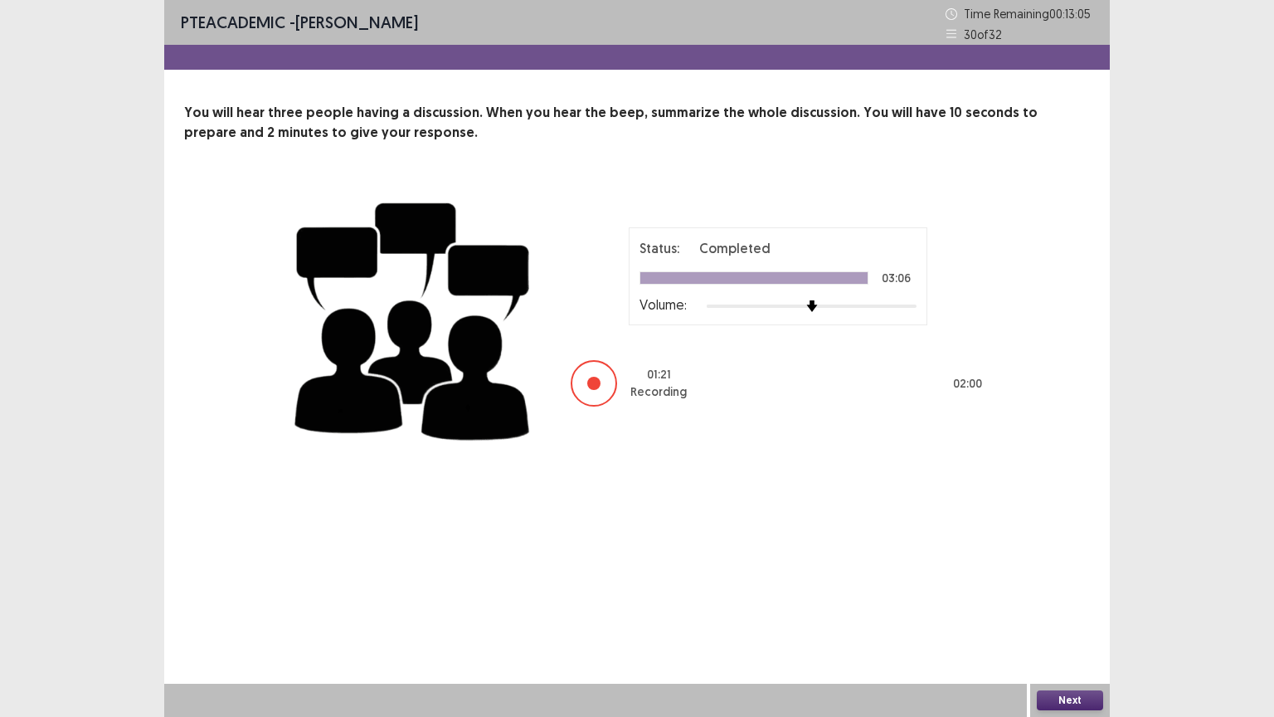
click at [1044, 605] on button "Next" at bounding box center [1070, 700] width 66 height 20
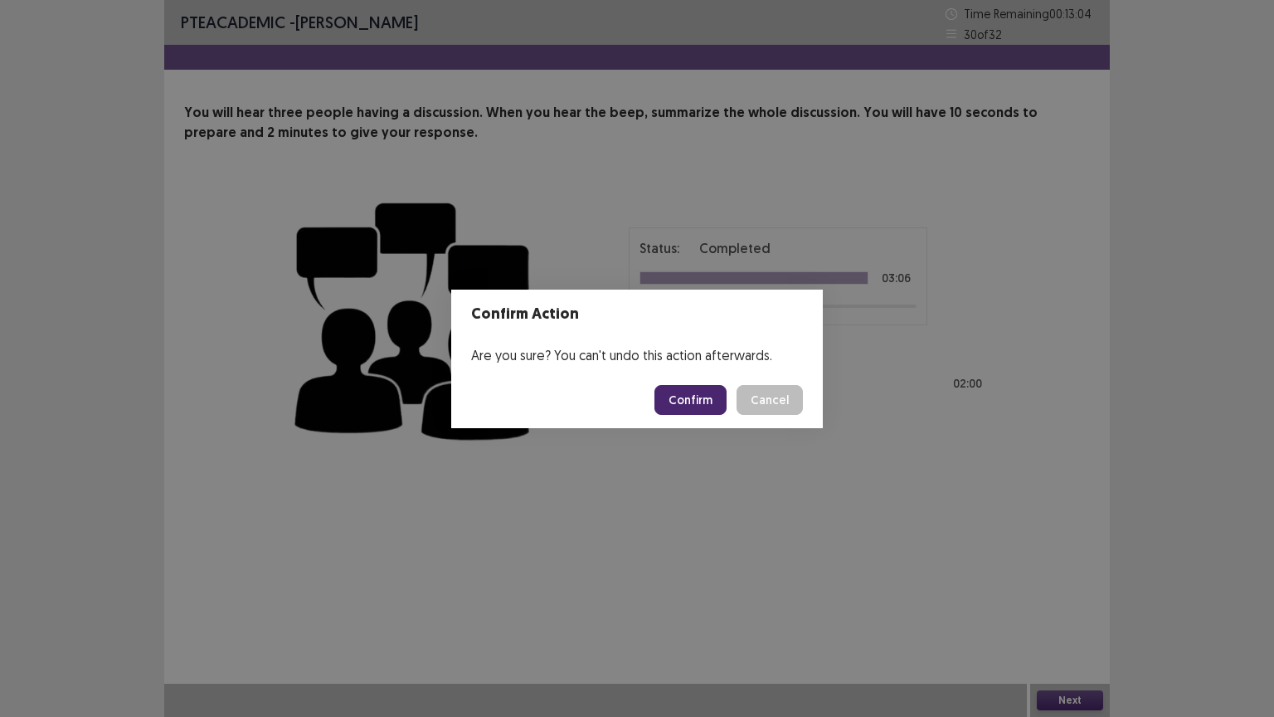
click at [701, 395] on button "Confirm" at bounding box center [691, 400] width 72 height 30
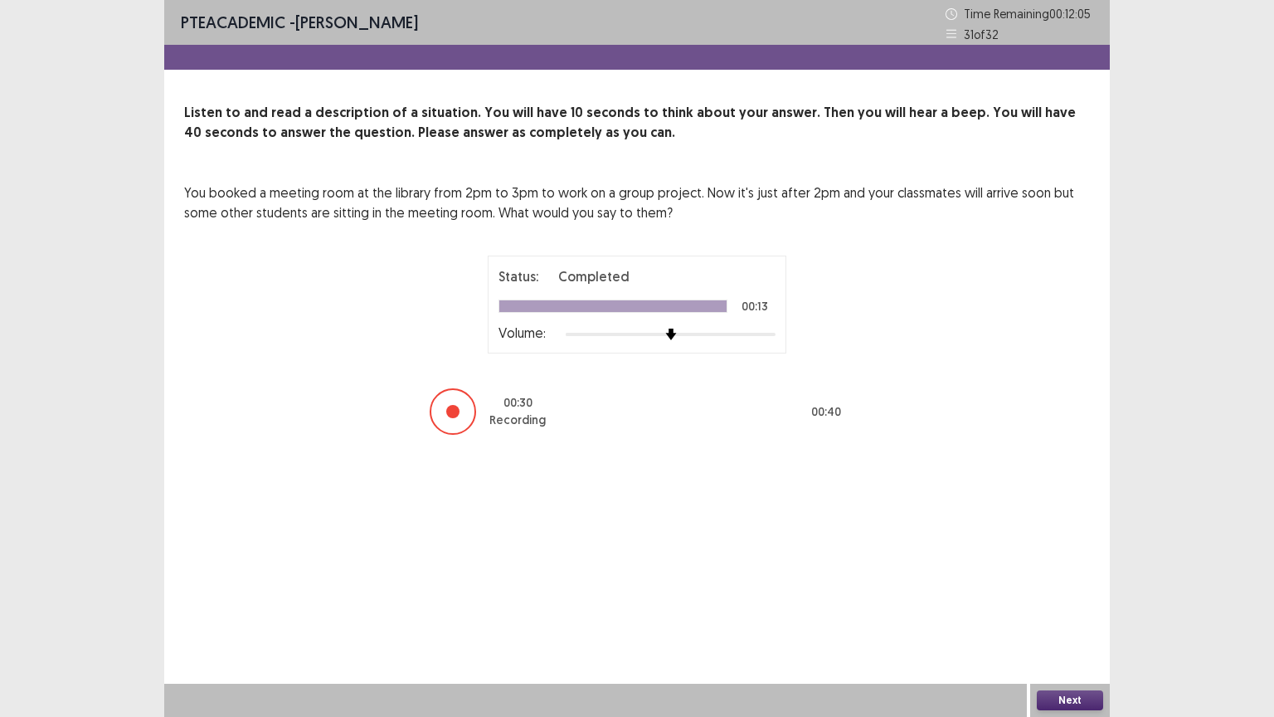
click at [1085, 605] on button "Next" at bounding box center [1070, 700] width 66 height 20
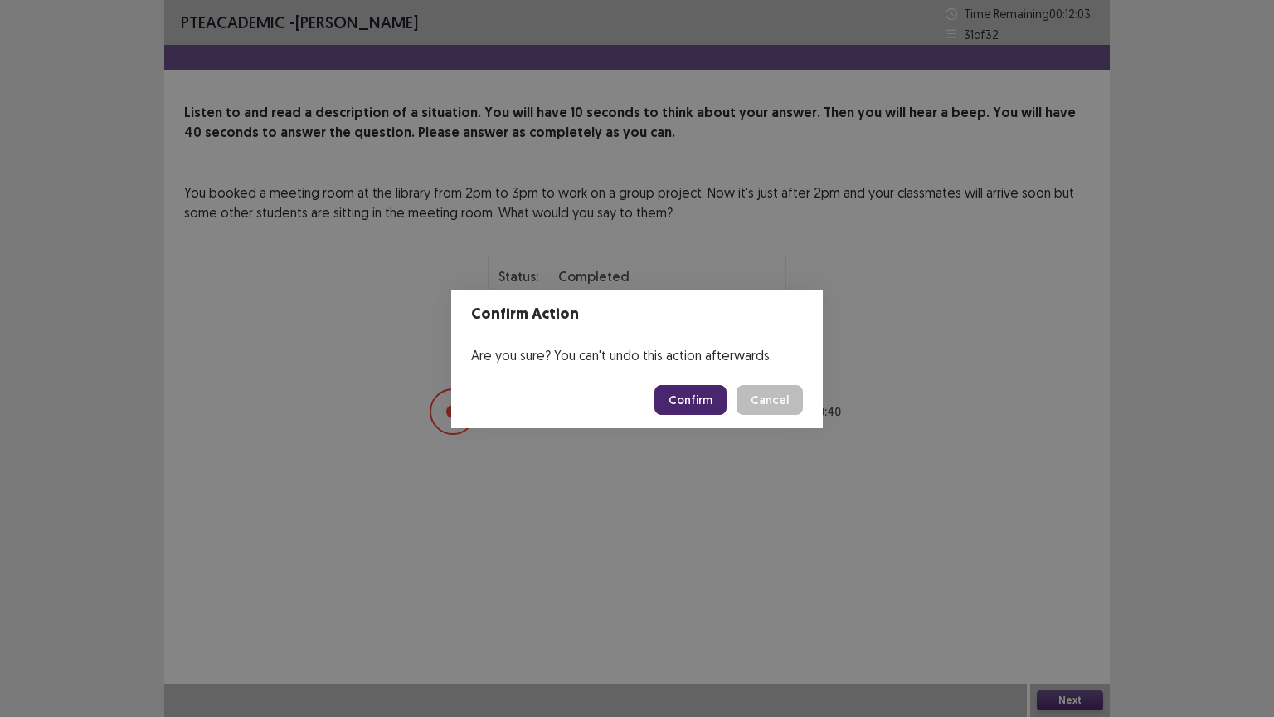
click at [714, 411] on button "Confirm" at bounding box center [691, 400] width 72 height 30
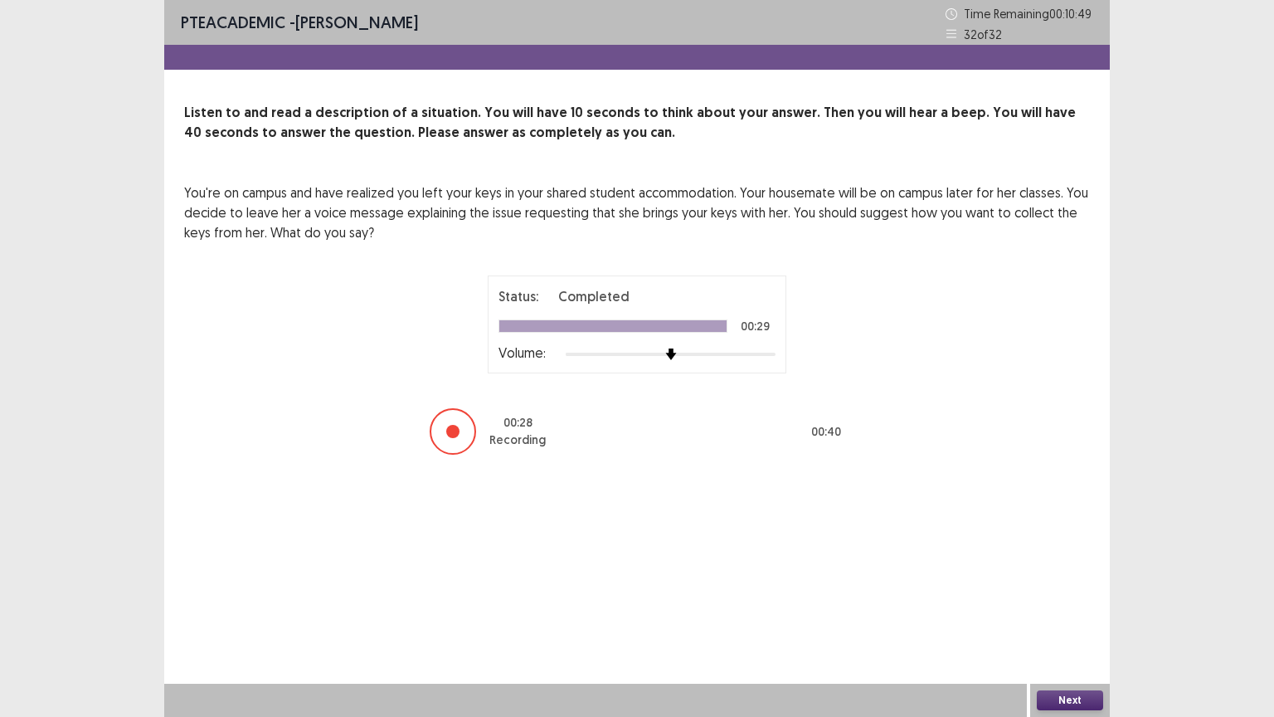
click at [1068, 605] on button "Next" at bounding box center [1070, 700] width 66 height 20
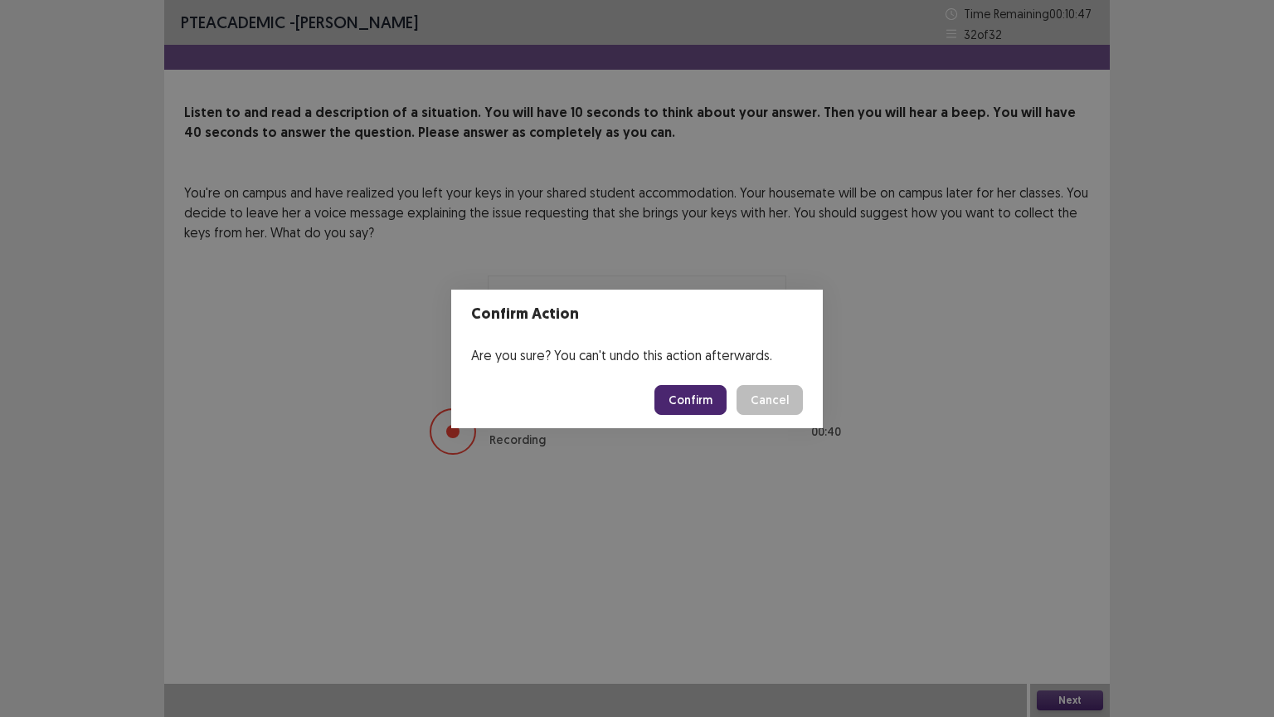
click at [698, 407] on button "Confirm" at bounding box center [691, 400] width 72 height 30
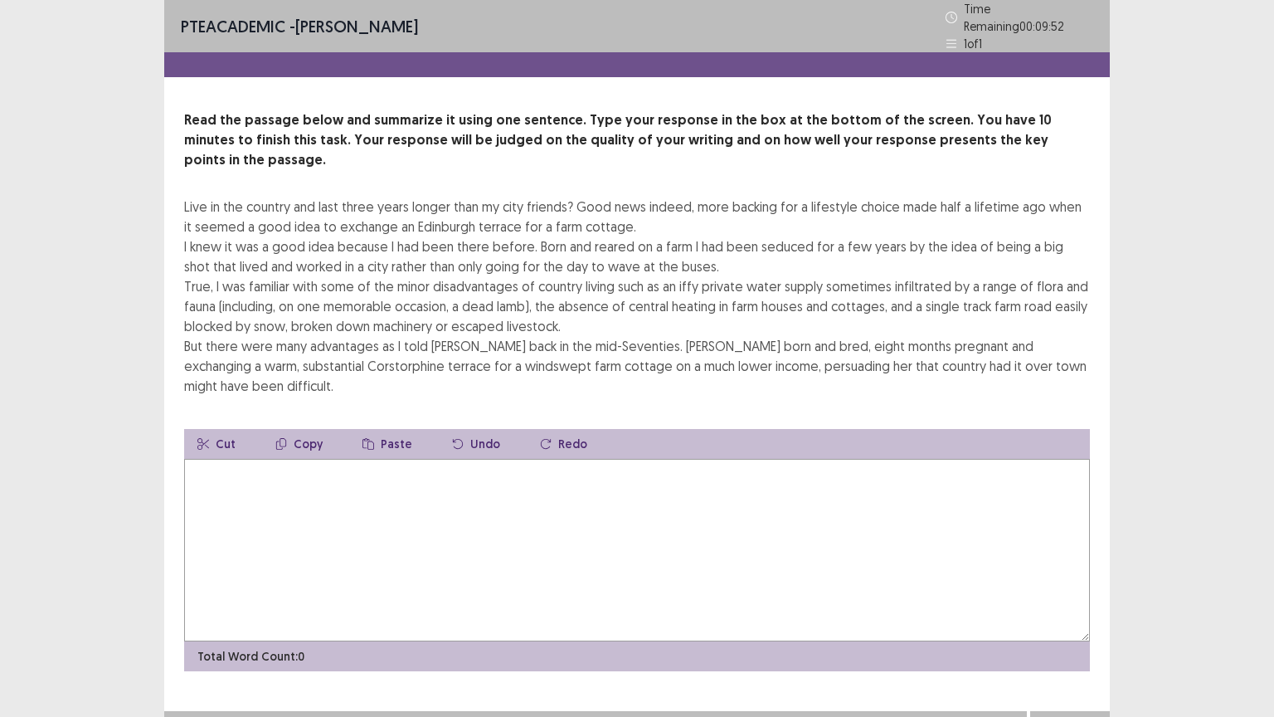
click at [377, 475] on textarea at bounding box center [637, 550] width 906 height 183
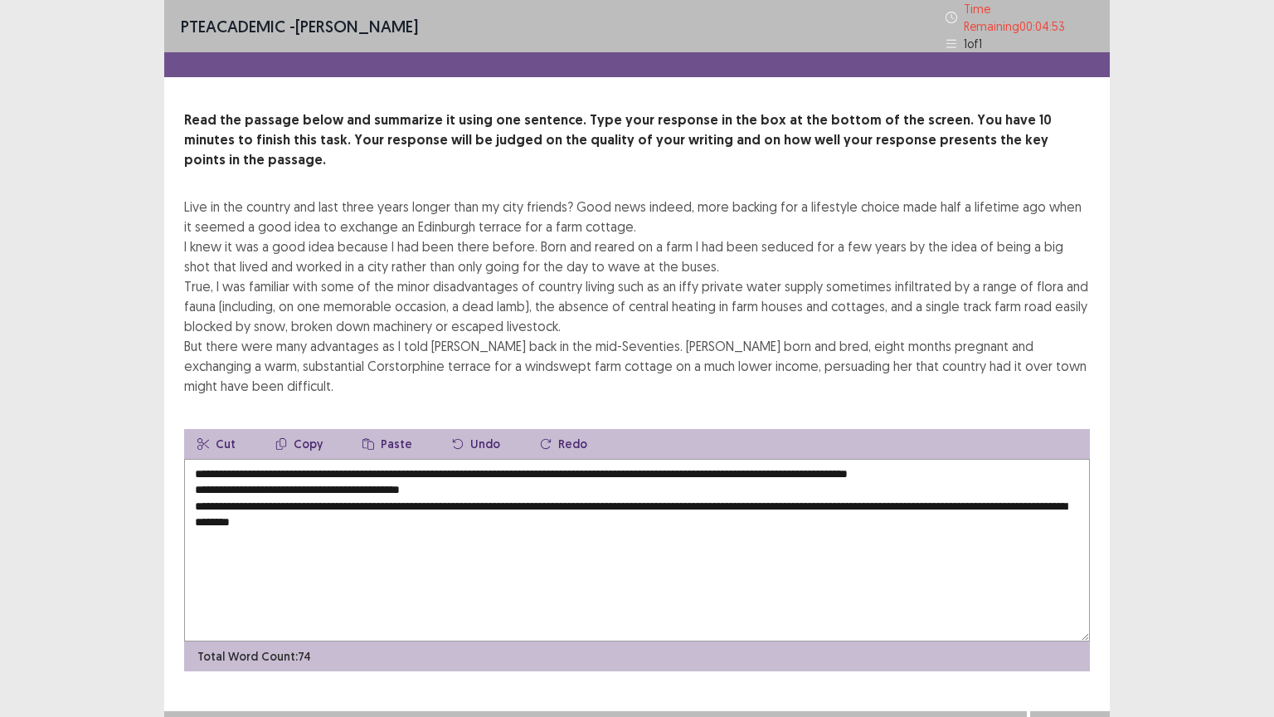
click at [256, 459] on textarea "**********" at bounding box center [637, 550] width 906 height 183
click at [1039, 459] on textarea "**********" at bounding box center [637, 550] width 906 height 183
click at [186, 459] on textarea "**********" at bounding box center [637, 550] width 906 height 183
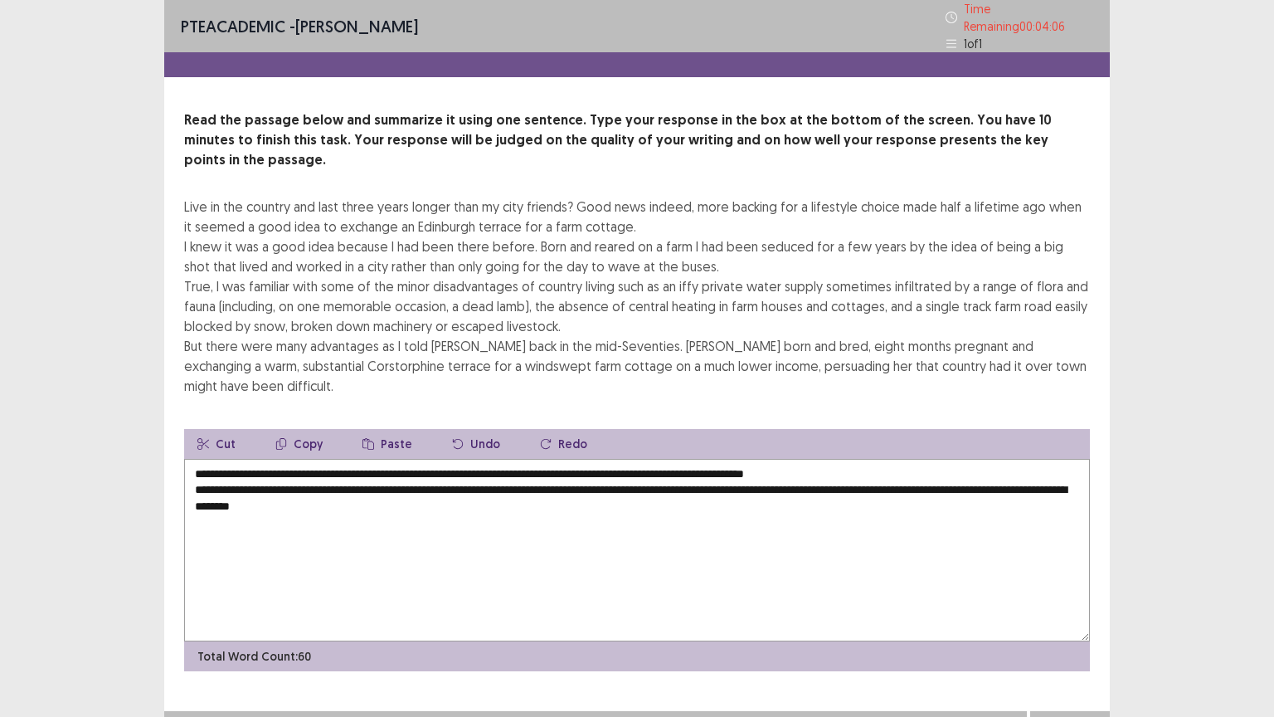
click at [880, 459] on textarea "**********" at bounding box center [637, 550] width 906 height 183
click at [193, 459] on textarea "**********" at bounding box center [637, 550] width 906 height 183
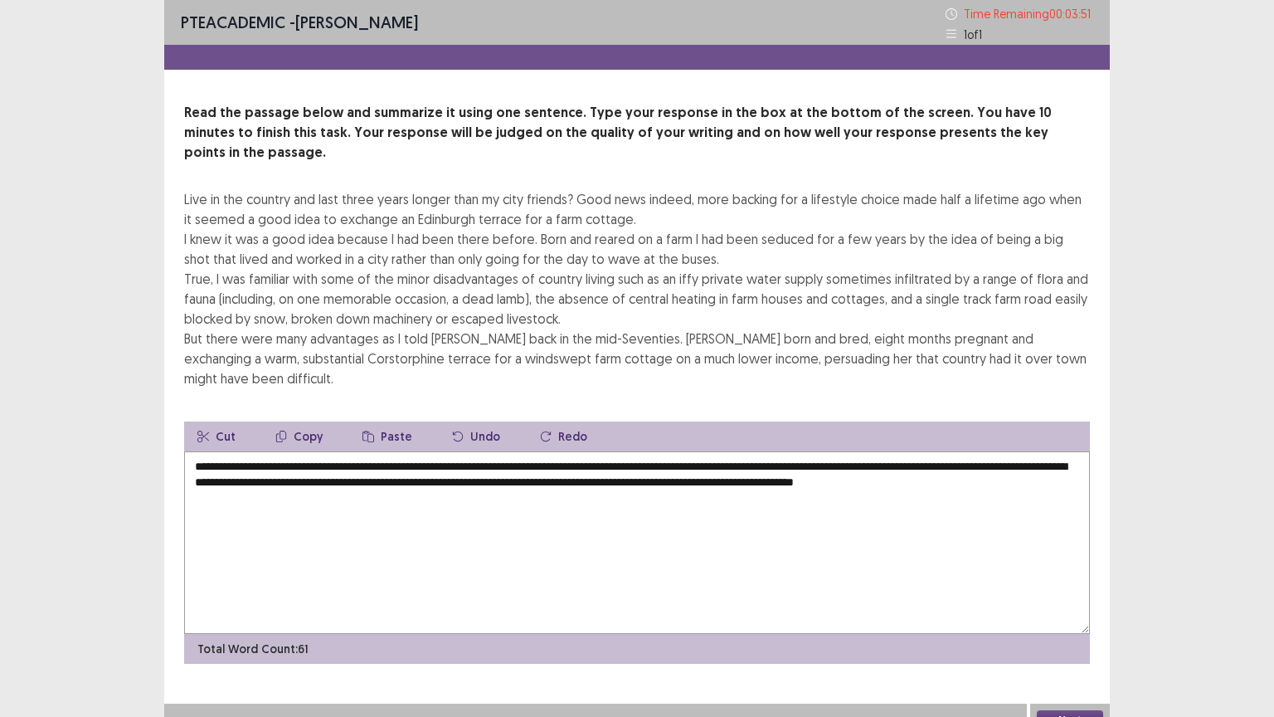
click at [209, 458] on textarea "**********" at bounding box center [637, 542] width 906 height 183
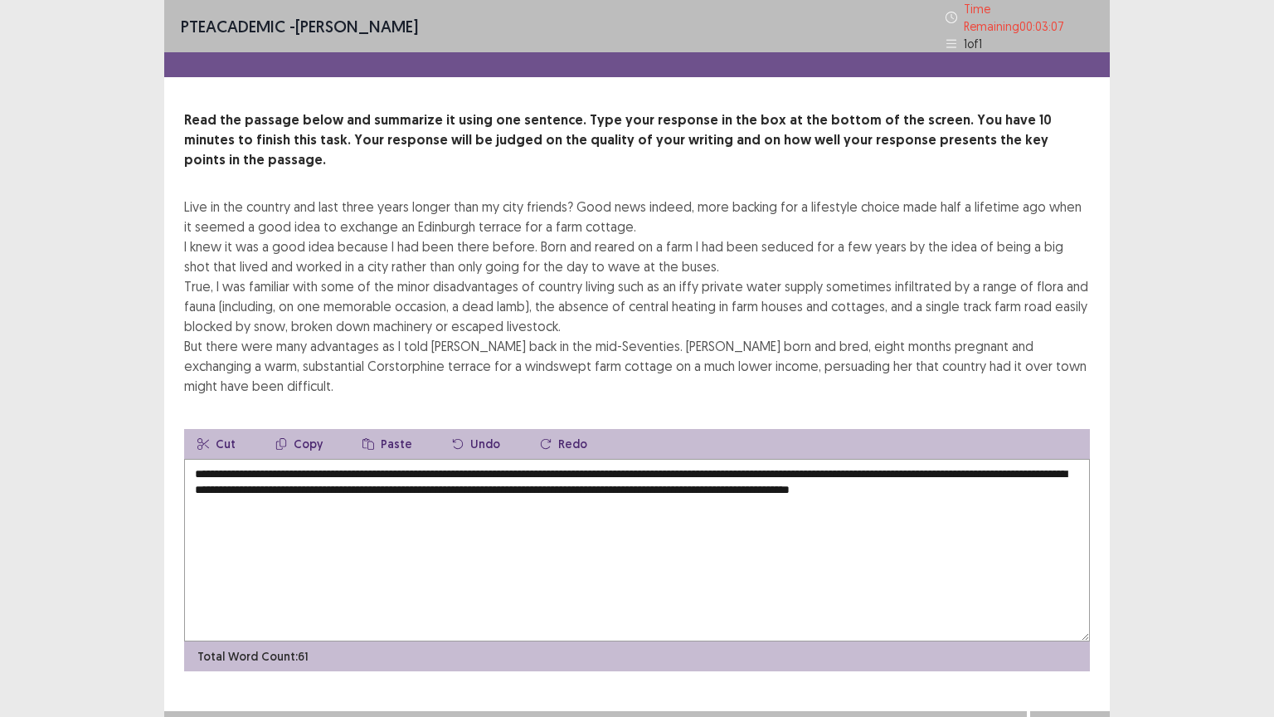
click at [372, 459] on textarea "**********" at bounding box center [637, 550] width 906 height 183
click at [391, 459] on textarea "**********" at bounding box center [637, 550] width 906 height 183
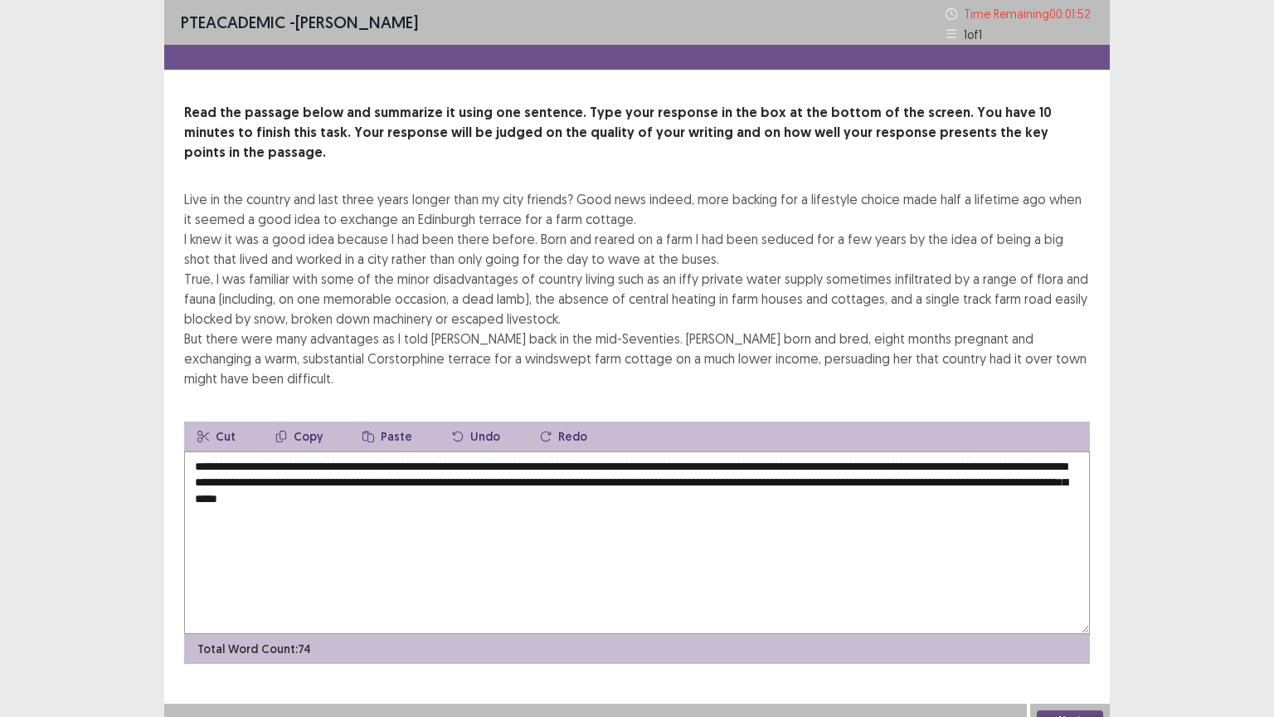
click at [440, 458] on textarea "**********" at bounding box center [637, 542] width 906 height 183
click at [538, 461] on textarea "**********" at bounding box center [637, 542] width 906 height 183
type textarea "**********"
click at [1065, 605] on button "Next" at bounding box center [1070, 720] width 66 height 20
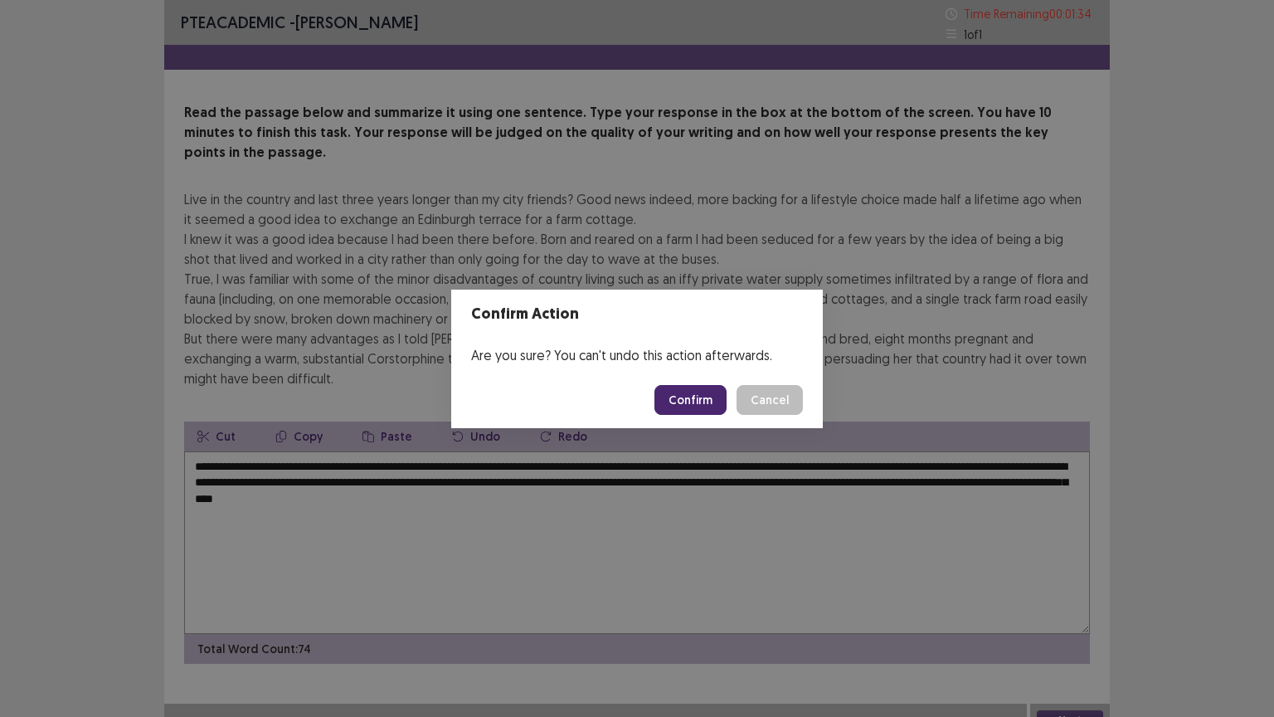
click at [698, 398] on button "Confirm" at bounding box center [691, 400] width 72 height 30
